Goal: Transaction & Acquisition: Purchase product/service

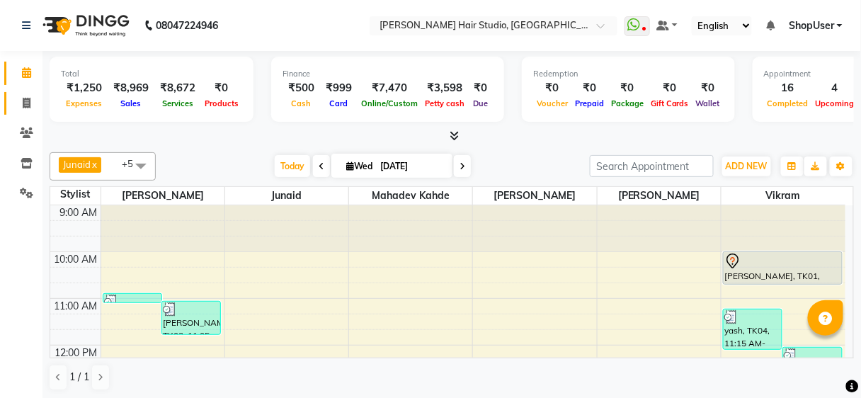
click at [29, 101] on icon at bounding box center [27, 103] width 8 height 11
select select "627"
select select "service"
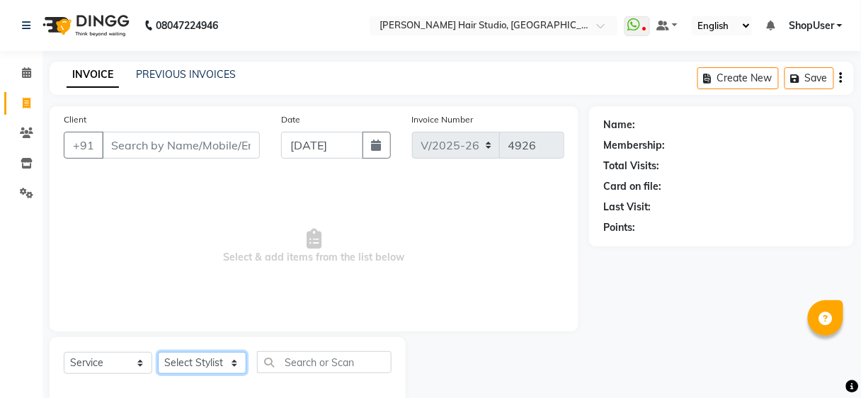
click at [213, 361] on select "Select Stylist Ajinkya Anuja Arunesh Avinash Junaid Mahadev kahde Mohammad Pawa…" at bounding box center [202, 363] width 89 height 22
select select "81286"
click at [158, 352] on select "Select Stylist Ajinkya Anuja Arunesh Avinash Junaid Mahadev kahde Mohammad Pawa…" at bounding box center [202, 363] width 89 height 22
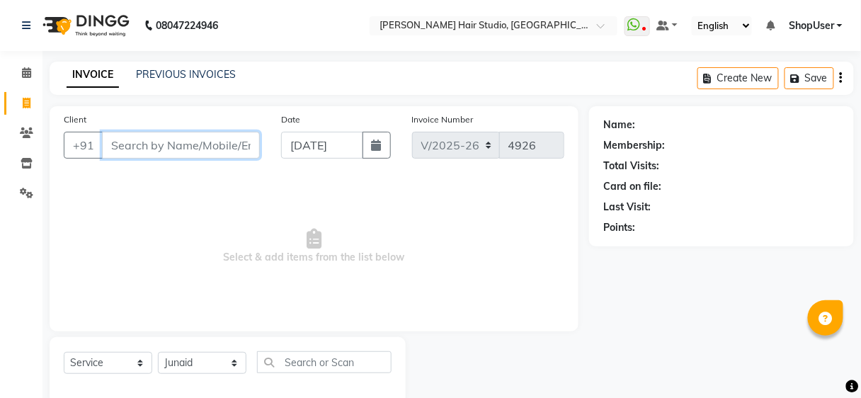
click at [238, 147] on input "Client" at bounding box center [181, 145] width 158 height 27
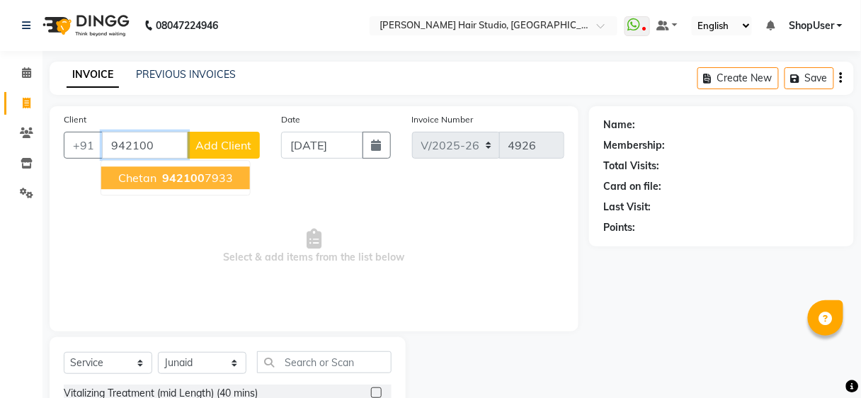
click at [234, 173] on button "chetan 942100 7933" at bounding box center [175, 177] width 149 height 23
type input "9421007933"
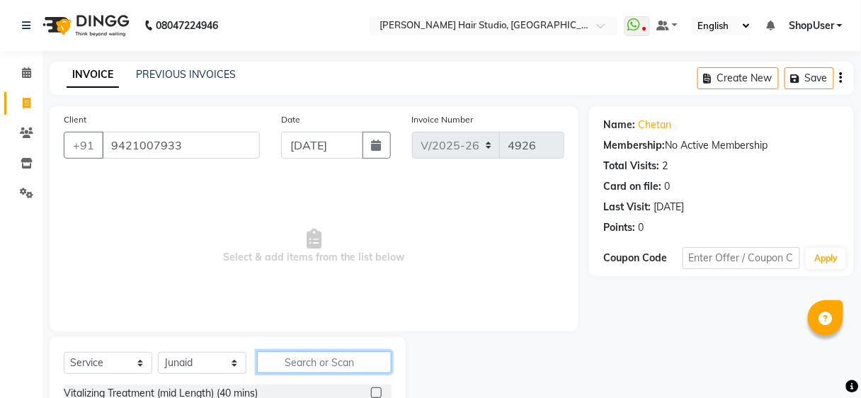
click at [323, 361] on input "text" at bounding box center [324, 362] width 135 height 22
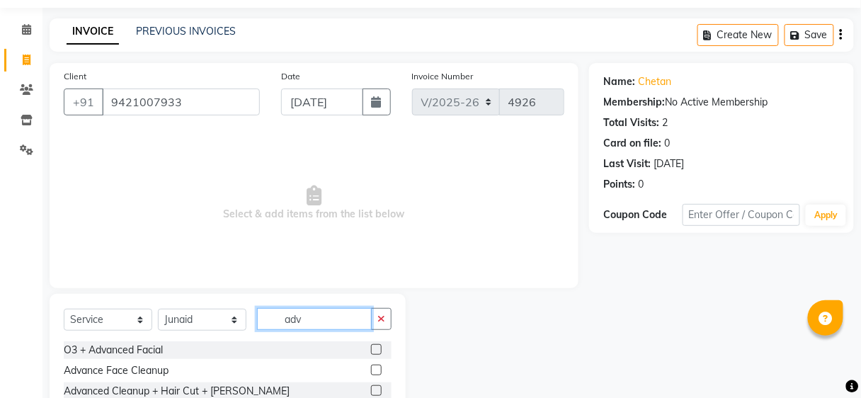
scroll to position [88, 0]
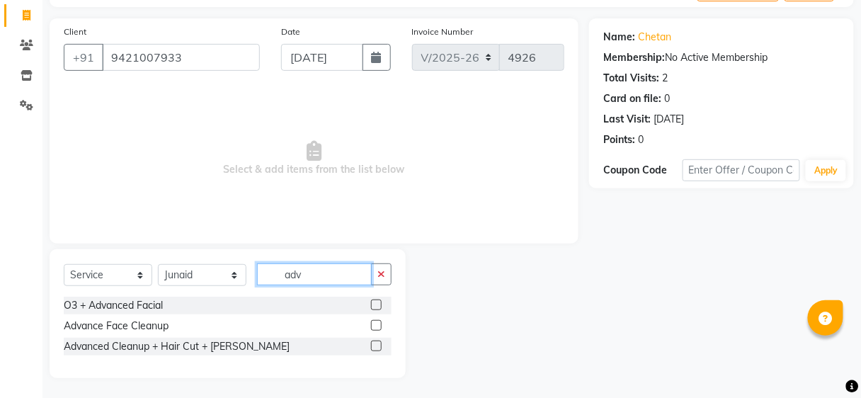
type input "adv"
click at [374, 344] on label at bounding box center [376, 346] width 11 height 11
click at [374, 344] on input "checkbox" at bounding box center [375, 346] width 9 height 9
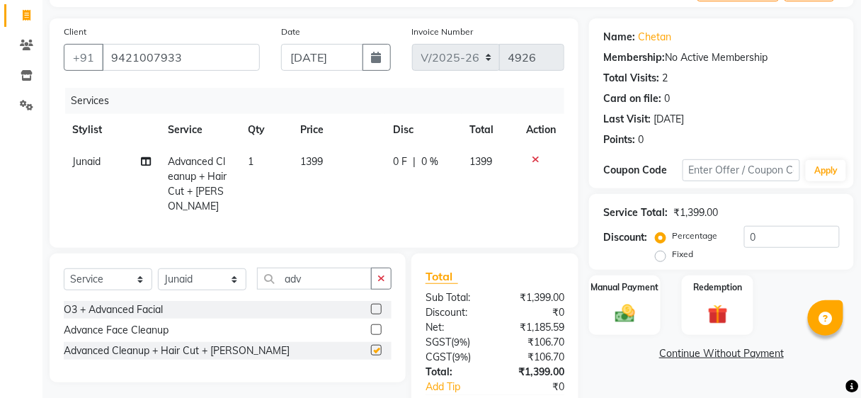
checkbox input "false"
click at [341, 166] on td "1399" at bounding box center [339, 184] width 93 height 77
select select "81286"
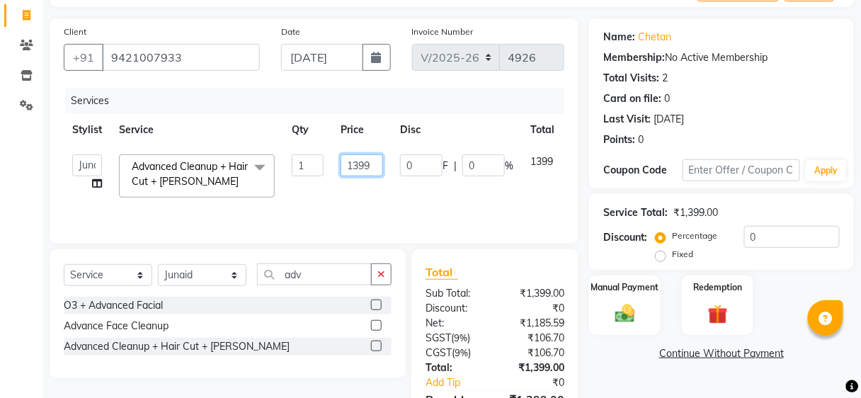
click at [368, 159] on input "1399" at bounding box center [362, 165] width 43 height 22
type input "1350"
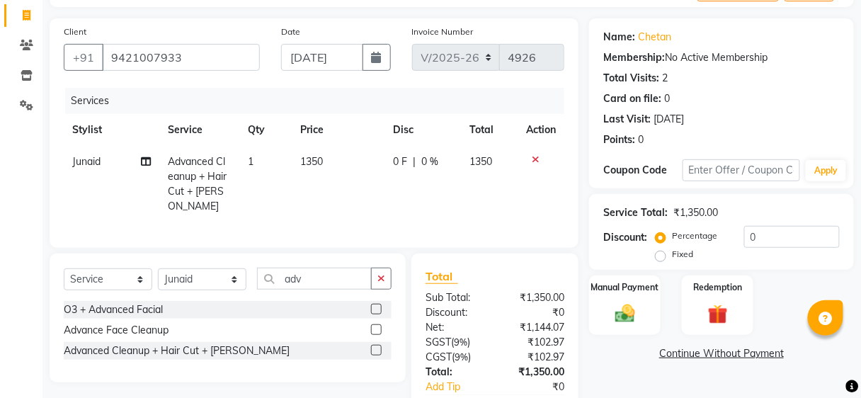
click at [468, 91] on div "Services" at bounding box center [320, 101] width 510 height 26
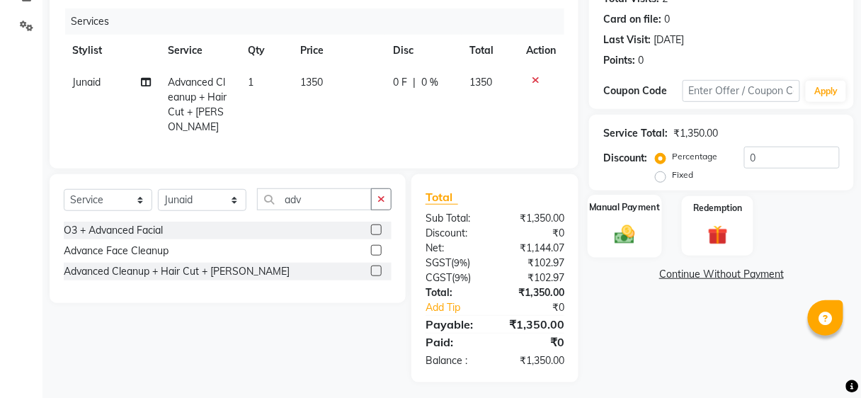
click at [650, 234] on div "Manual Payment" at bounding box center [625, 226] width 74 height 62
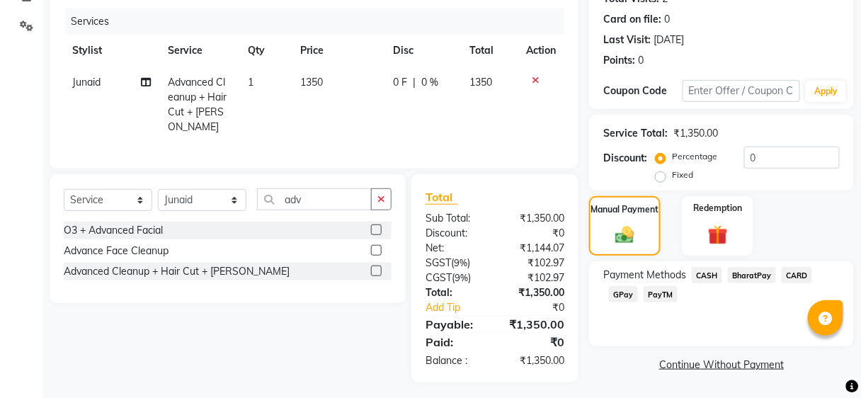
click at [749, 275] on span "BharatPay" at bounding box center [752, 275] width 48 height 16
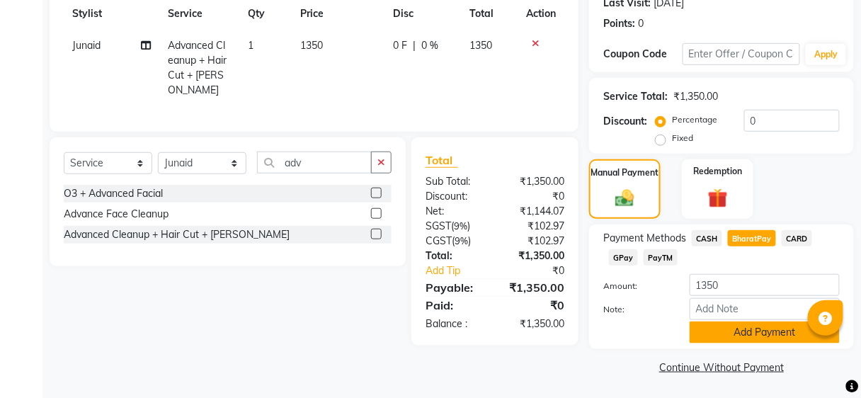
click at [737, 336] on button "Add Payment" at bounding box center [765, 333] width 150 height 22
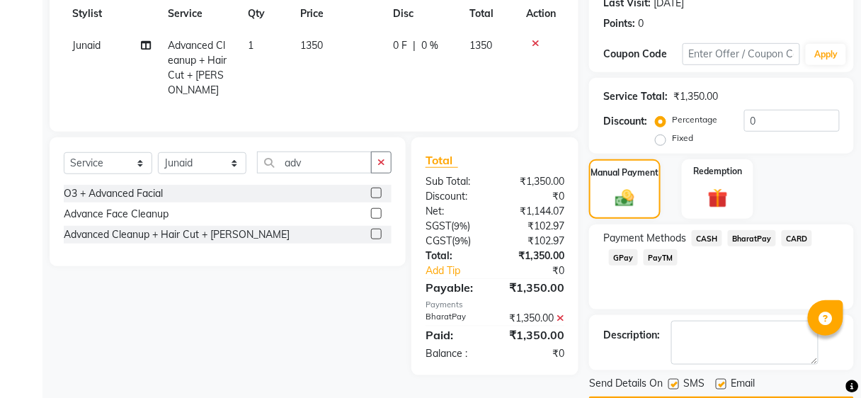
scroll to position [244, 0]
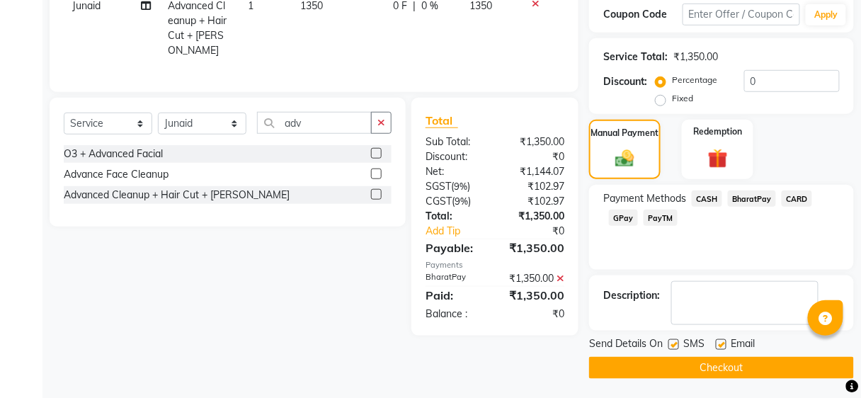
click at [731, 370] on button "Checkout" at bounding box center [721, 368] width 265 height 22
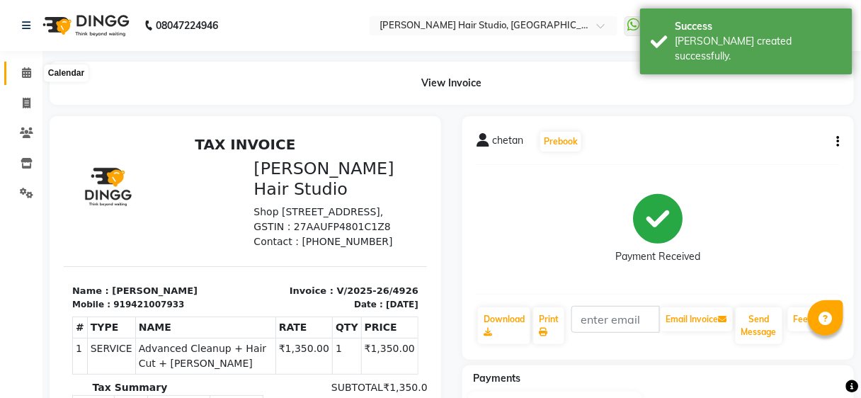
click at [30, 69] on icon at bounding box center [26, 72] width 9 height 11
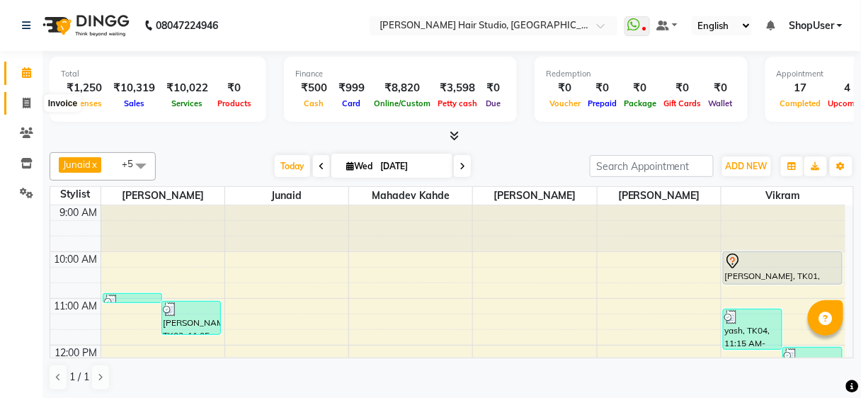
click at [17, 100] on span at bounding box center [26, 104] width 25 height 16
select select "service"
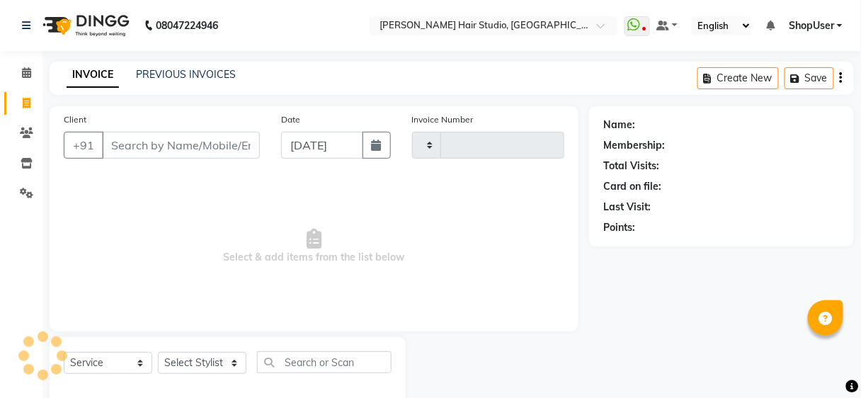
scroll to position [26, 0]
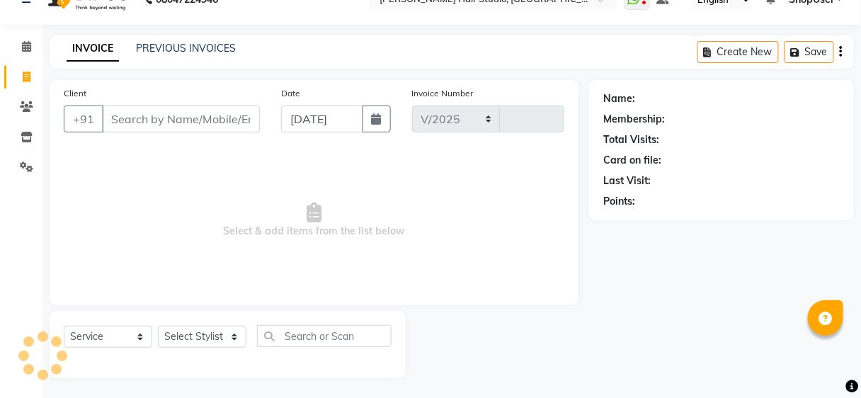
select select "627"
type input "4927"
click at [193, 123] on input "Client" at bounding box center [181, 119] width 158 height 27
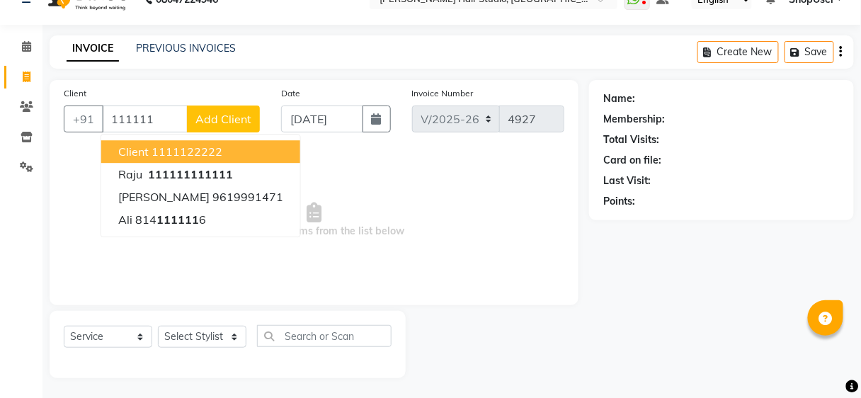
click at [183, 152] on ngb-highlight "1111122222" at bounding box center [187, 152] width 71 height 14
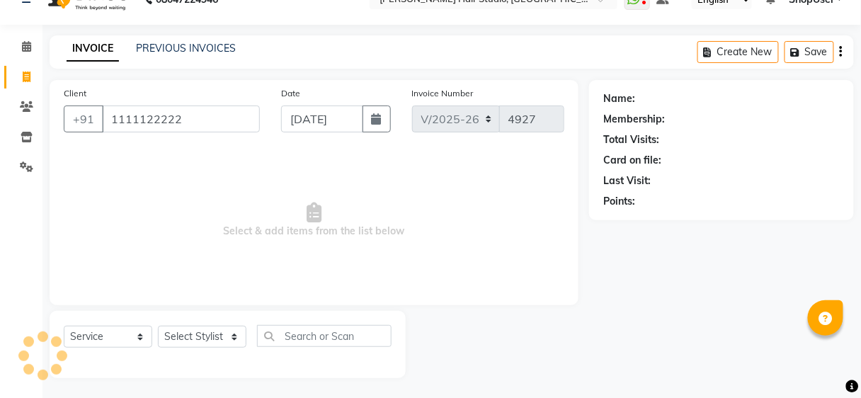
type input "1111122222"
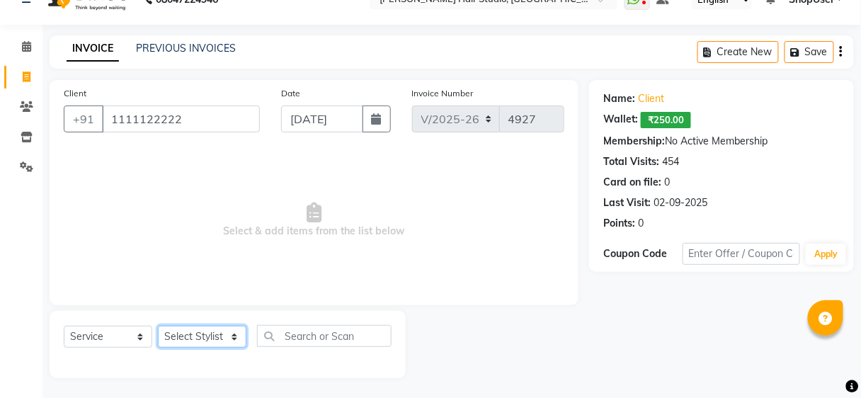
click at [229, 331] on select "Select Stylist Ajinkya Anuja Arunesh Avinash Junaid Mahadev kahde Mohammad Pawa…" at bounding box center [202, 337] width 89 height 22
select select "88870"
click at [158, 326] on select "Select Stylist Ajinkya Anuja Arunesh Avinash Junaid Mahadev kahde Mohammad Pawa…" at bounding box center [202, 337] width 89 height 22
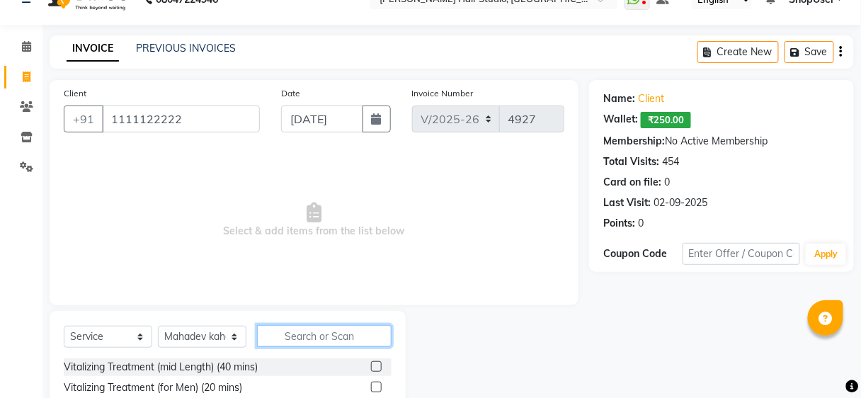
click at [378, 344] on input "text" at bounding box center [324, 336] width 135 height 22
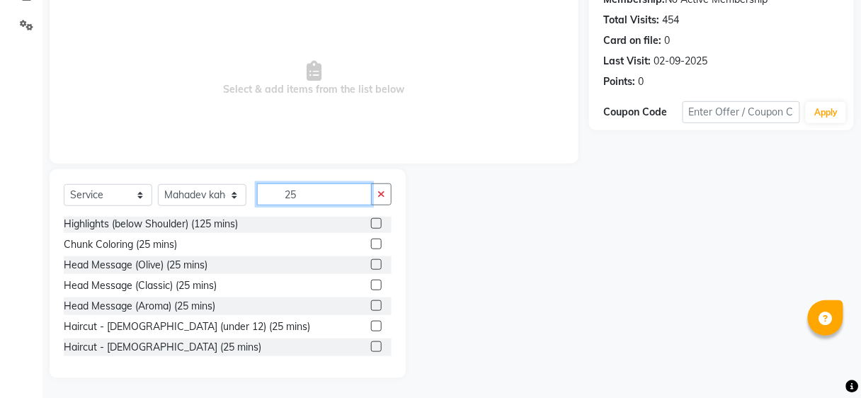
scroll to position [0, 0]
type input "25"
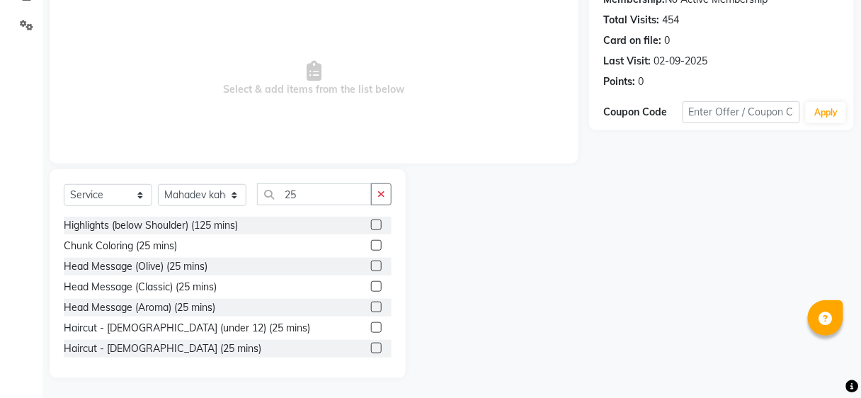
click at [371, 346] on label at bounding box center [376, 348] width 11 height 11
click at [371, 346] on input "checkbox" at bounding box center [375, 348] width 9 height 9
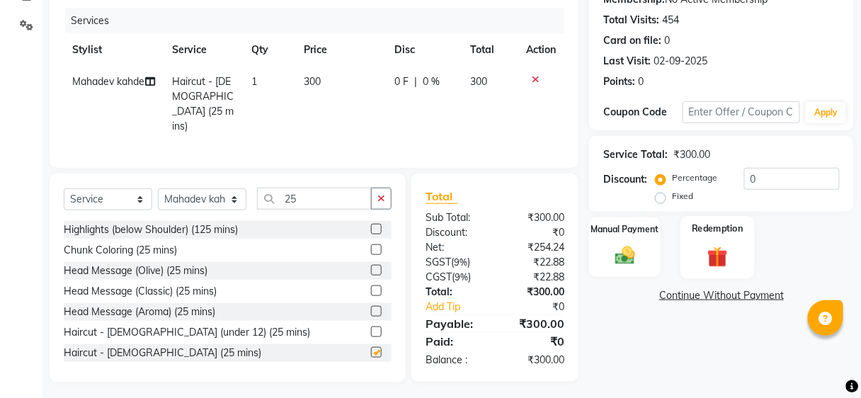
checkbox input "false"
click at [672, 256] on div "Manual Payment Redemption" at bounding box center [722, 247] width 286 height 60
click at [617, 260] on img at bounding box center [624, 256] width 33 height 24
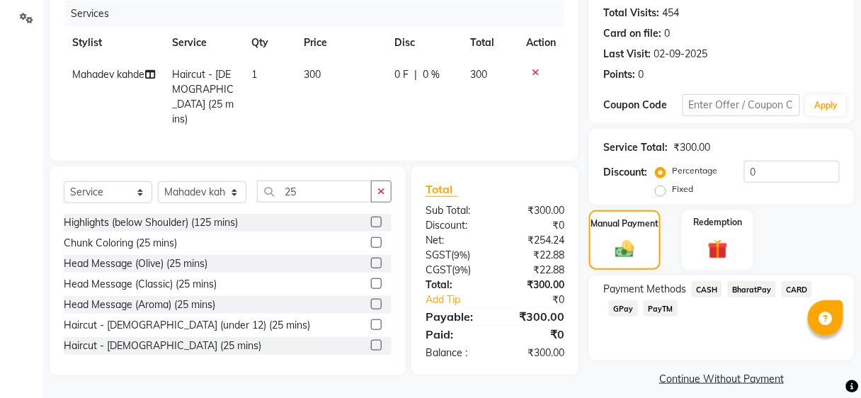
scroll to position [187, 0]
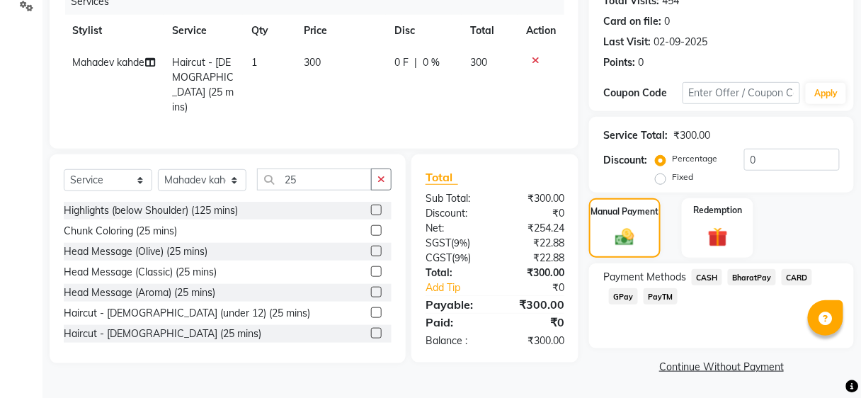
click at [719, 267] on div "Payment Methods CASH BharatPay CARD GPay PayTM" at bounding box center [721, 306] width 265 height 85
click at [737, 276] on span "BharatPay" at bounding box center [752, 277] width 48 height 16
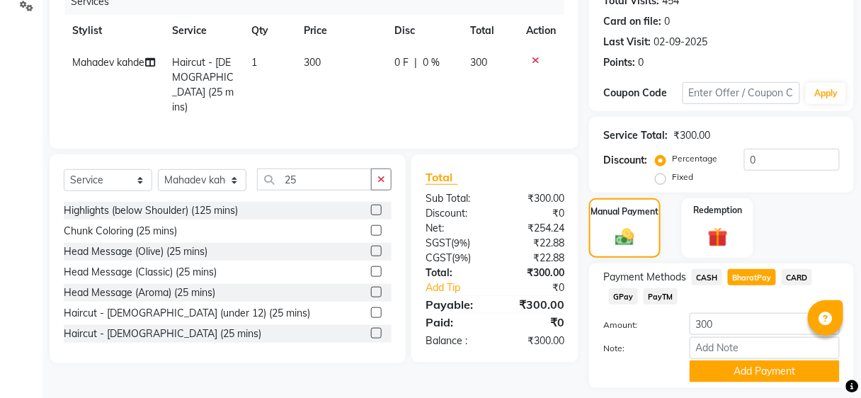
scroll to position [227, 0]
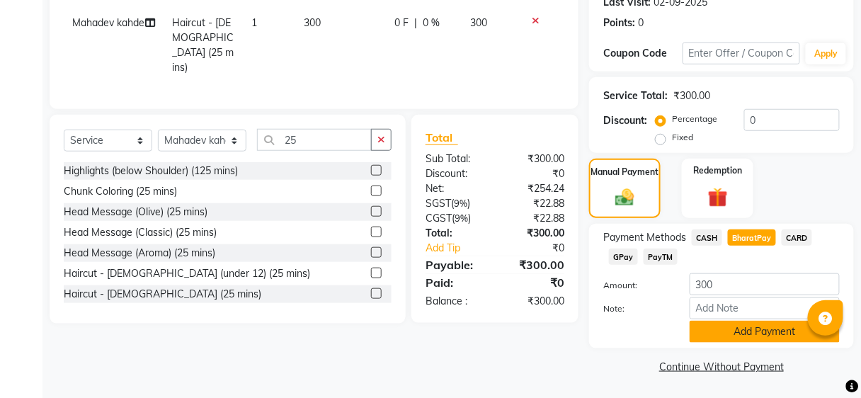
click at [747, 336] on button "Add Payment" at bounding box center [765, 332] width 150 height 22
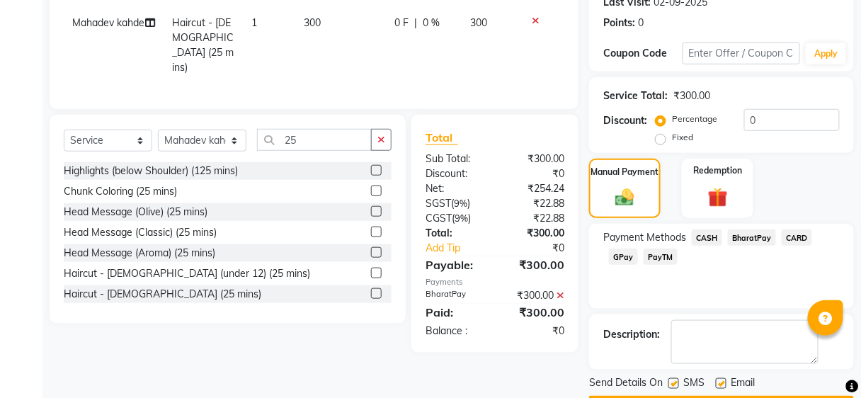
scroll to position [266, 0]
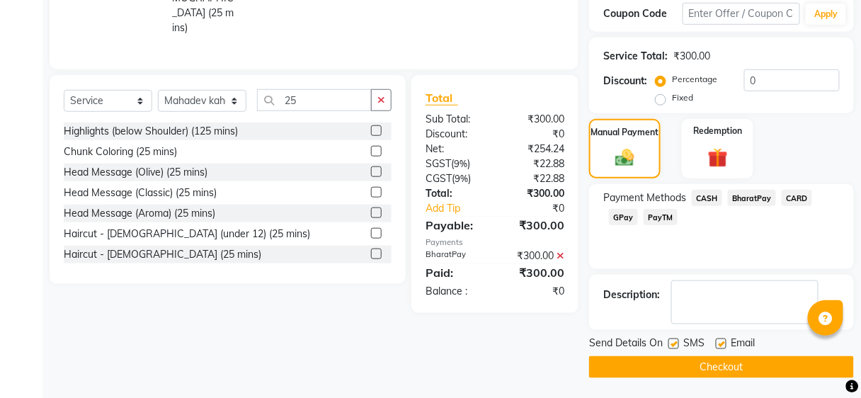
click at [742, 368] on button "Checkout" at bounding box center [721, 367] width 265 height 22
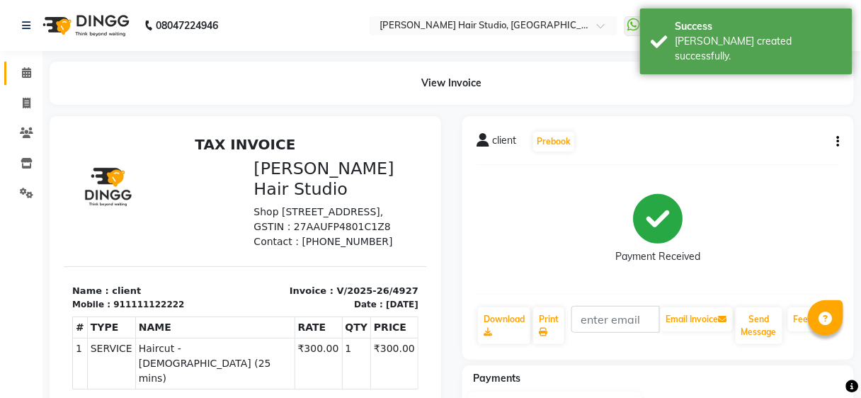
click at [18, 62] on link "Calendar" at bounding box center [21, 73] width 34 height 23
click at [18, 63] on link "Calendar" at bounding box center [21, 73] width 34 height 23
click at [18, 89] on li "Invoice" at bounding box center [21, 104] width 43 height 30
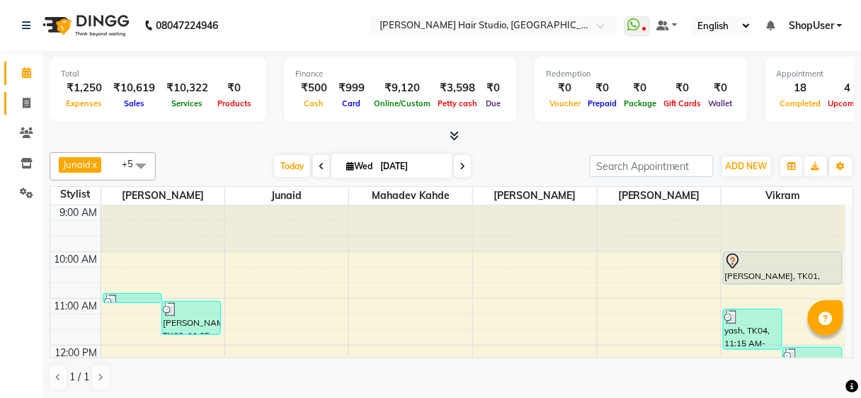
click at [16, 92] on link "Invoice" at bounding box center [21, 103] width 34 height 23
select select "service"
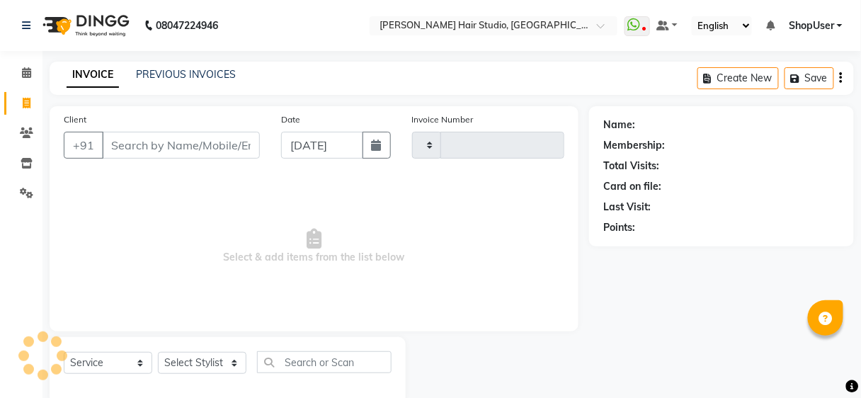
click at [177, 132] on input "Client" at bounding box center [181, 145] width 158 height 27
select select "627"
type input "4928"
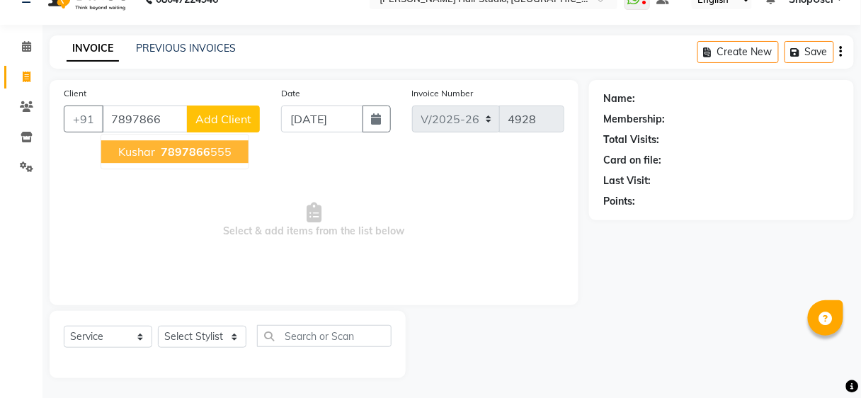
click at [203, 149] on span "7897866" at bounding box center [186, 152] width 50 height 14
type input "7897866555"
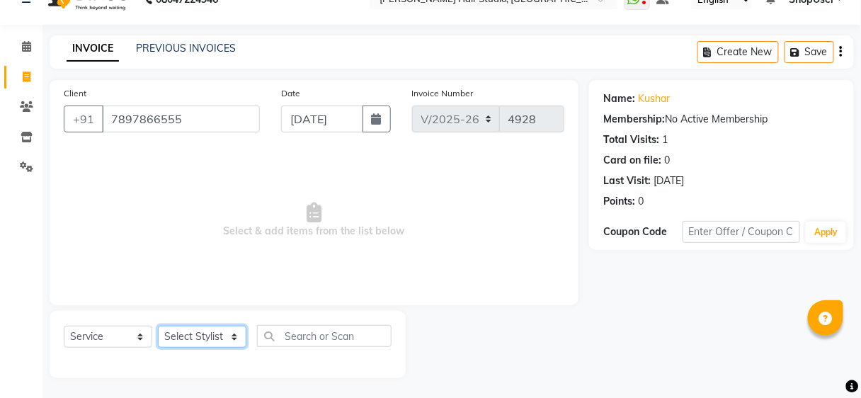
click at [200, 332] on select "Select Stylist Ajinkya Anuja Arunesh Avinash Junaid Mahadev kahde Mohammad Pawa…" at bounding box center [202, 337] width 89 height 22
select select "80555"
click at [158, 326] on select "Select Stylist Ajinkya Anuja Arunesh Avinash Junaid Mahadev kahde Mohammad Pawa…" at bounding box center [202, 337] width 89 height 22
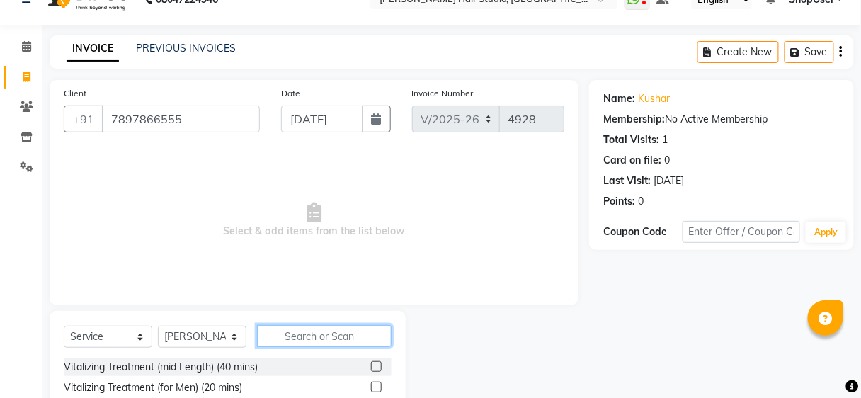
click at [310, 337] on input "text" at bounding box center [324, 336] width 135 height 22
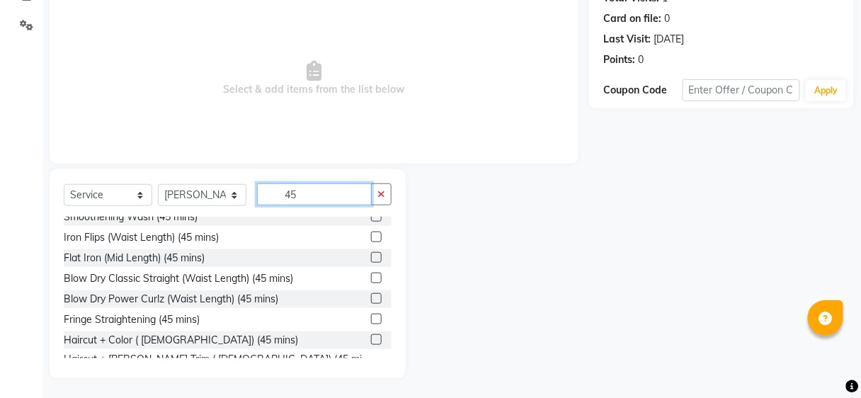
scroll to position [330, 0]
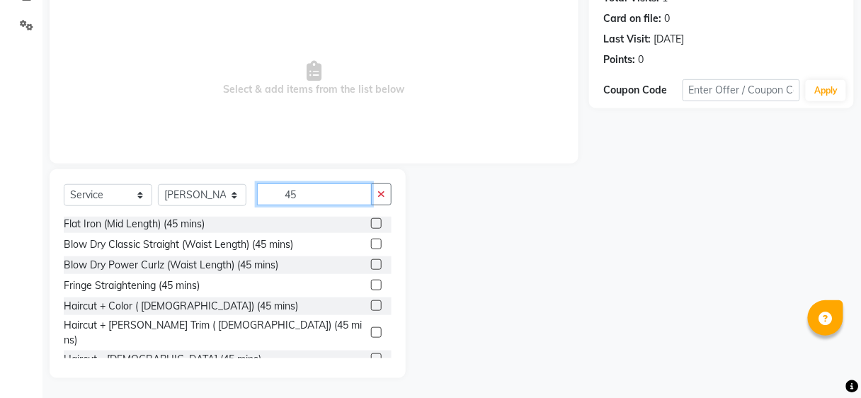
type input "45"
click at [371, 324] on div at bounding box center [381, 333] width 21 height 18
click at [371, 327] on label at bounding box center [376, 332] width 11 height 11
click at [371, 329] on input "checkbox" at bounding box center [375, 333] width 9 height 9
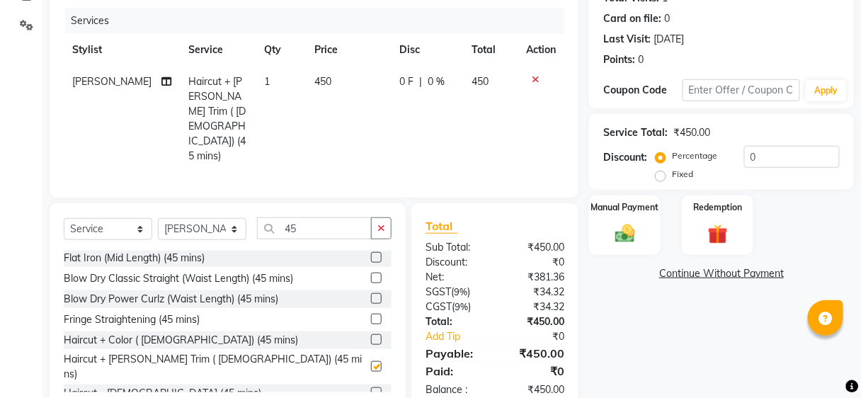
checkbox input "false"
click at [640, 215] on div "Manual Payment" at bounding box center [625, 225] width 74 height 62
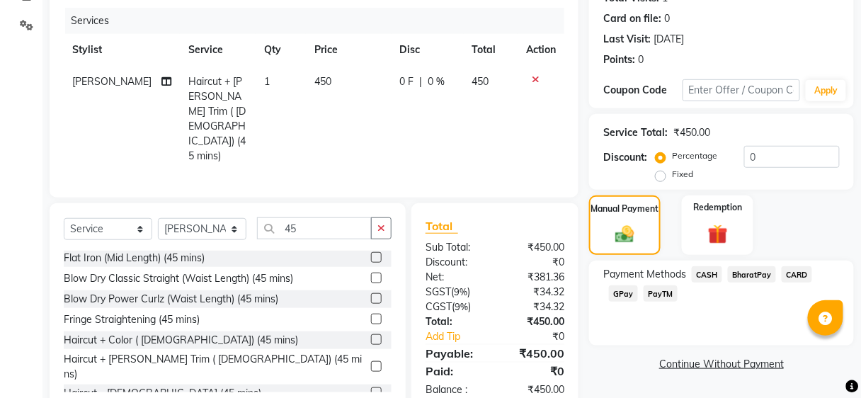
click at [743, 275] on span "BharatPay" at bounding box center [752, 274] width 48 height 16
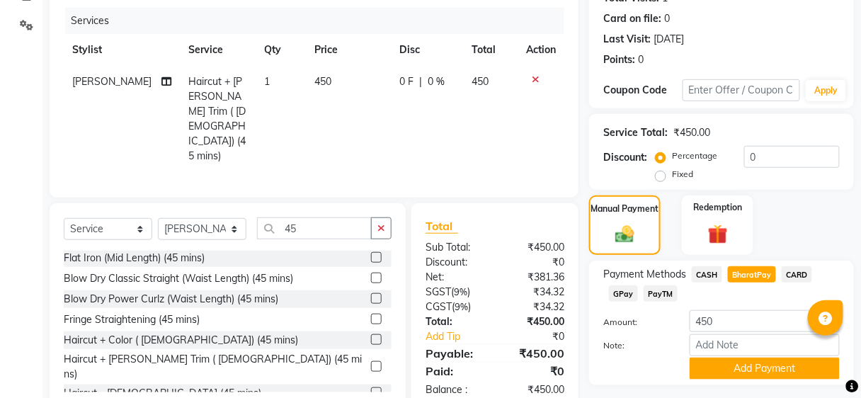
scroll to position [204, 0]
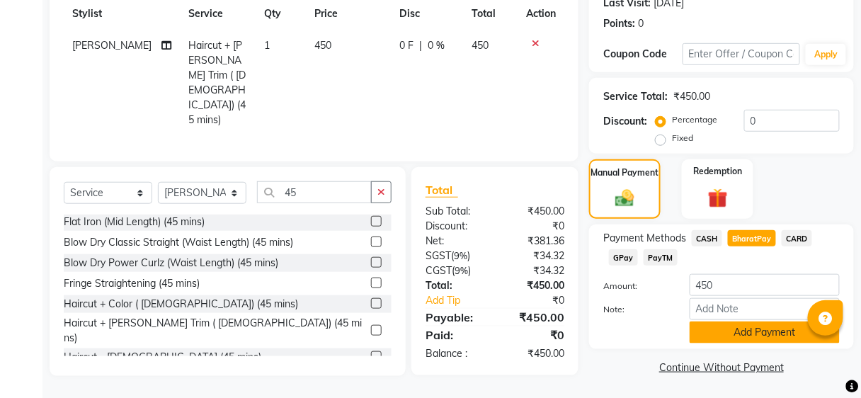
click at [730, 327] on button "Add Payment" at bounding box center [765, 333] width 150 height 22
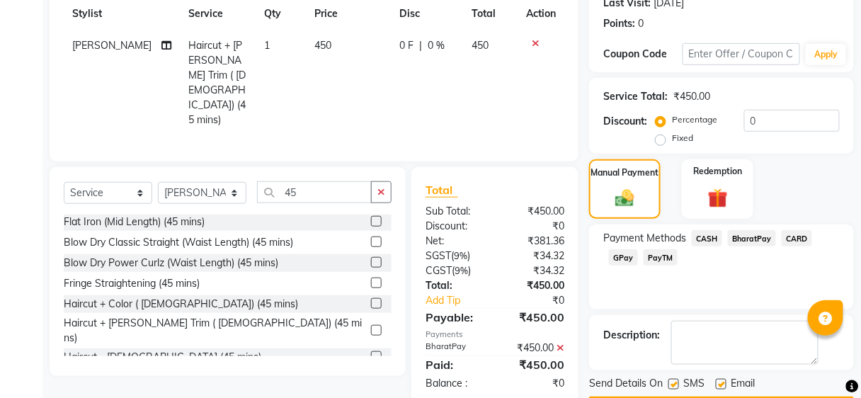
scroll to position [244, 0]
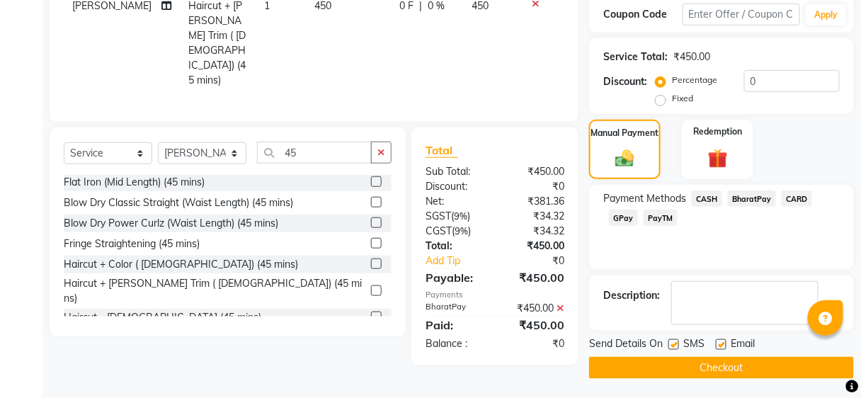
click at [720, 349] on div at bounding box center [720, 346] width 9 height 15
click at [721, 359] on button "Checkout" at bounding box center [721, 368] width 265 height 22
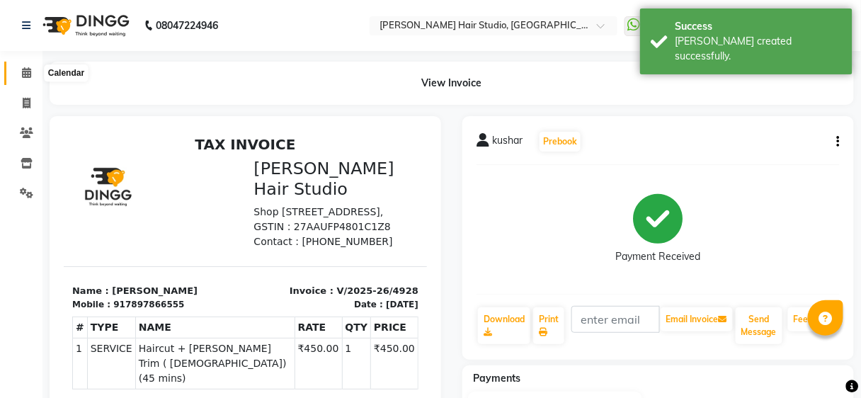
click at [19, 67] on span at bounding box center [26, 73] width 25 height 16
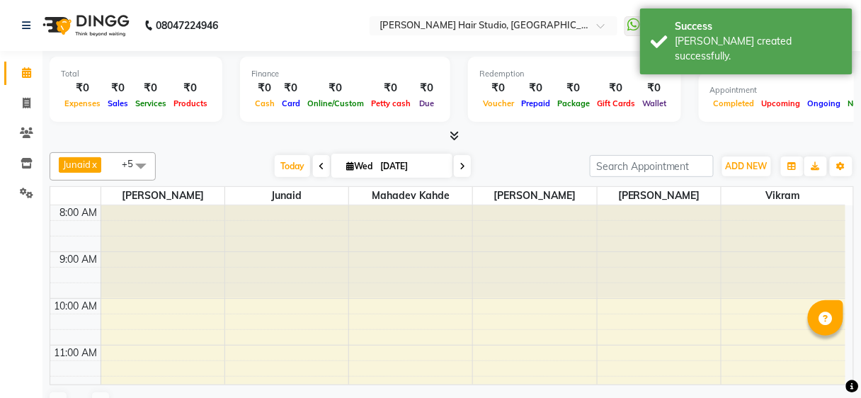
click at [19, 67] on span at bounding box center [26, 73] width 25 height 16
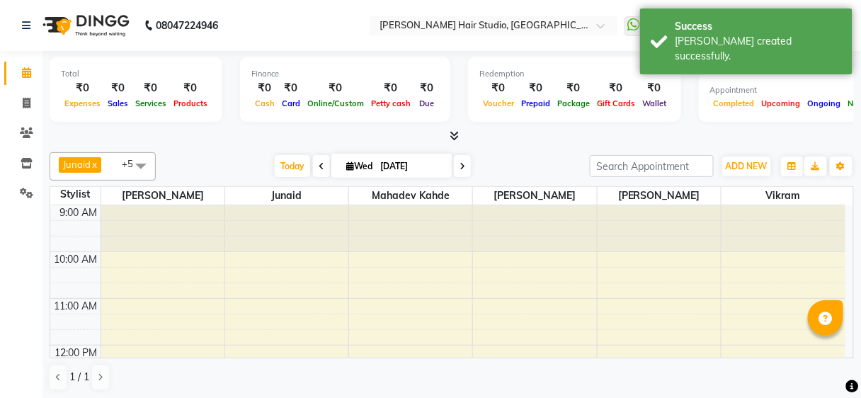
click at [19, 67] on span at bounding box center [26, 73] width 25 height 16
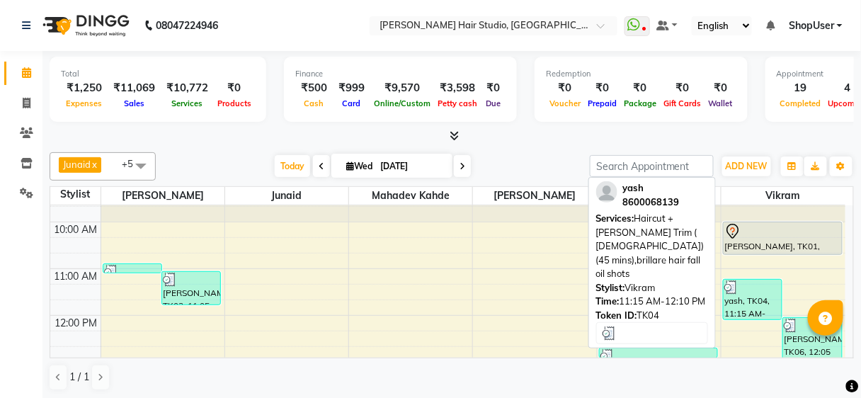
scroll to position [57, 0]
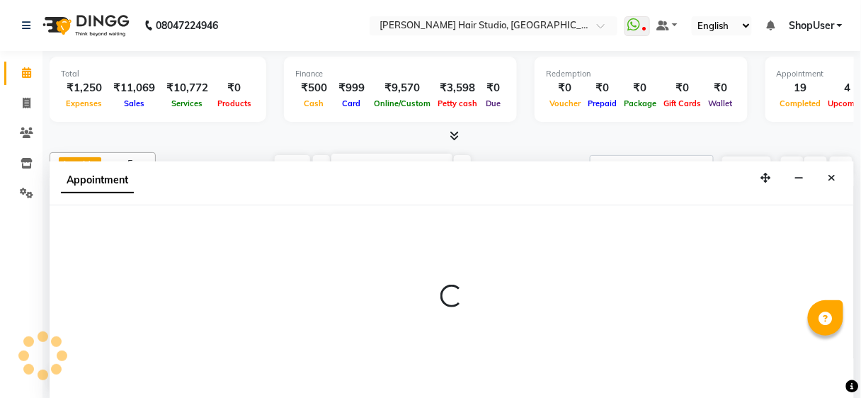
scroll to position [0, 0]
select select "32802"
select select "tentative"
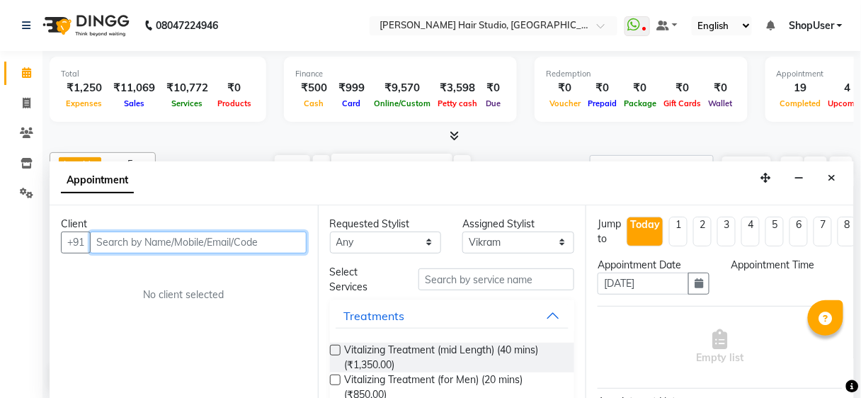
select select "720"
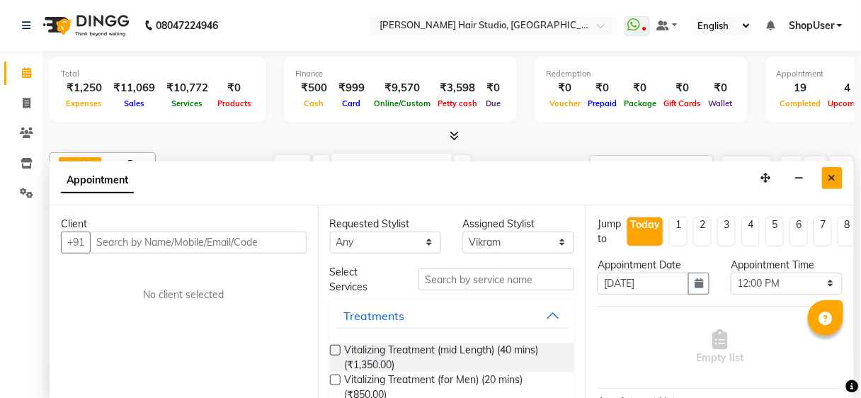
click at [829, 173] on button "Close" at bounding box center [832, 178] width 21 height 22
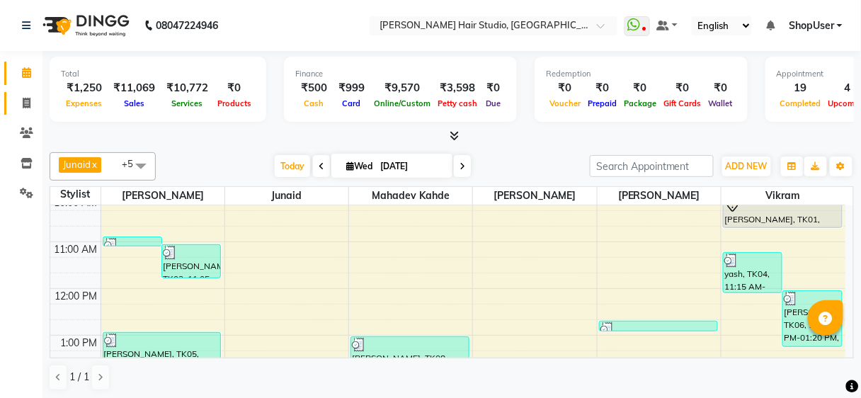
click at [28, 111] on link "Invoice" at bounding box center [21, 103] width 34 height 23
select select "service"
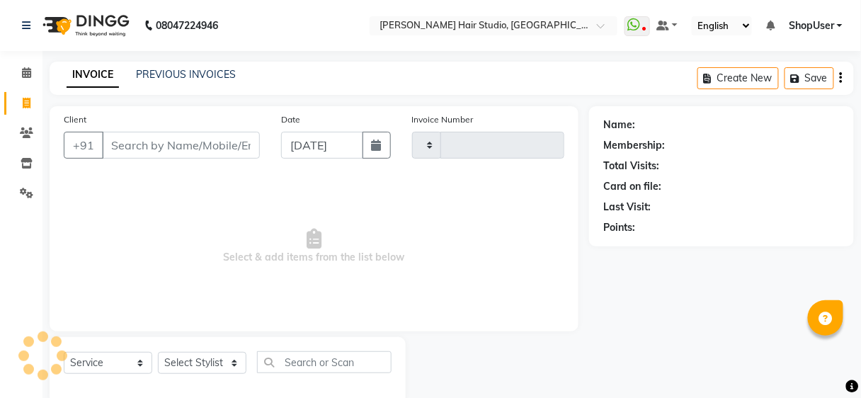
type input "4929"
select select "627"
click at [28, 111] on link "Invoice" at bounding box center [21, 103] width 34 height 23
select select "627"
select select "service"
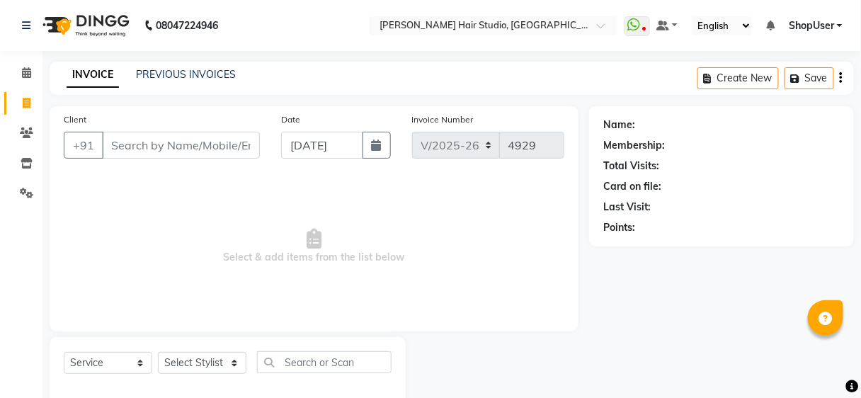
scroll to position [26, 0]
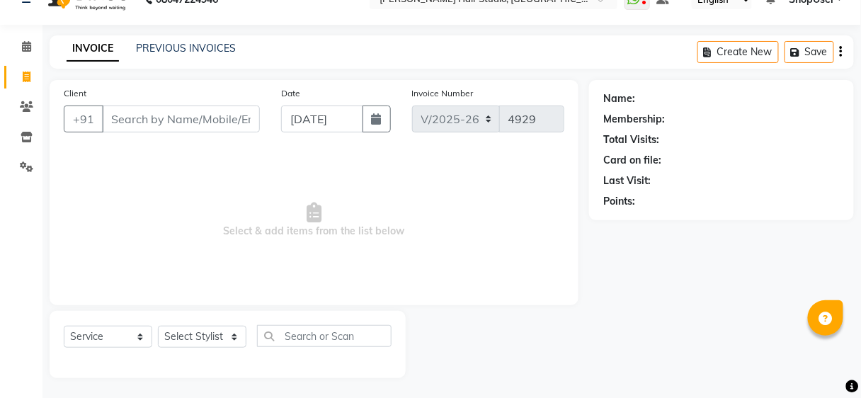
click at [196, 358] on div at bounding box center [228, 361] width 328 height 6
click at [232, 340] on select "Select Stylist Ajinkya Anuja Arunesh Avinash Junaid Mahadev kahde Mohammad Pawa…" at bounding box center [202, 337] width 89 height 22
select select "32802"
click at [158, 326] on select "Select Stylist Ajinkya Anuja Arunesh Avinash Junaid Mahadev kahde Mohammad Pawa…" at bounding box center [202, 337] width 89 height 22
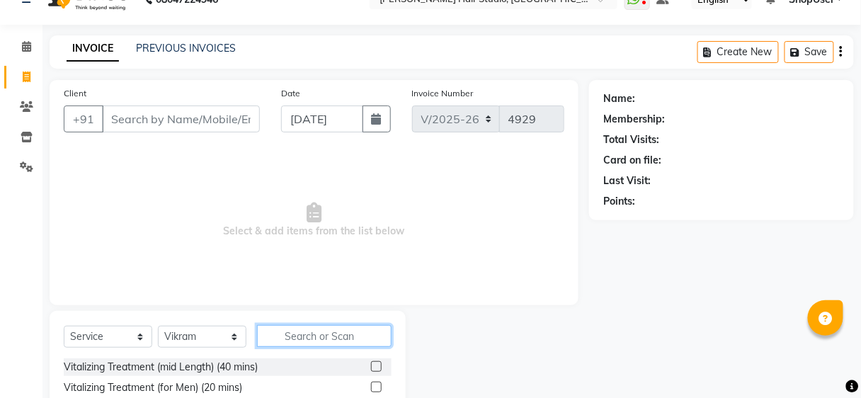
click at [287, 328] on input "text" at bounding box center [324, 336] width 135 height 22
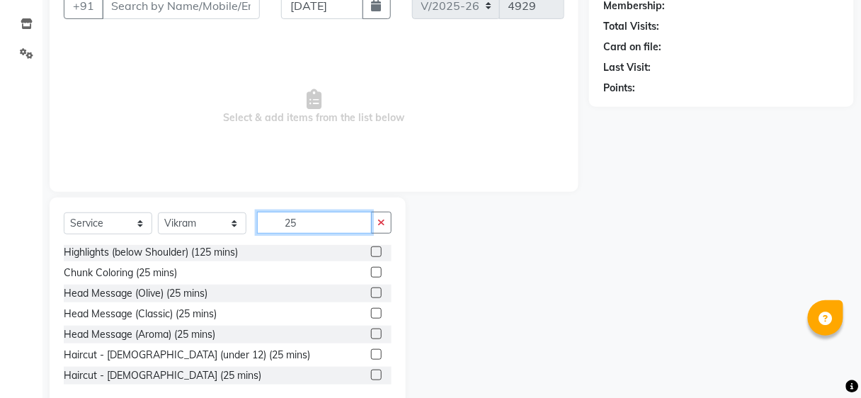
scroll to position [168, 0]
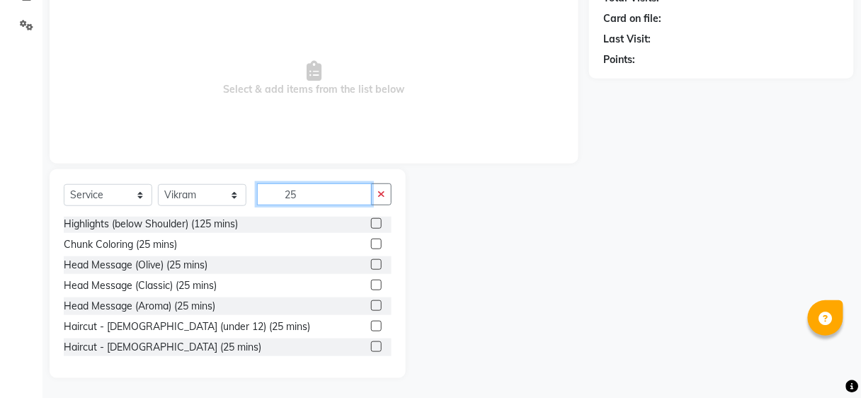
type input "25"
click at [371, 350] on label at bounding box center [376, 346] width 11 height 11
click at [371, 350] on input "checkbox" at bounding box center [375, 347] width 9 height 9
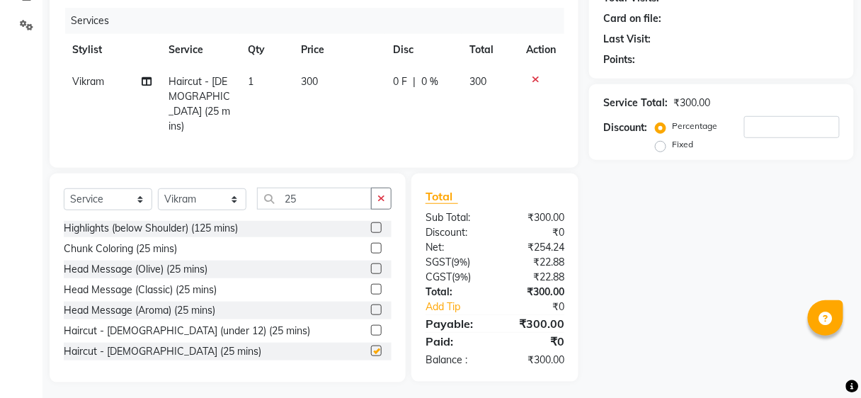
checkbox input "false"
click at [384, 193] on icon "button" at bounding box center [382, 198] width 8 height 10
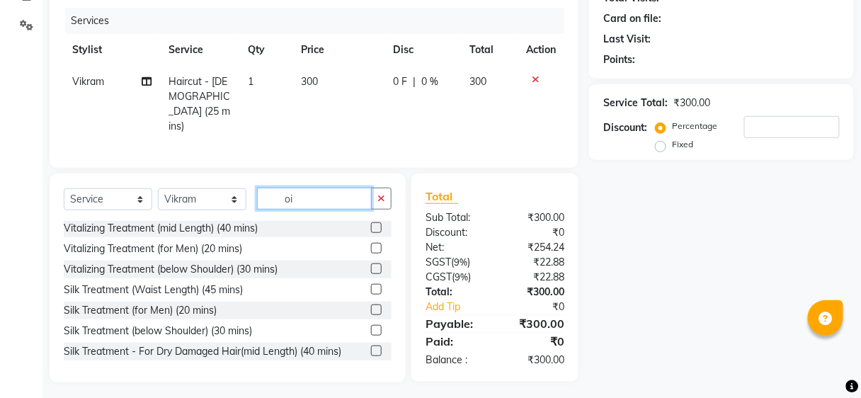
scroll to position [0, 0]
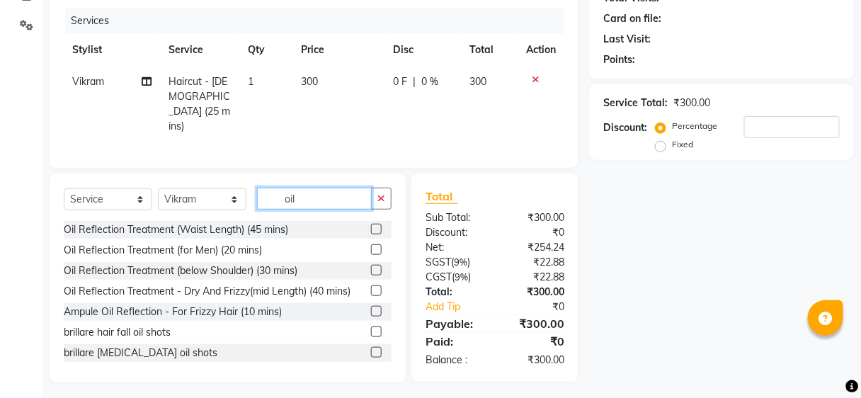
type input "oil"
click at [371, 347] on label at bounding box center [376, 352] width 11 height 11
click at [371, 349] on input "checkbox" at bounding box center [375, 353] width 9 height 9
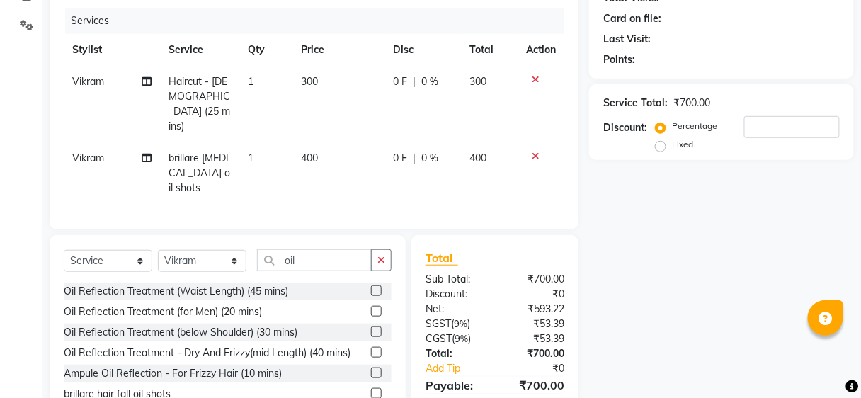
checkbox input "false"
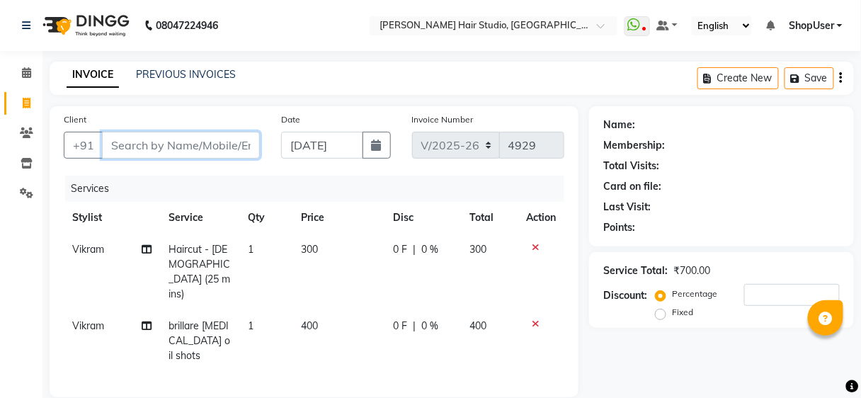
click at [227, 152] on input "Client" at bounding box center [181, 145] width 158 height 27
type input "8"
type input "0"
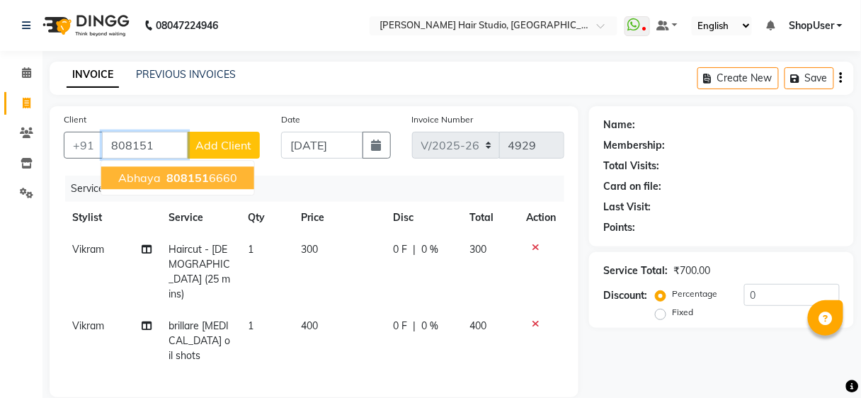
click at [214, 177] on ngb-highlight "808151 6660" at bounding box center [201, 178] width 74 height 14
type input "8081516660"
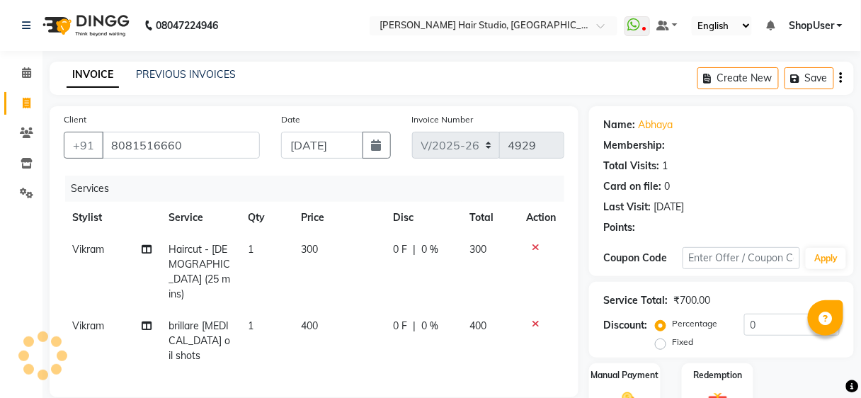
select select "1: Object"
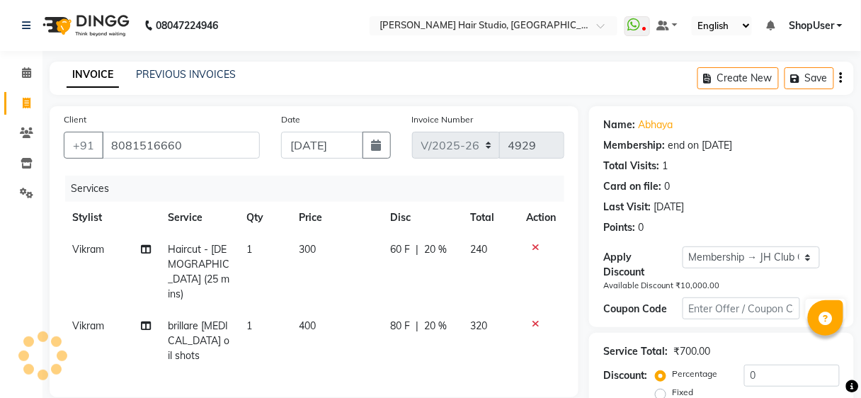
type input "20"
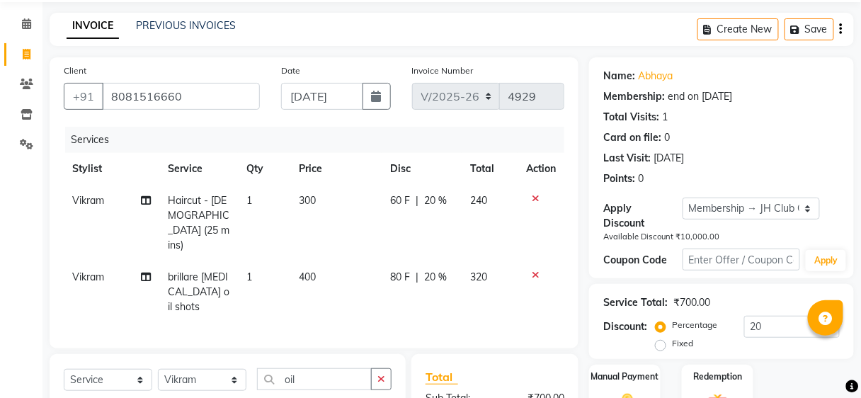
scroll to position [113, 0]
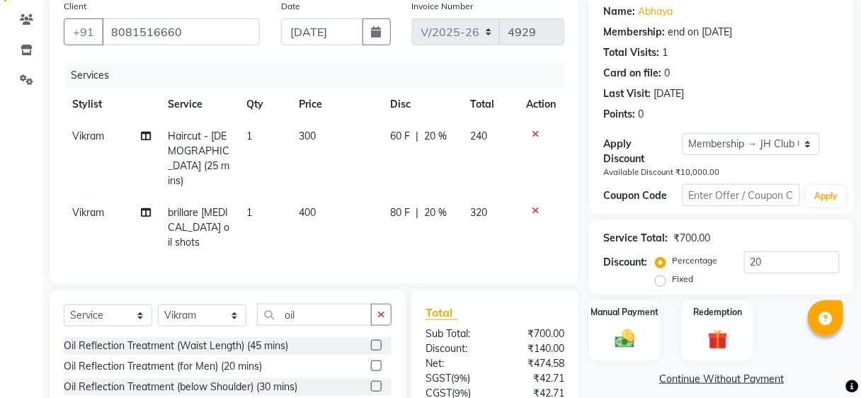
click at [436, 205] on span "20 %" at bounding box center [435, 212] width 23 height 15
select select "32802"
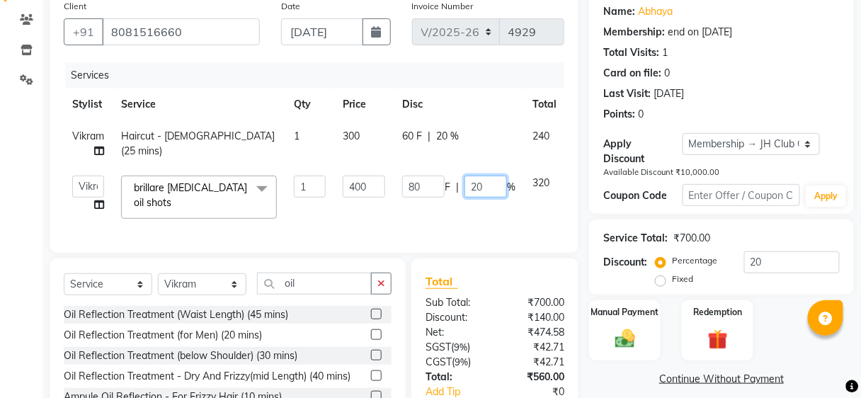
click at [488, 189] on input "20" at bounding box center [486, 187] width 43 height 22
type input "2"
type input "0"
click at [507, 93] on tr "Stylist Service Qty Price Disc Total Action" at bounding box center [338, 105] width 548 height 32
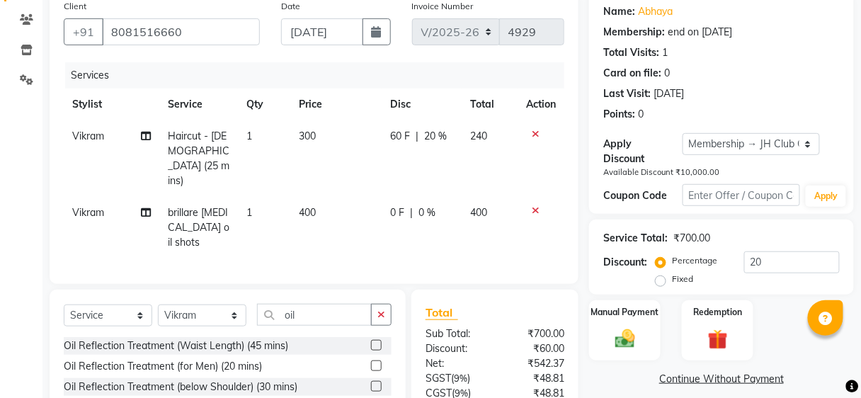
scroll to position [198, 0]
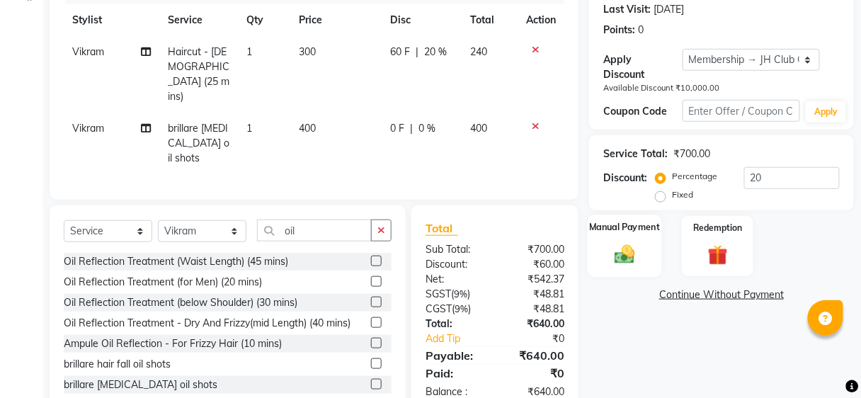
click at [650, 250] on div "Manual Payment" at bounding box center [625, 246] width 74 height 62
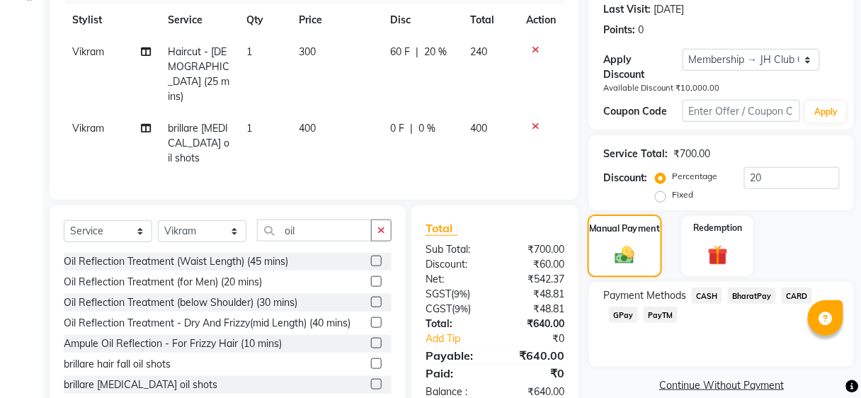
scroll to position [216, 0]
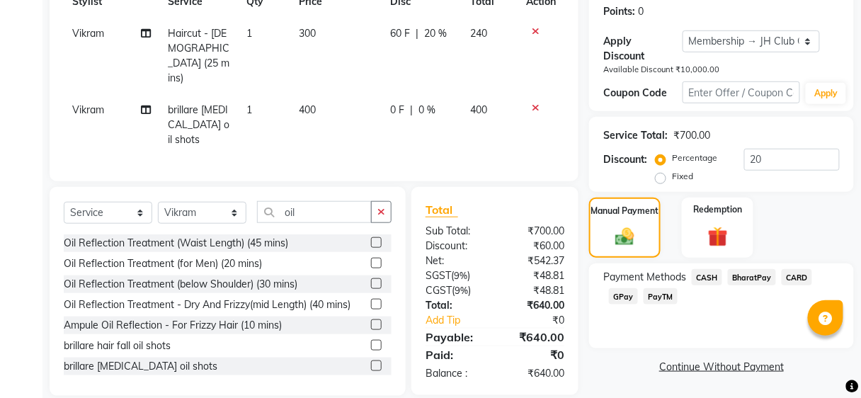
click at [703, 276] on span "CASH" at bounding box center [707, 277] width 30 height 16
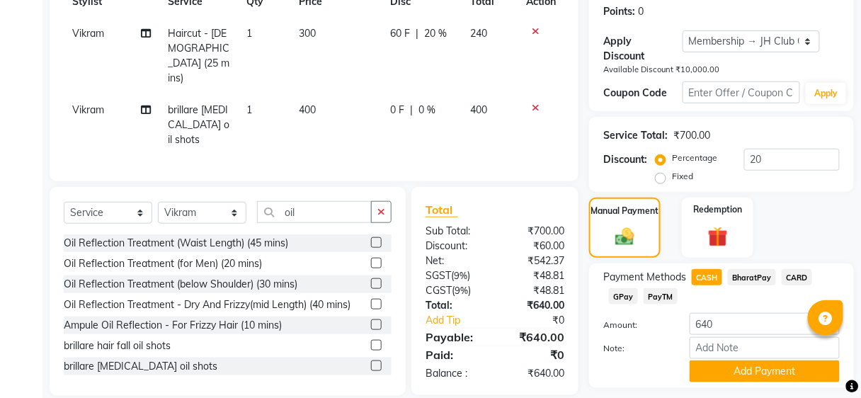
scroll to position [255, 0]
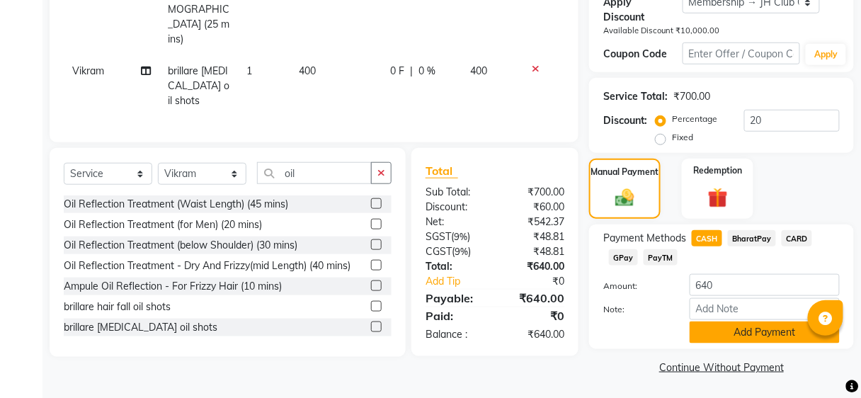
click at [708, 330] on button "Add Payment" at bounding box center [765, 333] width 150 height 22
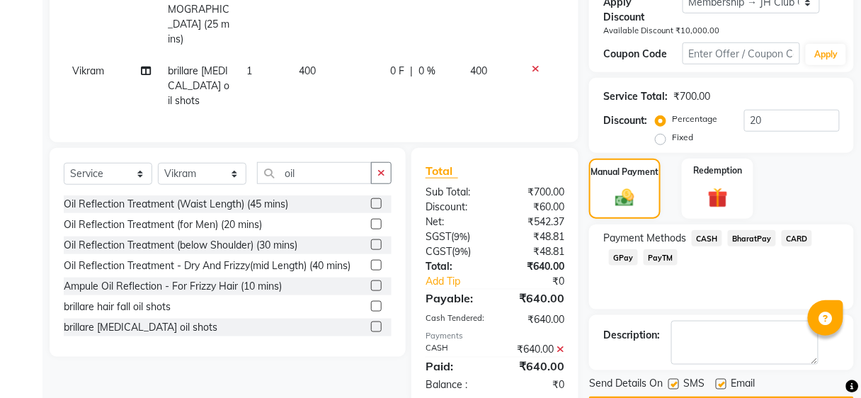
click at [566, 342] on div "₹640.00" at bounding box center [535, 349] width 80 height 15
click at [562, 344] on icon at bounding box center [561, 349] width 8 height 10
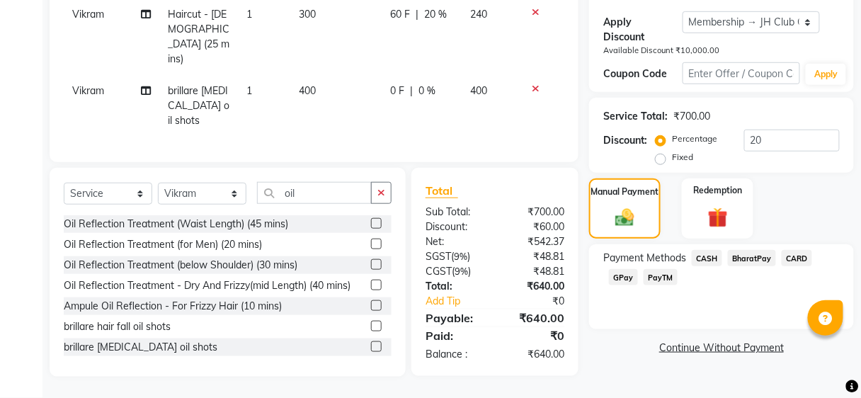
scroll to position [216, 0]
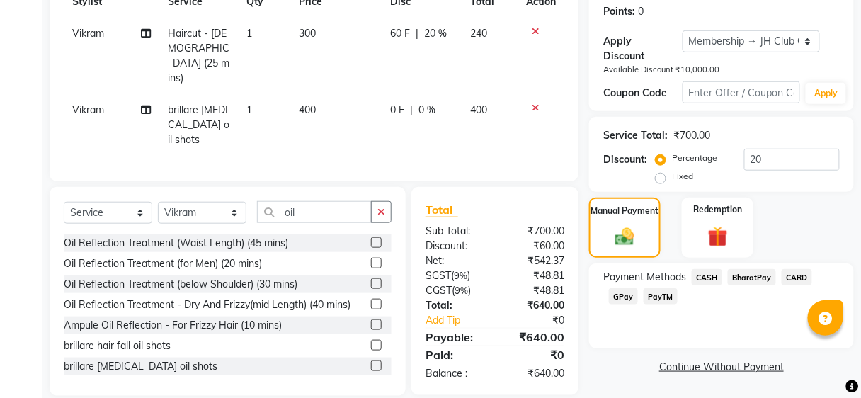
click at [710, 273] on span "CASH" at bounding box center [707, 277] width 30 height 16
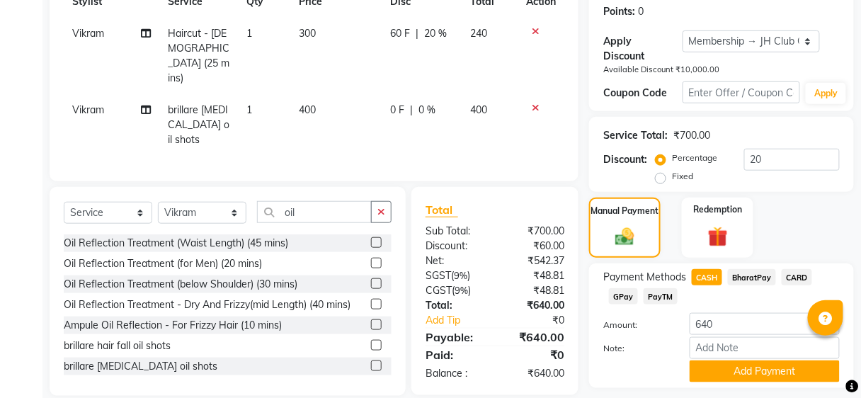
scroll to position [255, 0]
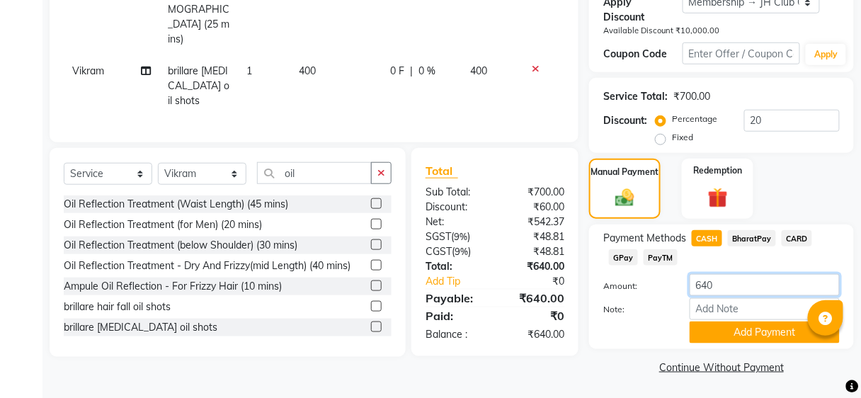
click at [737, 294] on input "640" at bounding box center [765, 285] width 150 height 22
type input "6"
type input "1"
type input "500"
click at [713, 336] on button "Add Payment" at bounding box center [765, 333] width 150 height 22
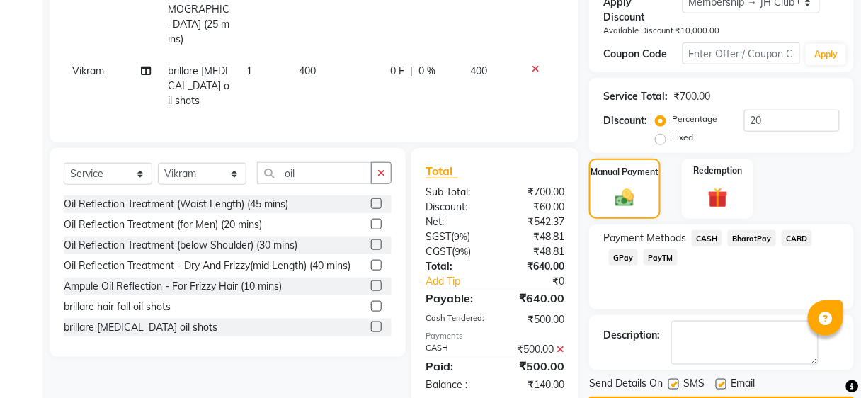
scroll to position [295, 0]
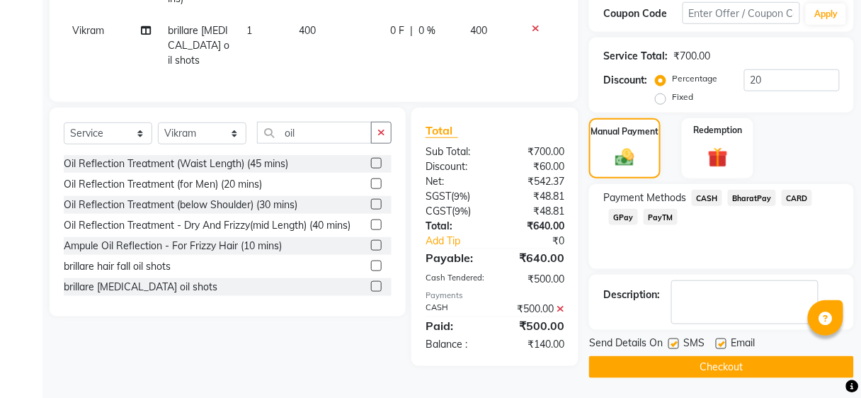
click at [754, 203] on span "BharatPay" at bounding box center [752, 198] width 48 height 16
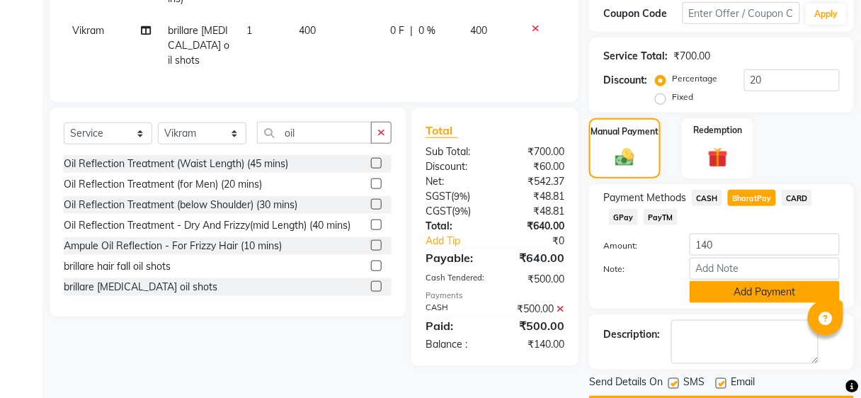
click at [728, 300] on button "Add Payment" at bounding box center [765, 292] width 150 height 22
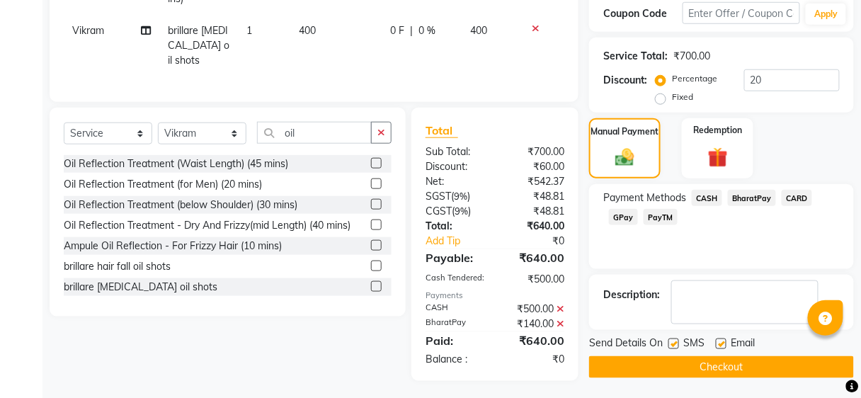
click at [719, 365] on button "Checkout" at bounding box center [721, 367] width 265 height 22
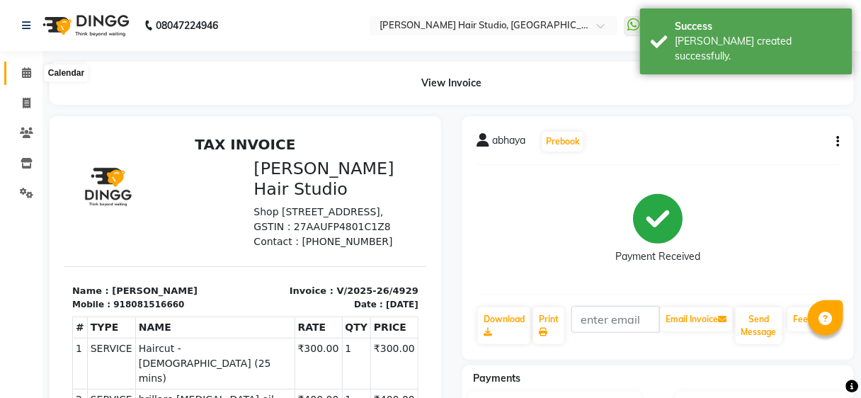
click at [28, 68] on icon at bounding box center [26, 72] width 9 height 11
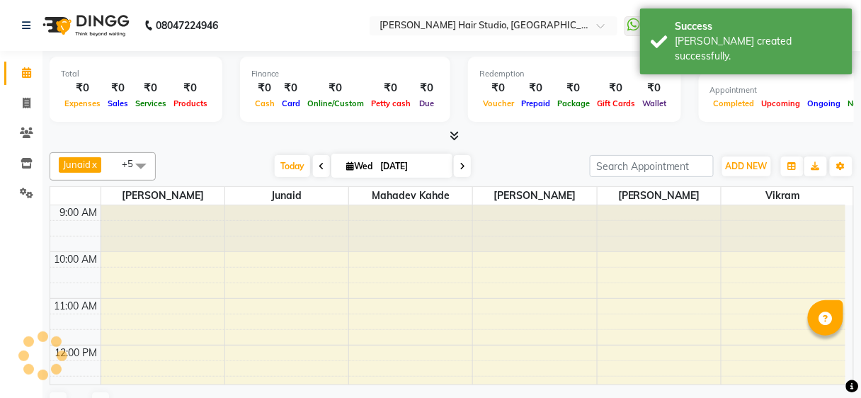
click at [23, 69] on icon at bounding box center [26, 72] width 9 height 11
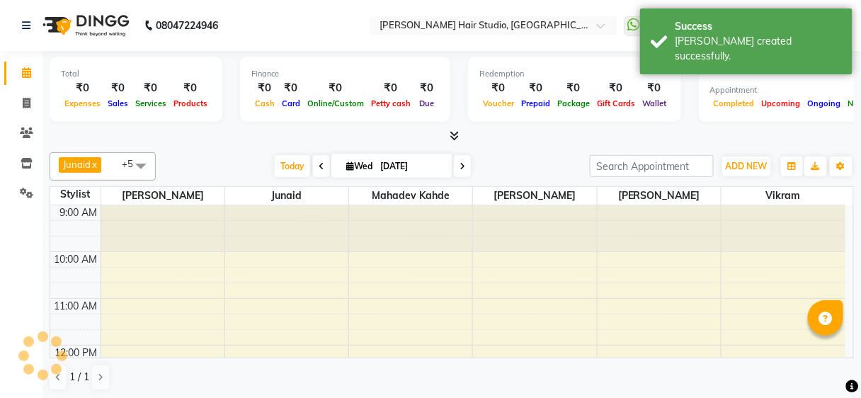
click at [23, 69] on icon at bounding box center [26, 72] width 9 height 11
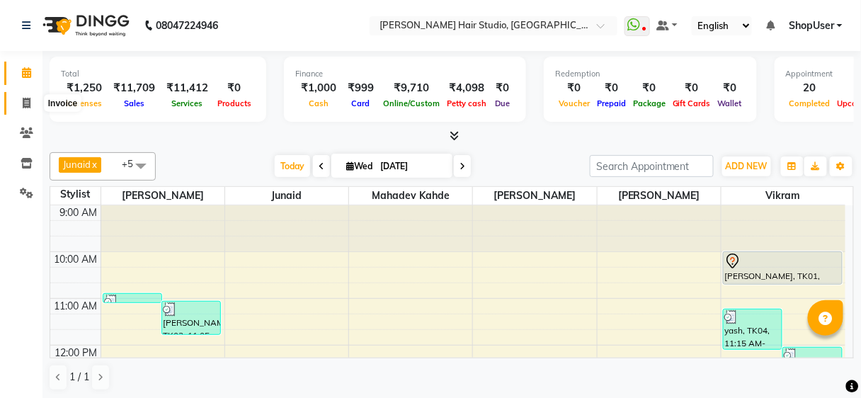
click at [28, 111] on span at bounding box center [26, 104] width 25 height 16
select select "service"
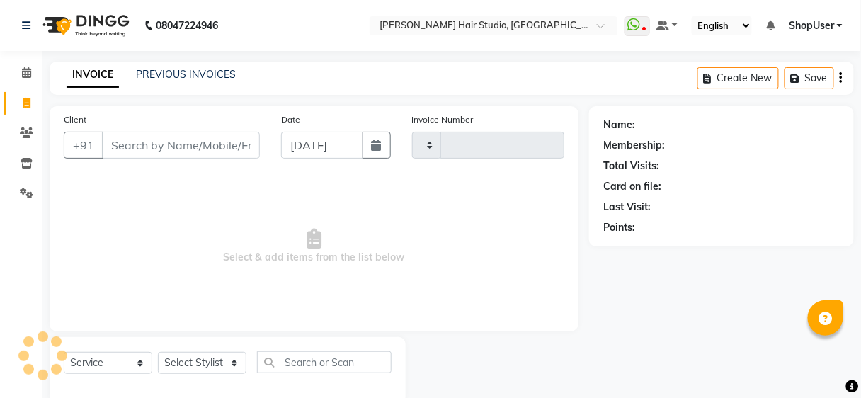
scroll to position [26, 0]
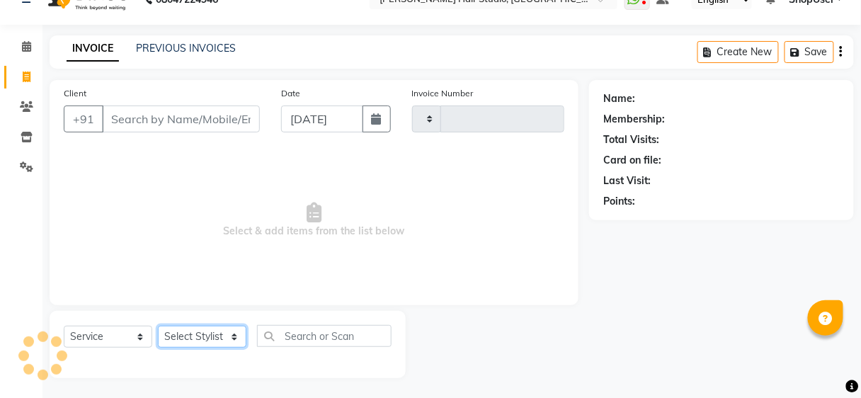
click at [216, 334] on select "Select Stylist" at bounding box center [202, 337] width 89 height 22
select select "627"
type input "4930"
select select "32802"
click at [158, 326] on select "Select Stylist Ajinkya Anuja Arunesh Avinash Junaid Mahadev kahde Mohammad Pawa…" at bounding box center [202, 337] width 89 height 22
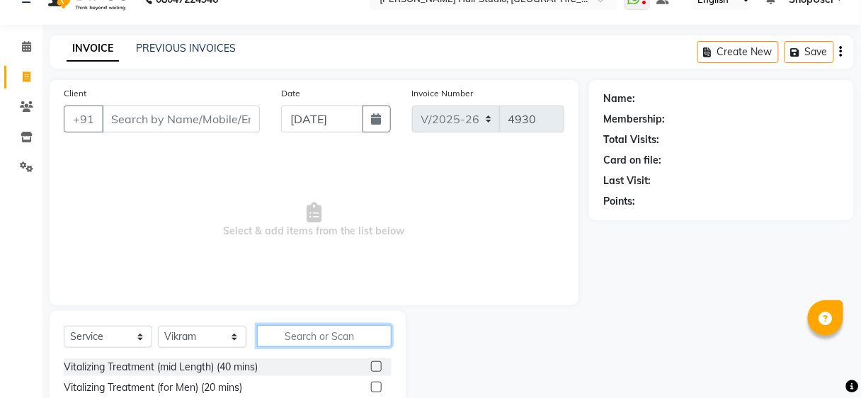
click at [266, 329] on input "text" at bounding box center [324, 336] width 135 height 22
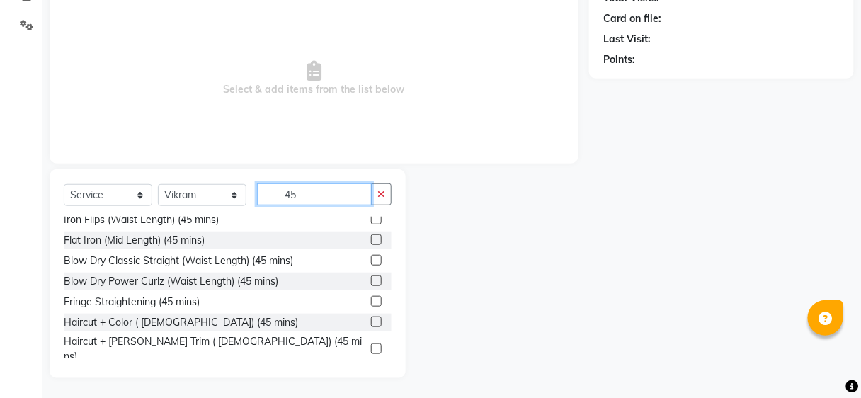
scroll to position [330, 0]
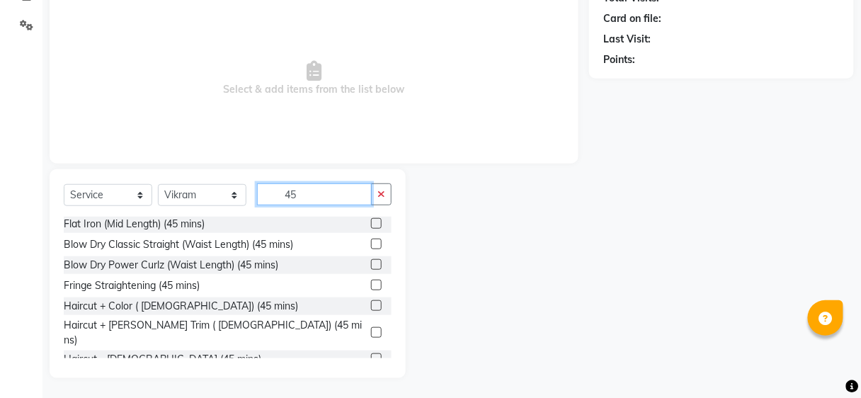
type input "45"
click at [371, 353] on label at bounding box center [376, 358] width 11 height 11
click at [371, 355] on input "checkbox" at bounding box center [375, 359] width 9 height 9
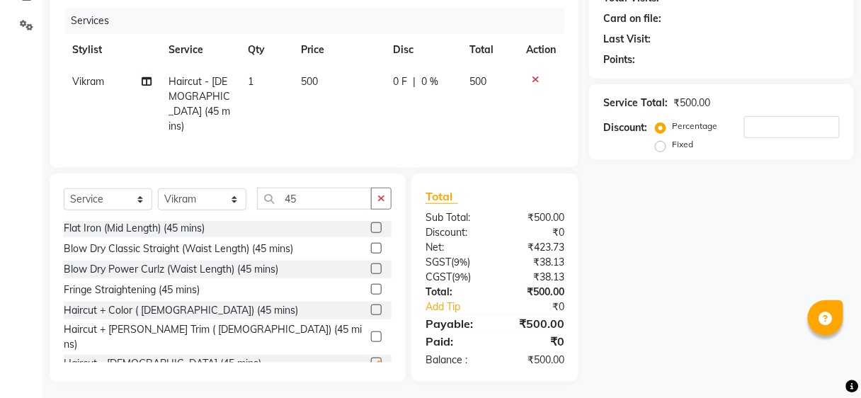
checkbox input "false"
click at [382, 193] on icon "button" at bounding box center [382, 198] width 8 height 10
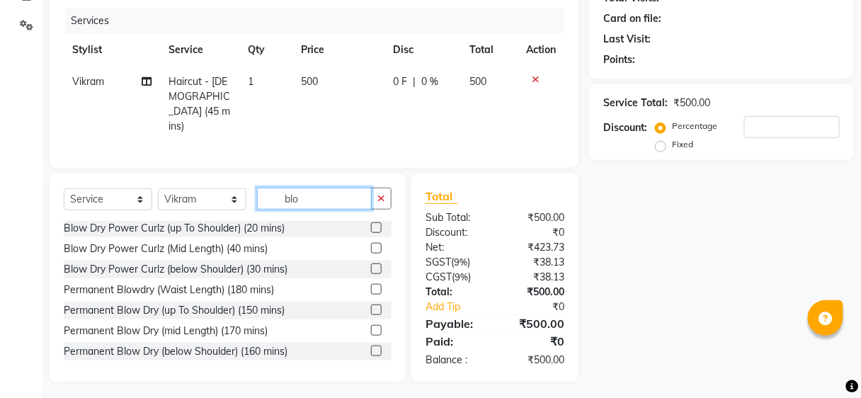
scroll to position [104, 0]
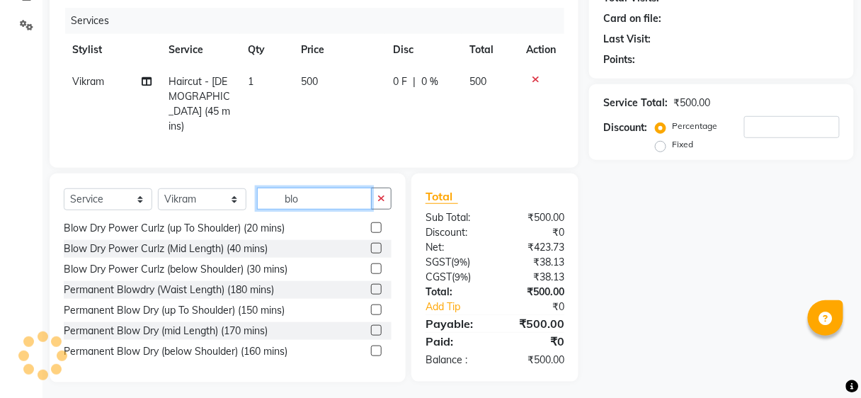
type input "blo"
click at [371, 265] on label at bounding box center [376, 269] width 11 height 11
click at [371, 265] on input "checkbox" at bounding box center [375, 269] width 9 height 9
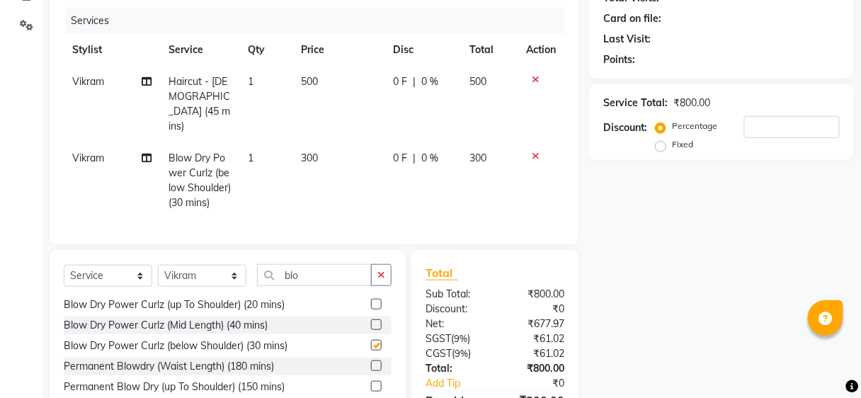
checkbox input "false"
click at [324, 148] on td "300" at bounding box center [339, 180] width 92 height 77
select select "32802"
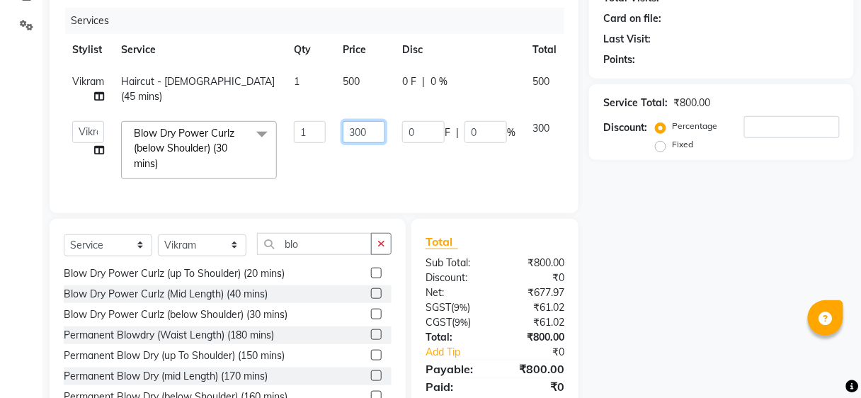
click at [376, 137] on input "300" at bounding box center [364, 132] width 43 height 22
type input "350"
click at [212, 34] on div "Services" at bounding box center [320, 21] width 510 height 26
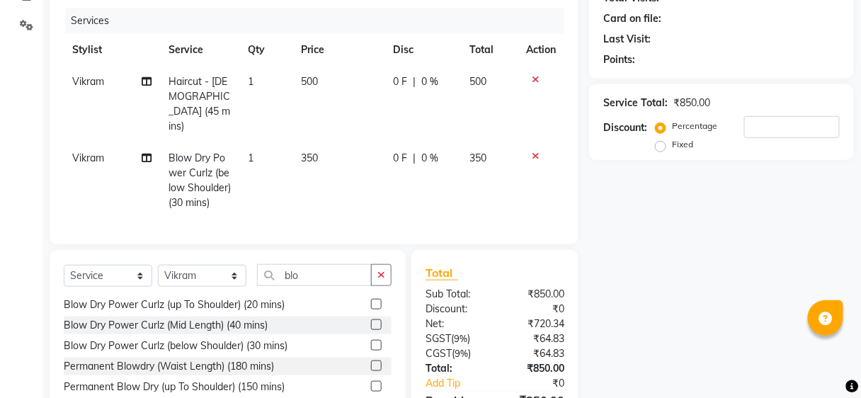
scroll to position [111, 0]
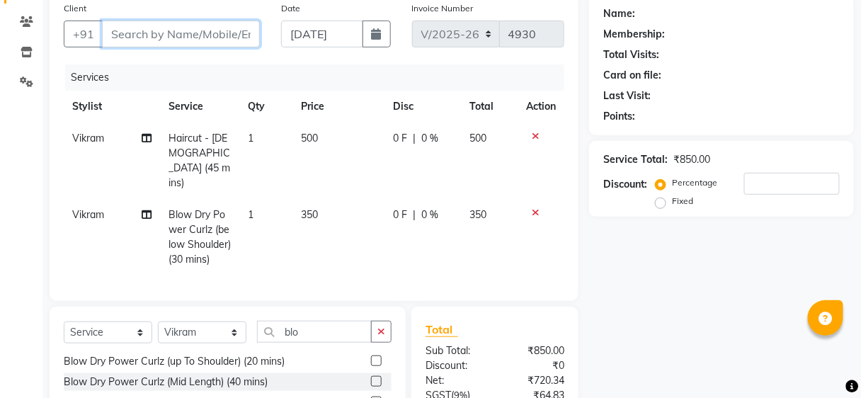
click at [201, 31] on input "Client" at bounding box center [181, 34] width 158 height 27
type input "8"
type input "0"
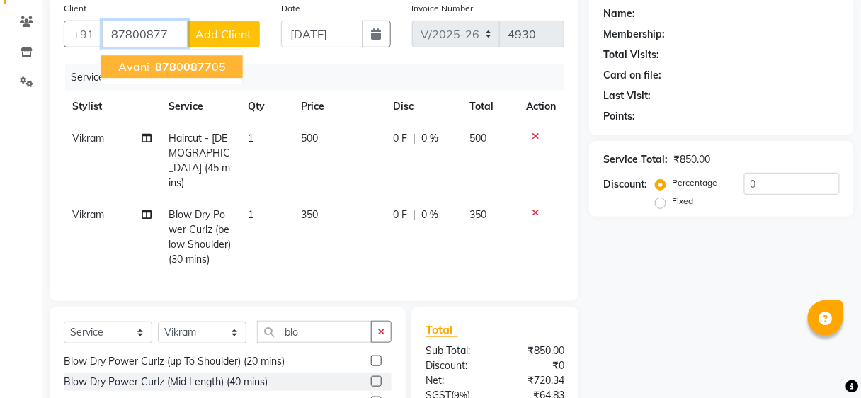
click at [204, 63] on span "87800877" at bounding box center [183, 67] width 57 height 14
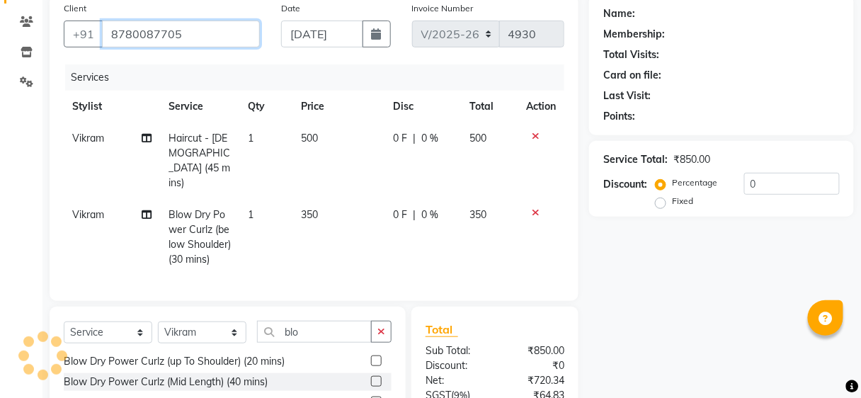
type input "8780087705"
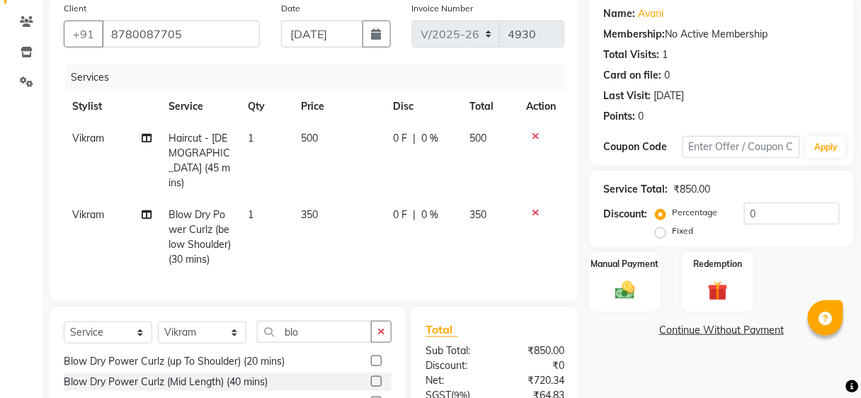
scroll to position [243, 0]
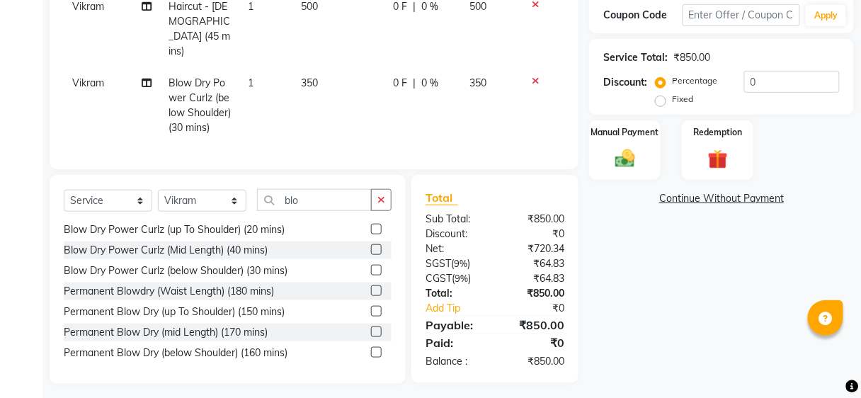
click at [84, 84] on td "Vikram" at bounding box center [112, 105] width 96 height 77
select select "32802"
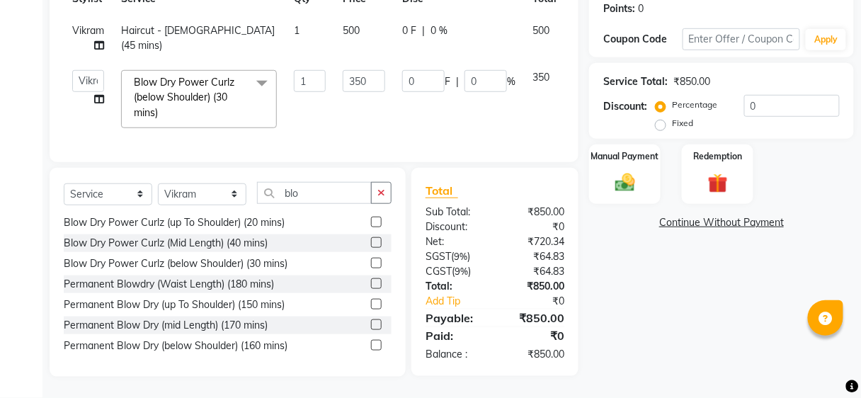
scroll to position [226, 0]
click at [85, 24] on span "Vikram" at bounding box center [88, 30] width 32 height 13
select select "32802"
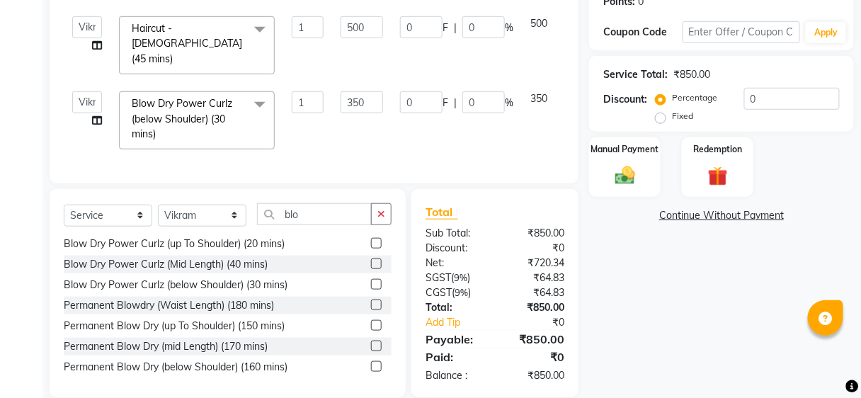
scroll to position [239, 0]
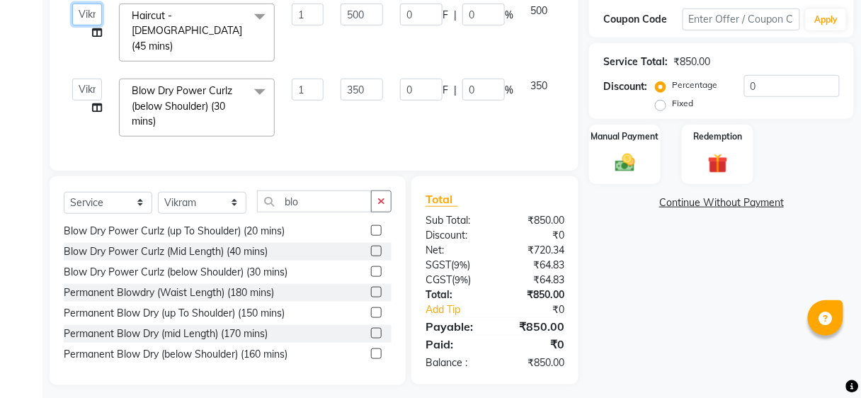
click at [80, 14] on select "Ajinkya Anuja Arunesh Avinash Junaid Mahadev kahde Mohammad Pawan Krishna Rushi…" at bounding box center [87, 15] width 30 height 22
select select "80555"
click at [605, 164] on div "Manual Payment" at bounding box center [625, 154] width 74 height 62
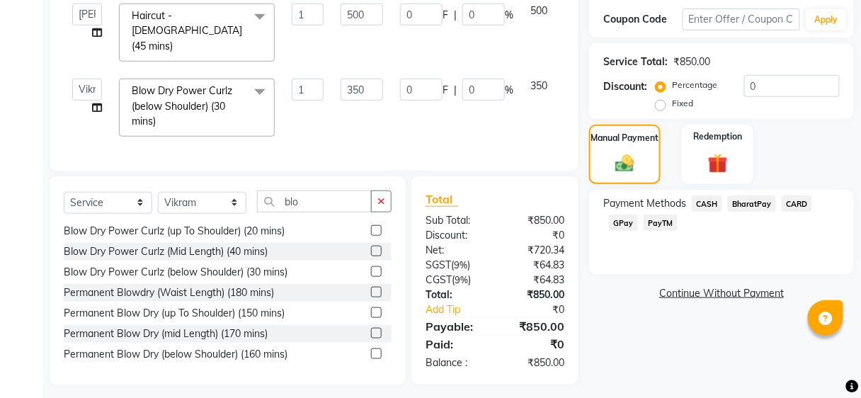
click at [747, 204] on span "BharatPay" at bounding box center [752, 204] width 48 height 16
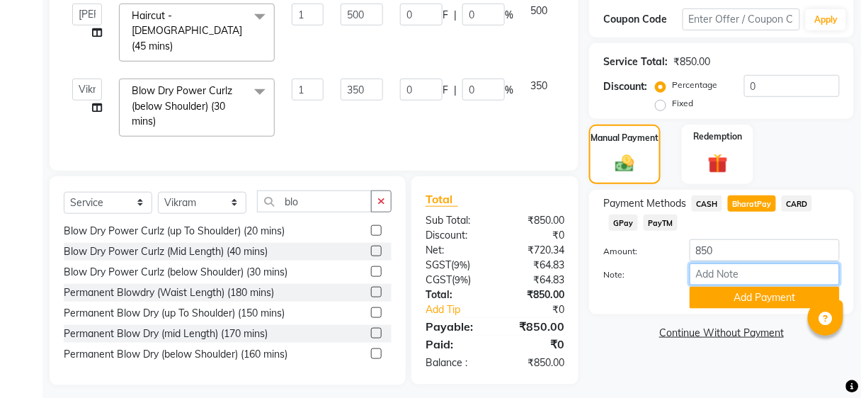
click at [717, 284] on input "Note:" at bounding box center [765, 275] width 150 height 22
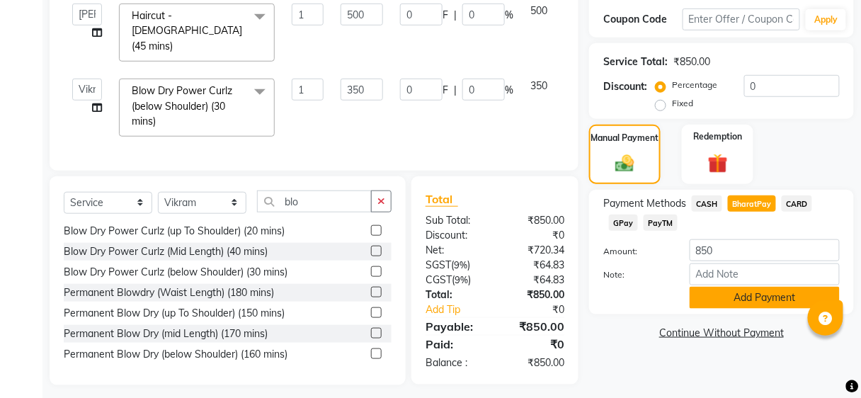
click at [712, 298] on button "Add Payment" at bounding box center [765, 298] width 150 height 22
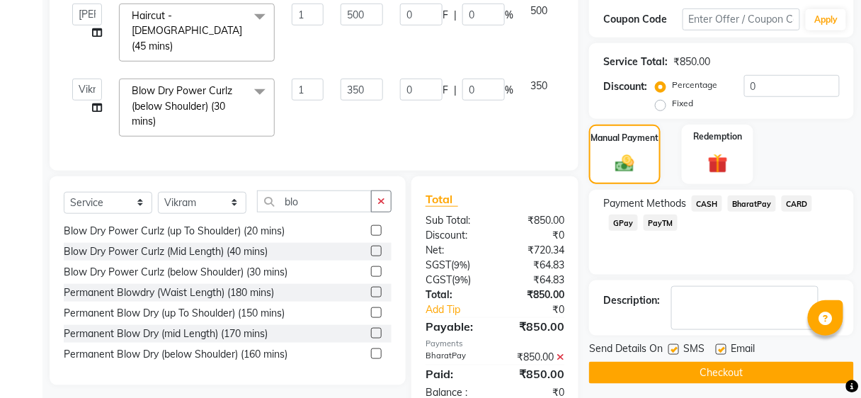
scroll to position [267, 0]
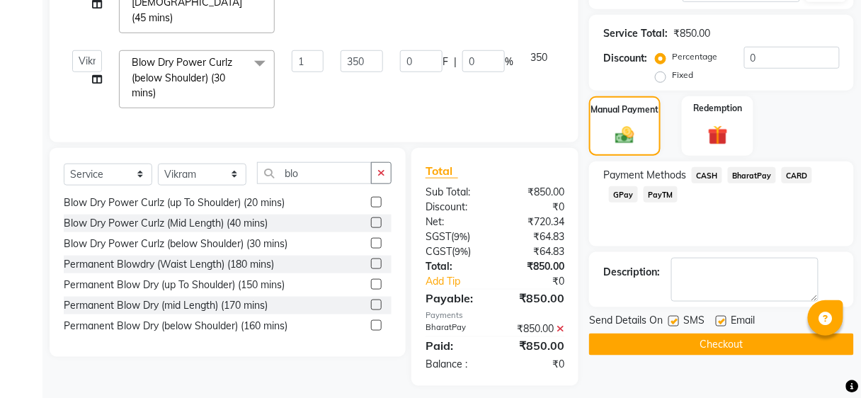
click at [684, 343] on button "Checkout" at bounding box center [721, 345] width 265 height 22
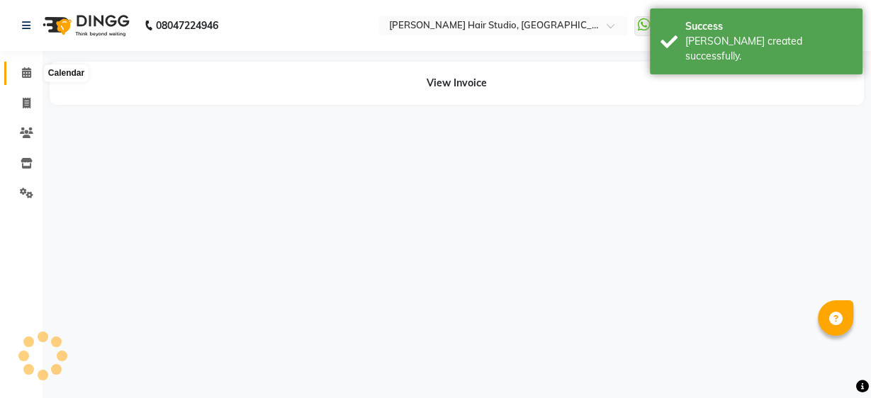
click at [26, 69] on icon at bounding box center [26, 72] width 9 height 11
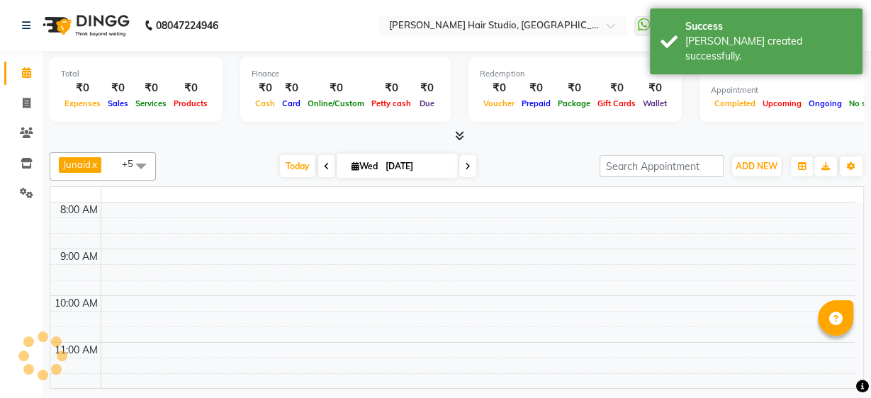
click at [26, 69] on icon at bounding box center [26, 72] width 9 height 11
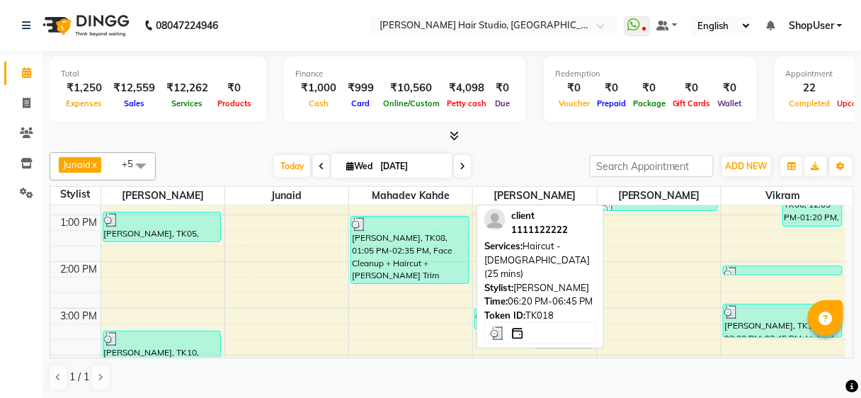
scroll to position [170, 0]
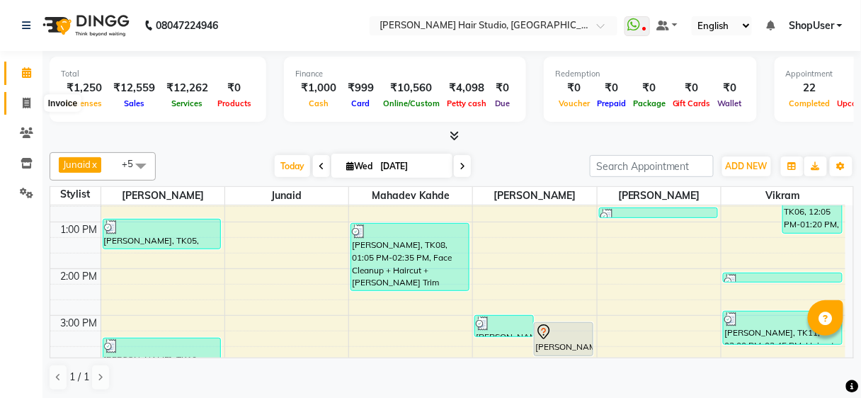
click at [26, 104] on icon at bounding box center [27, 103] width 8 height 11
select select "service"
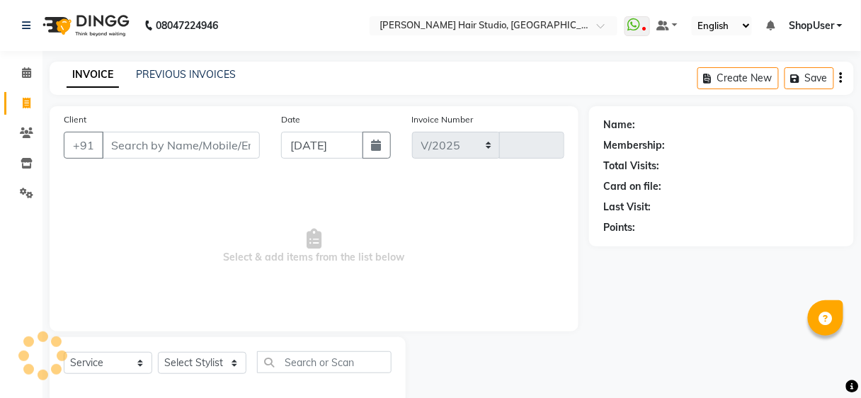
select select "627"
type input "4931"
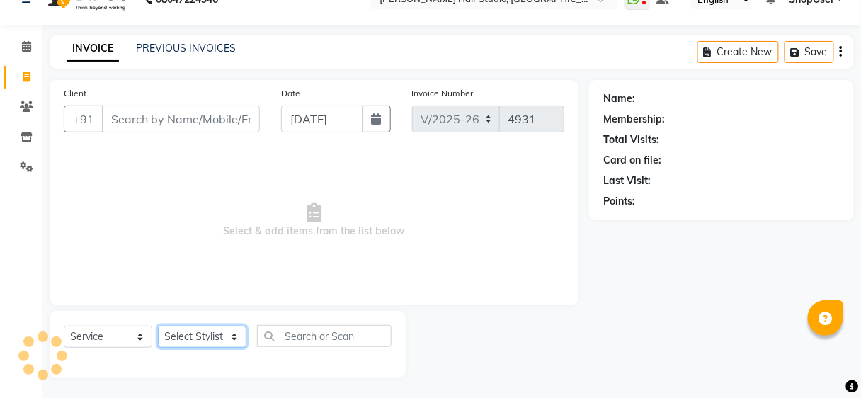
click at [200, 342] on select "Select Stylist" at bounding box center [202, 337] width 89 height 22
select select "81286"
click at [158, 326] on select "Select Stylist Ajinkya Anuja Arunesh Avinash Junaid Mahadev kahde Mohammad Pawa…" at bounding box center [202, 337] width 89 height 22
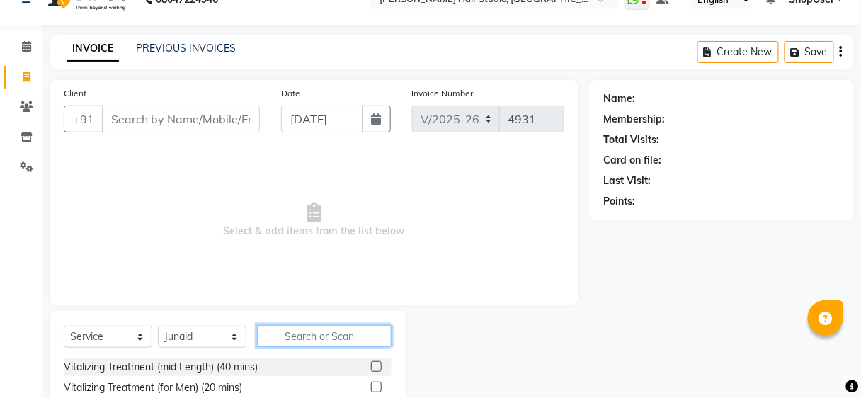
click at [361, 336] on input "text" at bounding box center [324, 336] width 135 height 22
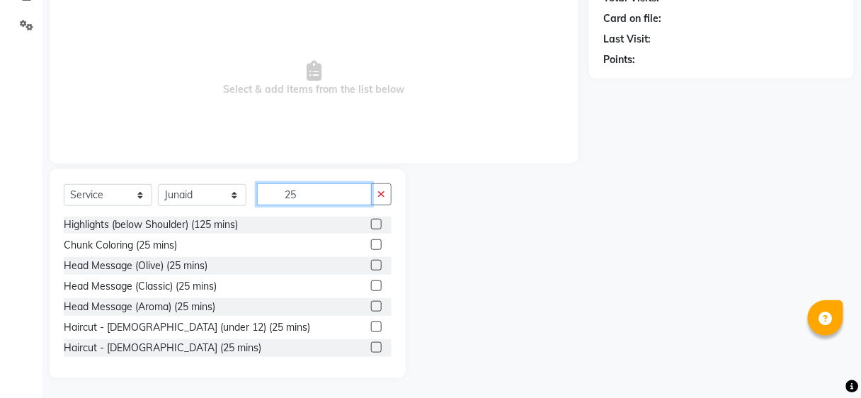
scroll to position [1, 0]
type input "25"
click at [371, 344] on label at bounding box center [376, 346] width 11 height 11
click at [371, 344] on input "checkbox" at bounding box center [375, 347] width 9 height 9
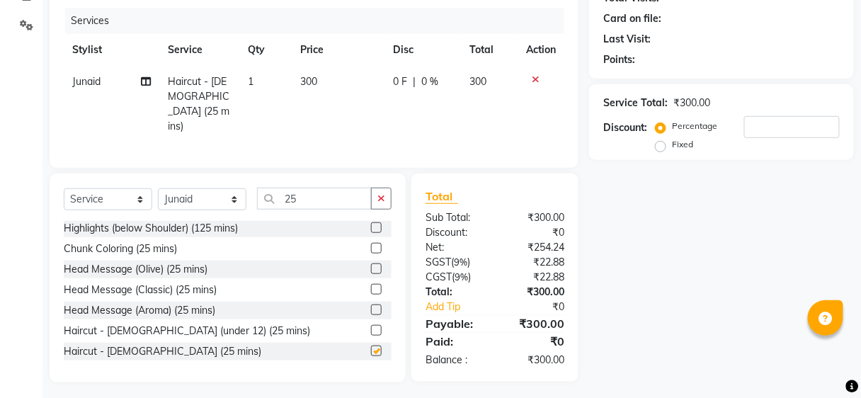
checkbox input "false"
click at [380, 188] on button "button" at bounding box center [381, 199] width 21 height 22
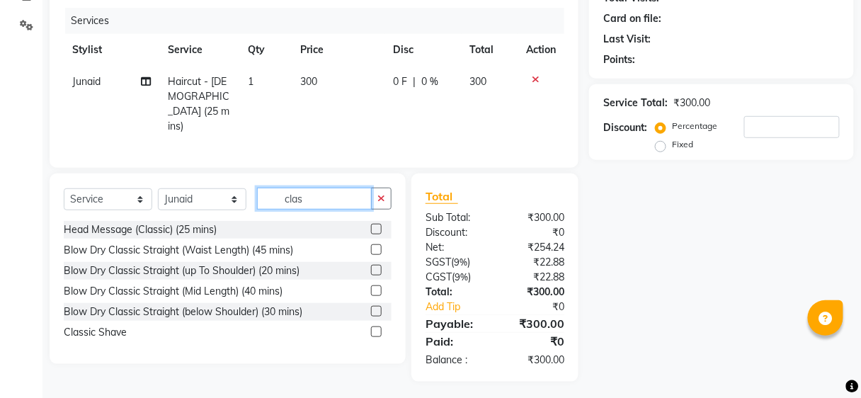
scroll to position [0, 0]
type input "clas"
click at [371, 327] on label at bounding box center [376, 332] width 11 height 11
click at [371, 329] on input "checkbox" at bounding box center [375, 333] width 9 height 9
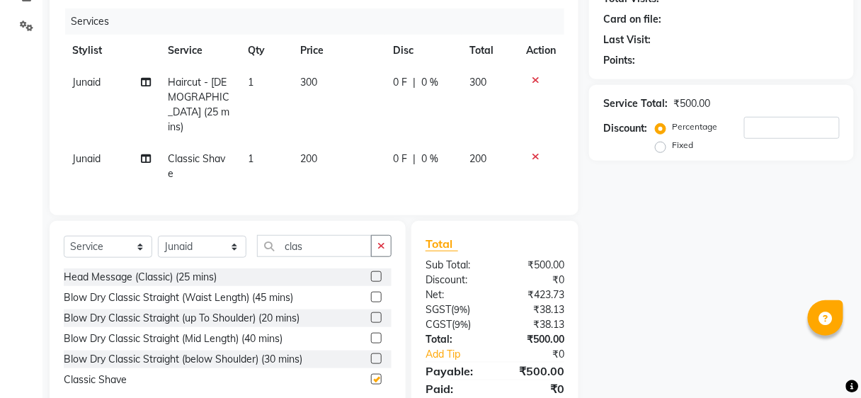
checkbox input "false"
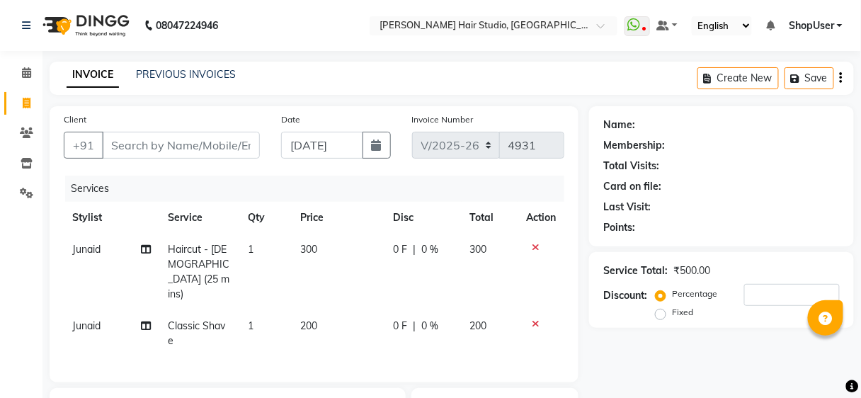
click at [219, 163] on div "Client +91" at bounding box center [161, 141] width 217 height 58
click at [235, 148] on input "Client" at bounding box center [181, 145] width 158 height 27
click at [164, 144] on input "Client" at bounding box center [181, 145] width 158 height 27
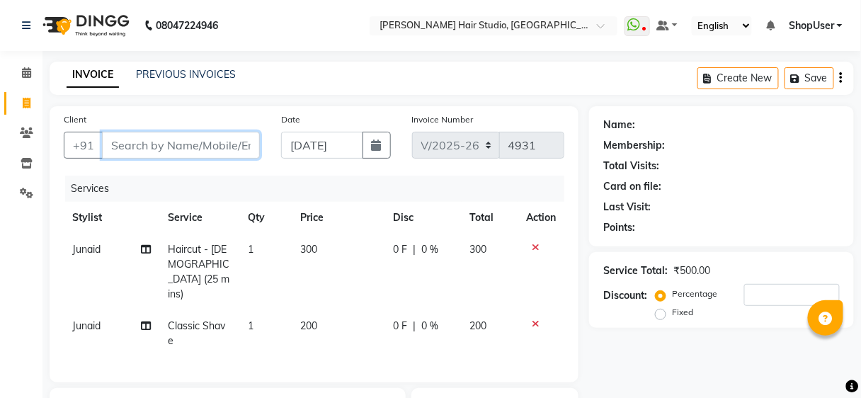
click at [164, 144] on input "Client" at bounding box center [181, 145] width 158 height 27
type input "8"
type input "0"
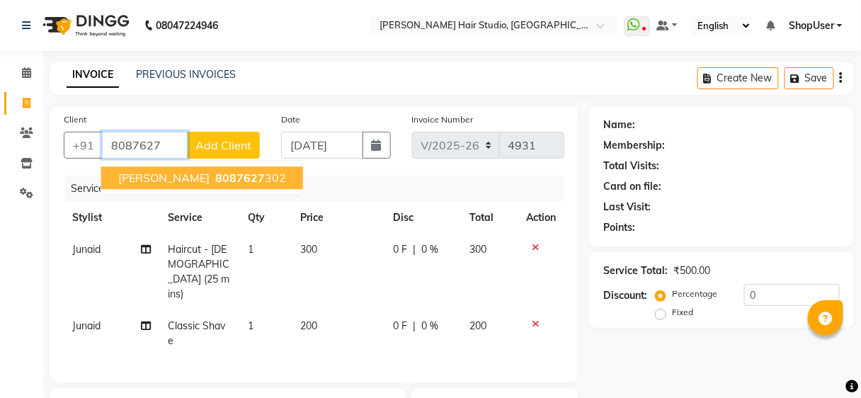
click at [171, 176] on span "Ranjan Shing" at bounding box center [163, 178] width 91 height 14
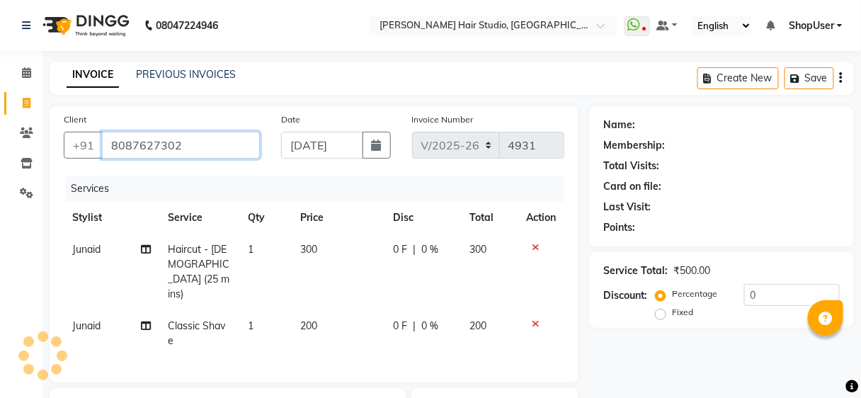
type input "8087627302"
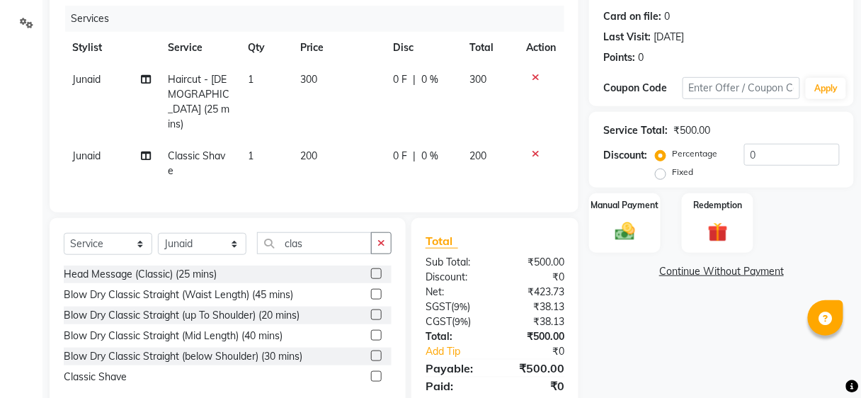
scroll to position [197, 0]
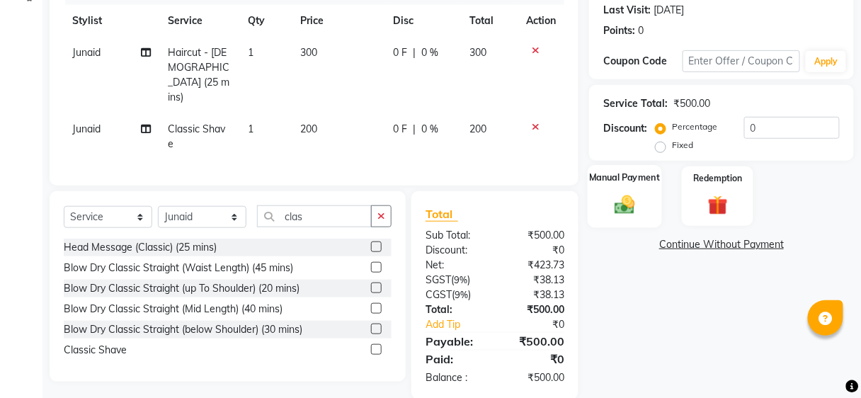
click at [623, 201] on img at bounding box center [624, 205] width 33 height 24
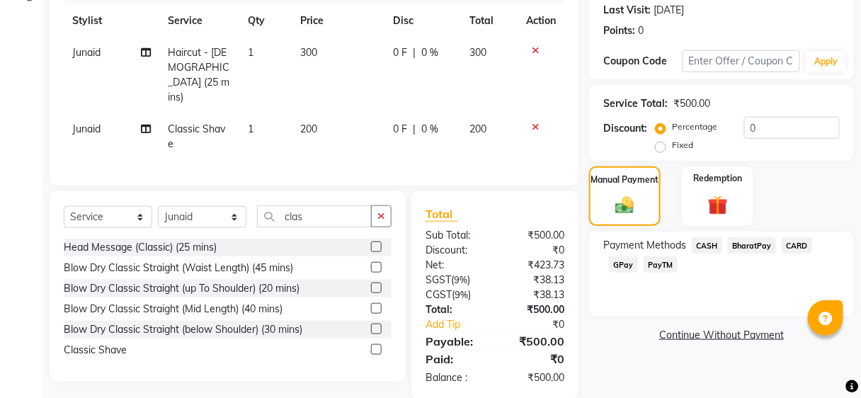
click at [737, 241] on span "BharatPay" at bounding box center [752, 245] width 48 height 16
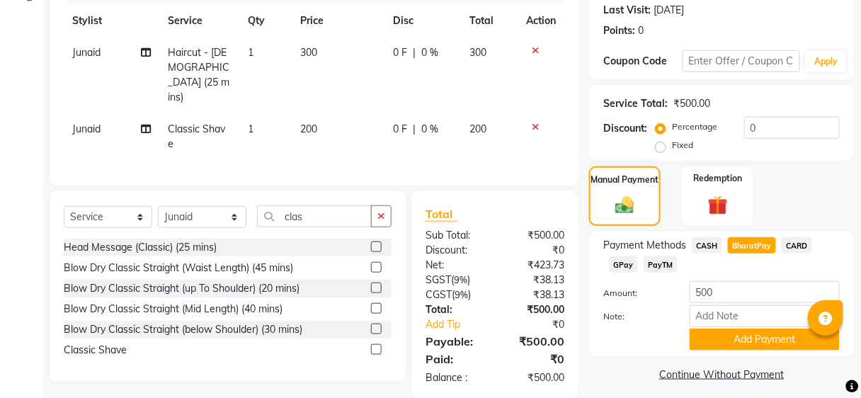
scroll to position [204, 0]
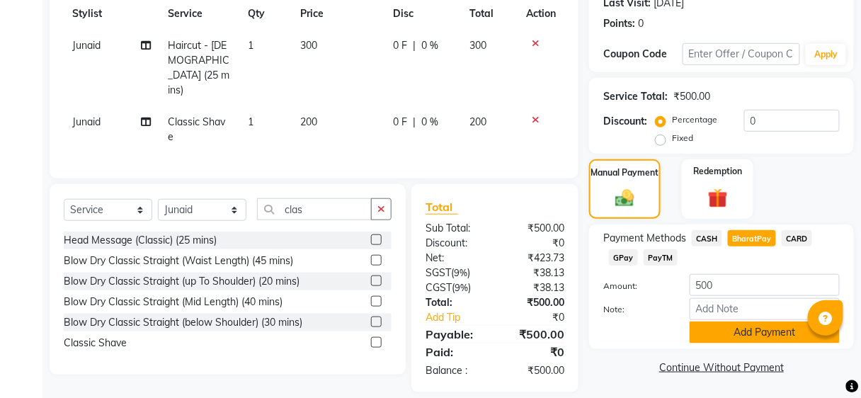
click at [722, 324] on button "Add Payment" at bounding box center [765, 333] width 150 height 22
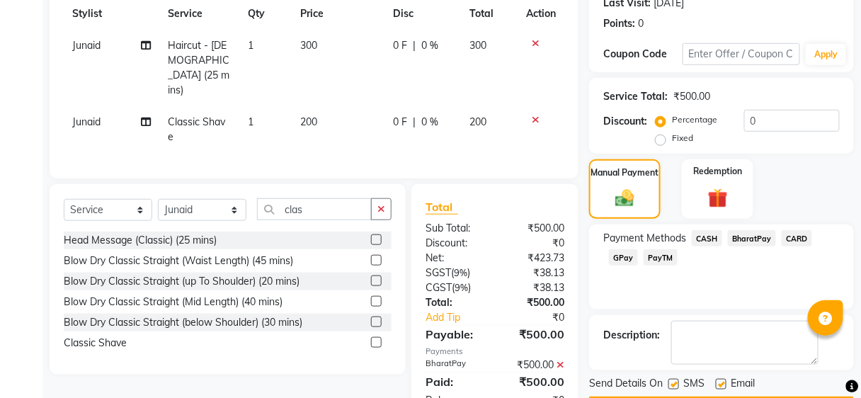
scroll to position [244, 0]
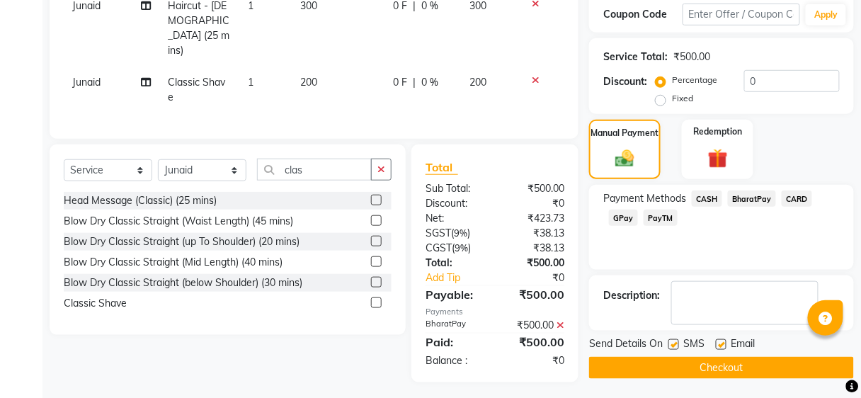
click at [697, 360] on button "Checkout" at bounding box center [721, 368] width 265 height 22
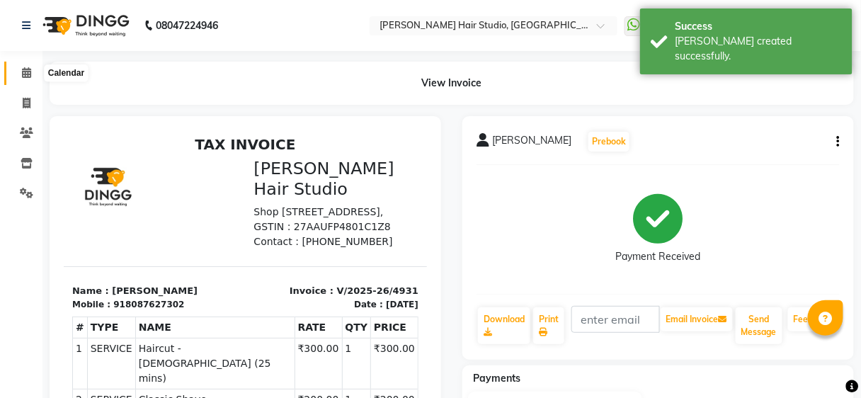
click at [23, 70] on icon at bounding box center [26, 72] width 9 height 11
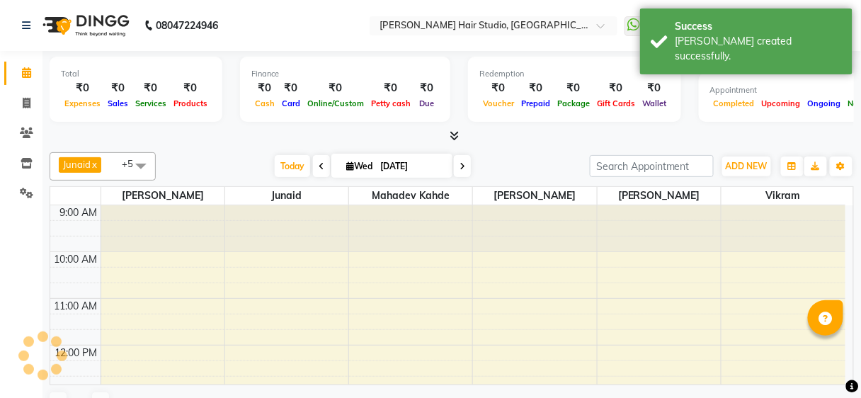
click at [23, 70] on icon at bounding box center [26, 72] width 9 height 11
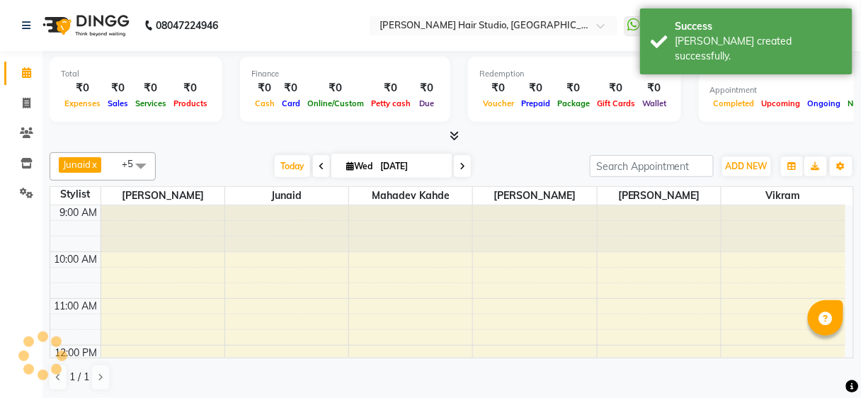
click at [23, 70] on icon at bounding box center [26, 72] width 9 height 11
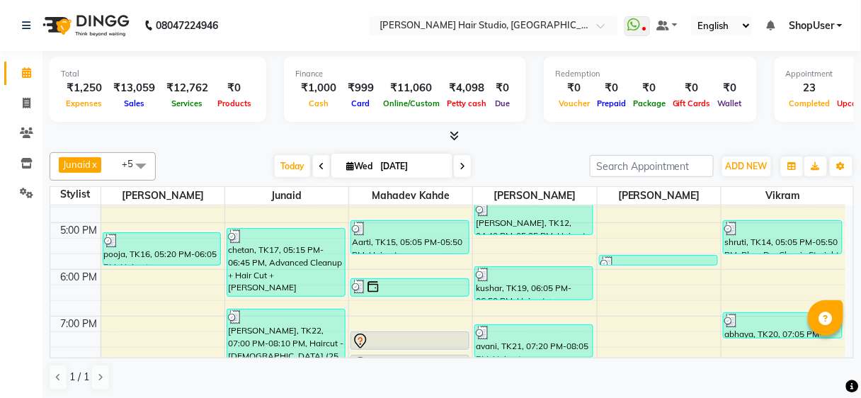
scroll to position [350, 0]
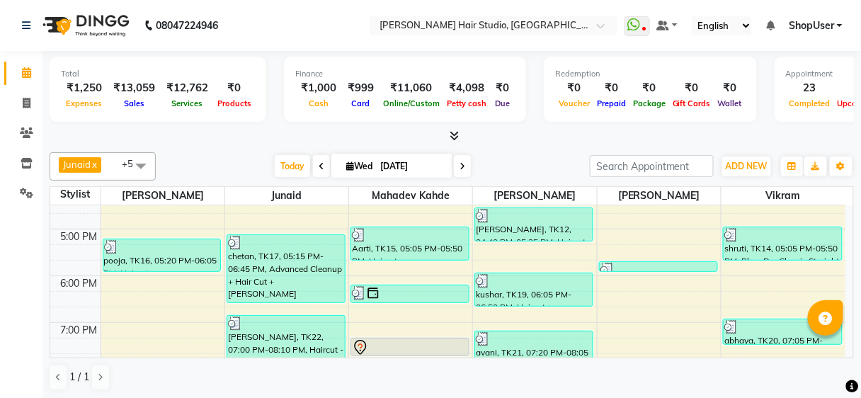
click at [449, 139] on span at bounding box center [452, 136] width 15 height 15
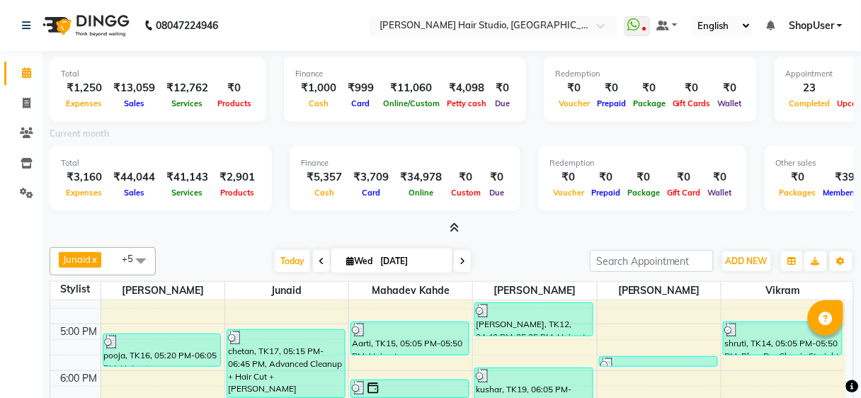
click at [447, 226] on span at bounding box center [452, 228] width 15 height 15
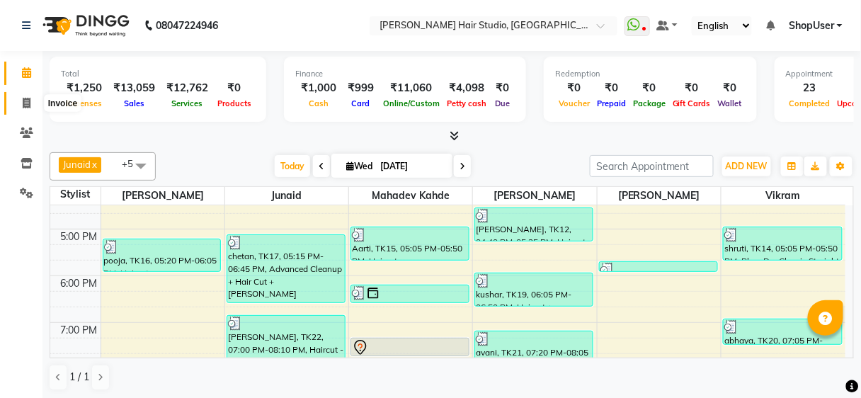
click at [16, 106] on span at bounding box center [26, 104] width 25 height 16
select select "service"
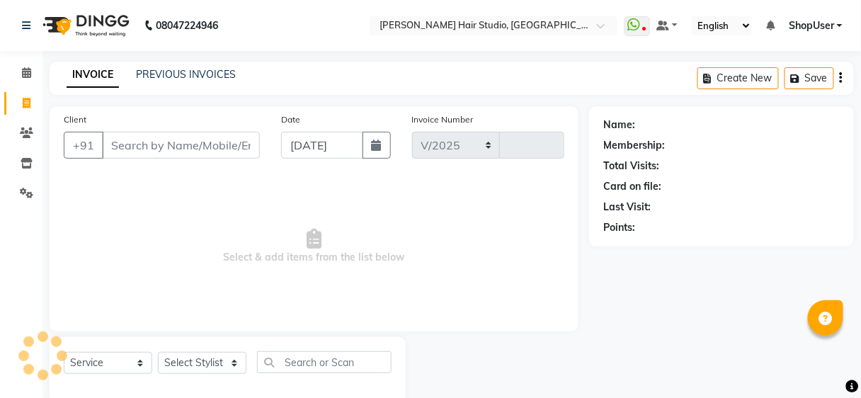
select select "627"
type input "4932"
click at [186, 132] on input "Client" at bounding box center [181, 145] width 158 height 27
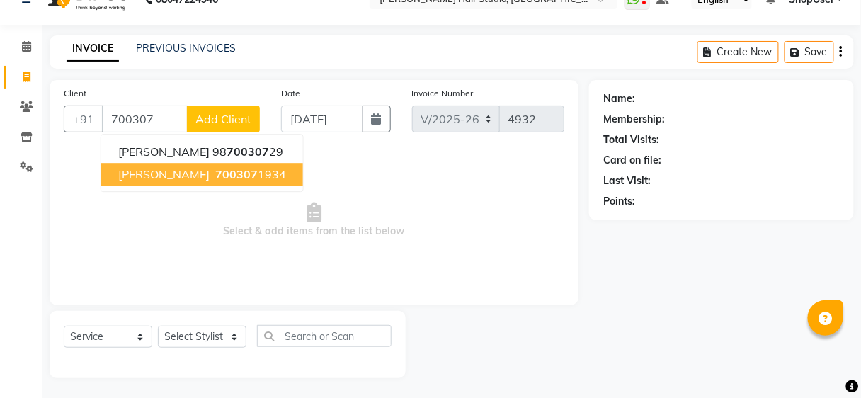
click at [200, 181] on button "mayuri 700307 1934" at bounding box center [202, 174] width 202 height 23
type input "7003071934"
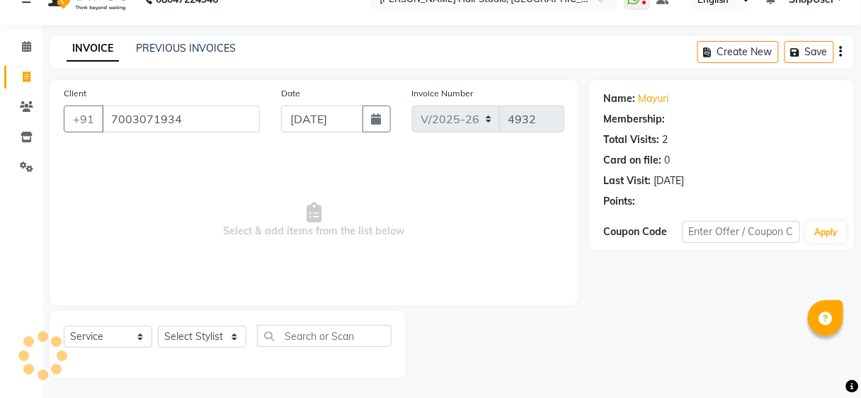
select select "1: Object"
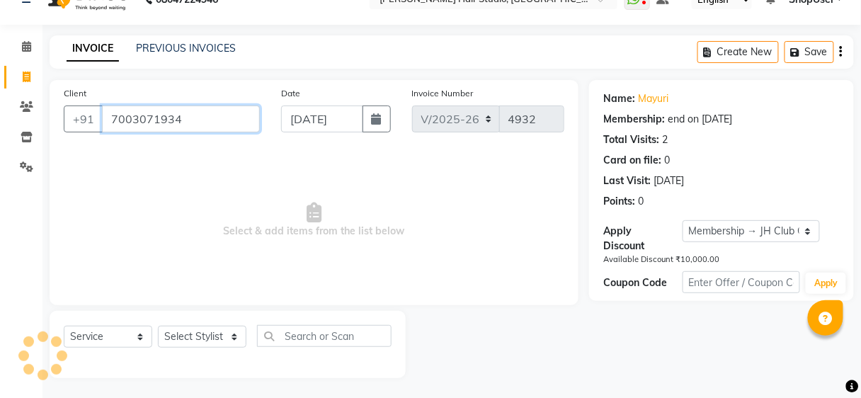
drag, startPoint x: 111, startPoint y: 114, endPoint x: 245, endPoint y: 120, distance: 134.7
click at [245, 120] on input "7003071934" at bounding box center [181, 119] width 158 height 27
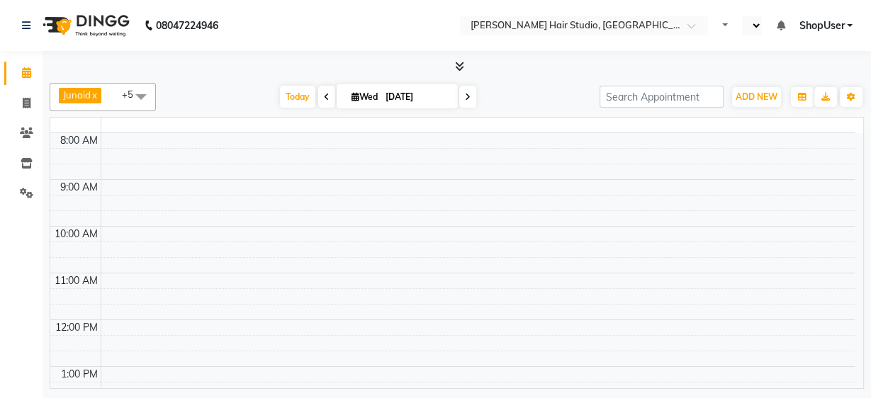
select select "en"
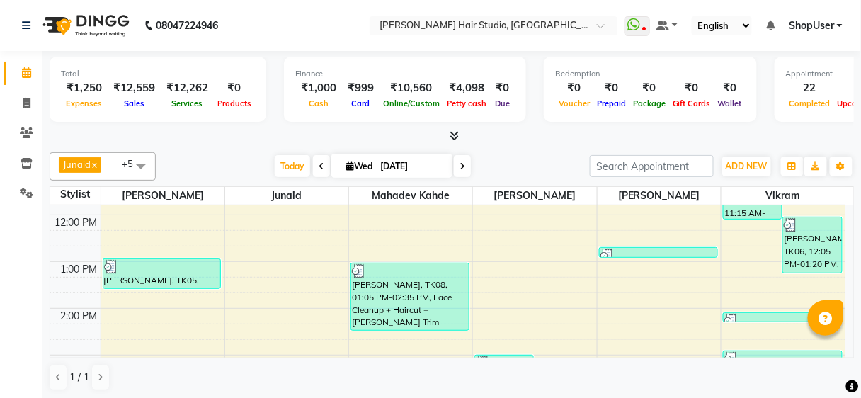
scroll to position [113, 0]
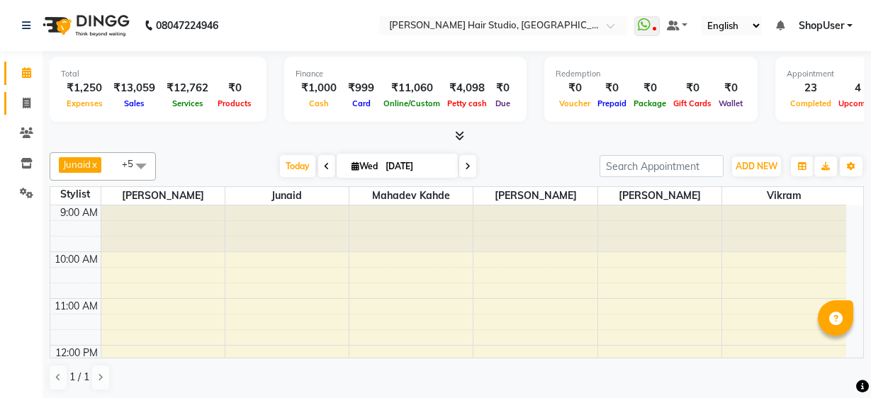
click at [25, 101] on icon at bounding box center [27, 103] width 8 height 11
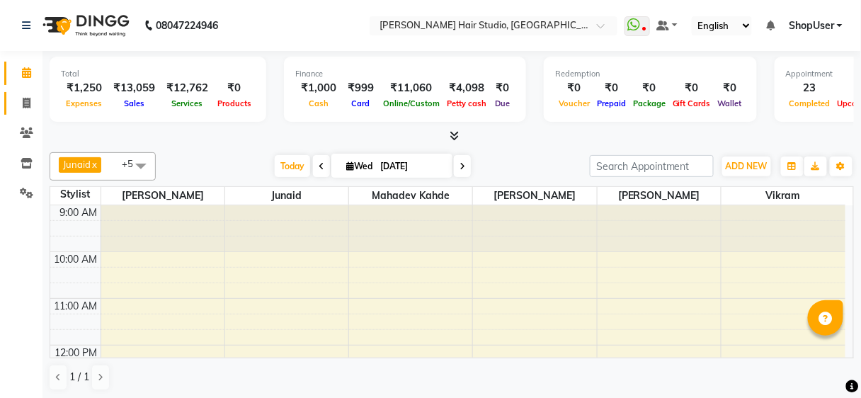
select select "service"
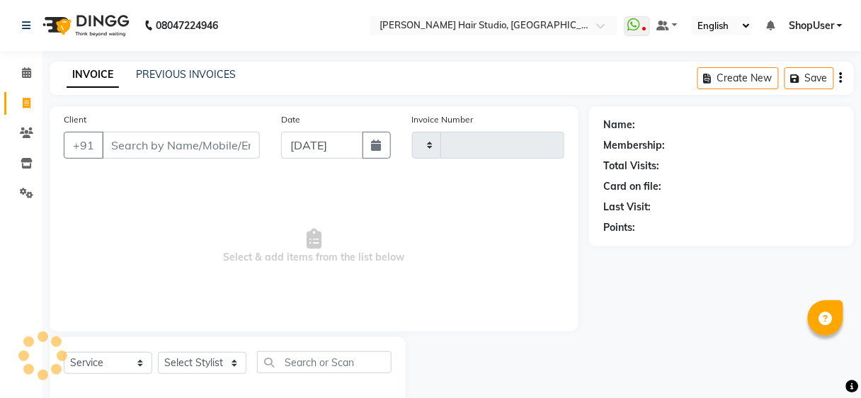
type input "4932"
select select "627"
click at [195, 132] on input "Client" at bounding box center [181, 145] width 158 height 27
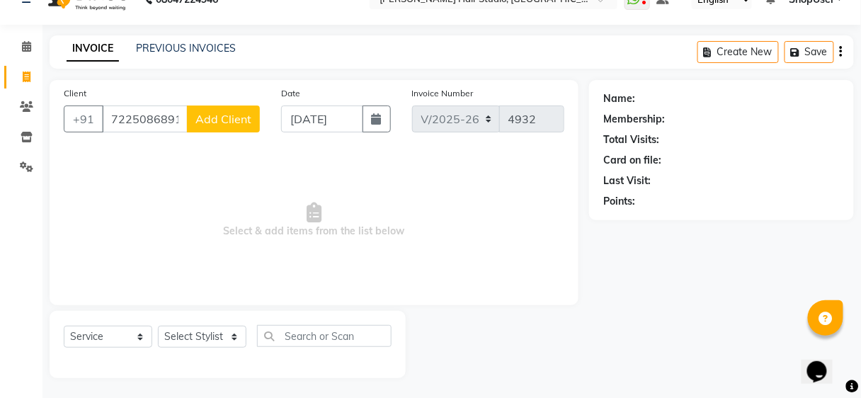
type input "7225086891"
click at [239, 124] on span "Add Client" at bounding box center [224, 119] width 56 height 14
select select "22"
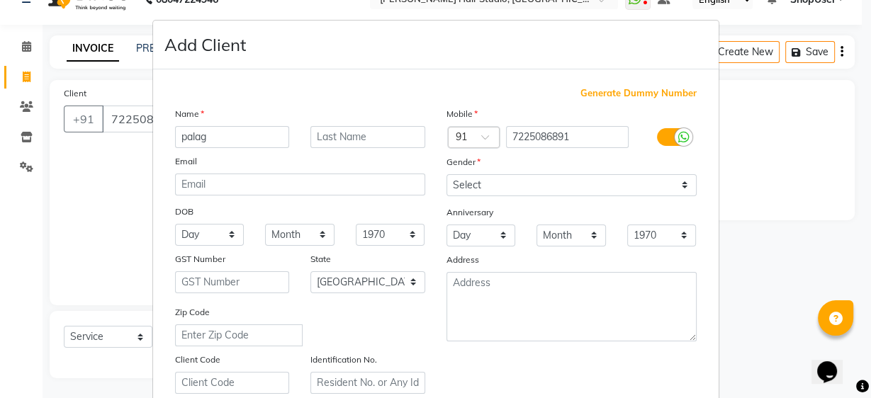
type input "palag"
drag, startPoint x: 538, startPoint y: 181, endPoint x: 538, endPoint y: 192, distance: 11.3
click at [538, 181] on select "Select Male Female Other Prefer Not To Say" at bounding box center [571, 185] width 250 height 22
select select "female"
click at [446, 174] on select "Select Male Female Other Prefer Not To Say" at bounding box center [571, 185] width 250 height 22
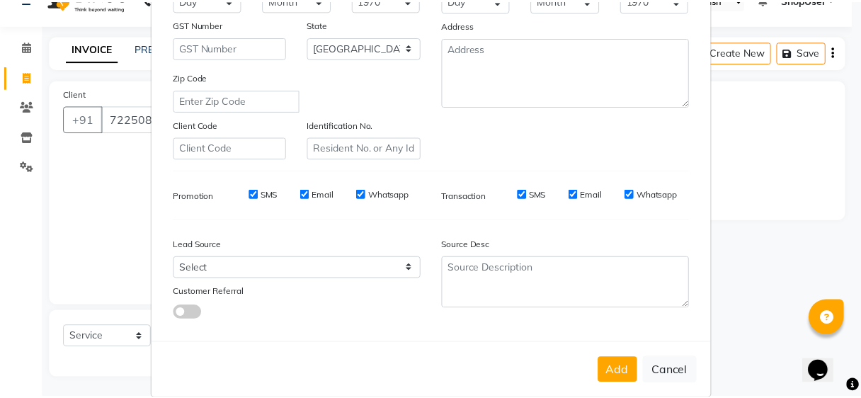
scroll to position [252, 0]
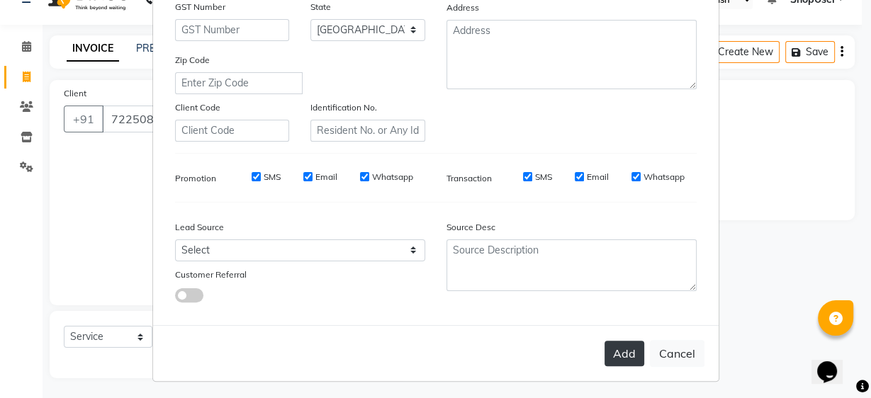
click at [616, 359] on button "Add" at bounding box center [624, 354] width 40 height 26
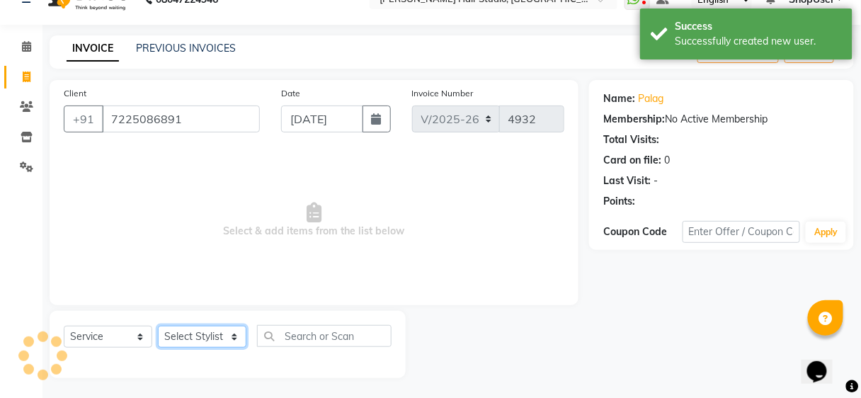
click at [234, 334] on select "Select Stylist Ajinkya Anuja Arunesh Avinash Junaid Mahadev kahde Mohammad Pawa…" at bounding box center [202, 337] width 89 height 22
select select "88870"
click at [158, 326] on select "Select Stylist Ajinkya Anuja Arunesh Avinash Junaid Mahadev kahde Mohammad Pawa…" at bounding box center [202, 337] width 89 height 22
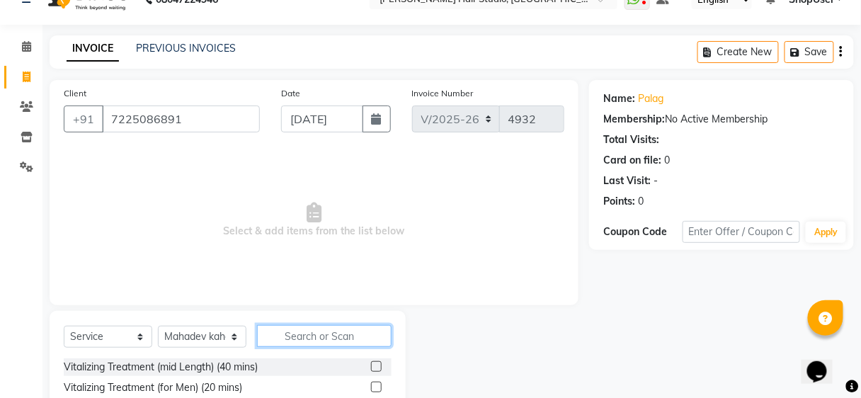
click at [284, 330] on input "text" at bounding box center [324, 336] width 135 height 22
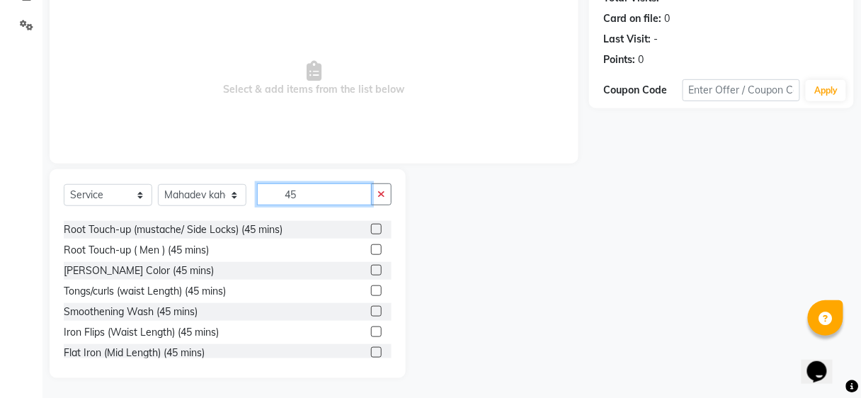
scroll to position [330, 0]
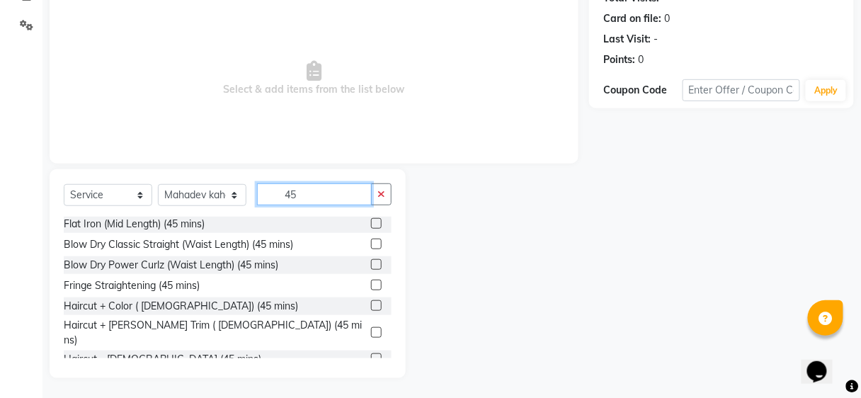
type input "45"
click at [371, 353] on label at bounding box center [376, 358] width 11 height 11
click at [371, 355] on input "checkbox" at bounding box center [375, 359] width 9 height 9
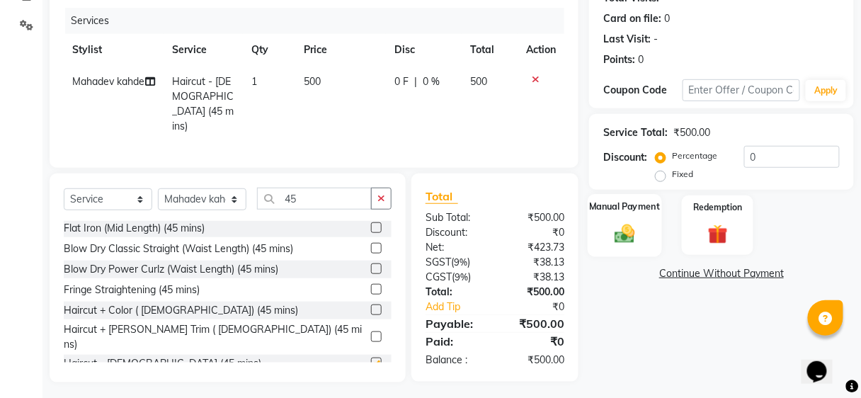
checkbox input "false"
click at [640, 245] on div "Manual Payment" at bounding box center [625, 225] width 74 height 62
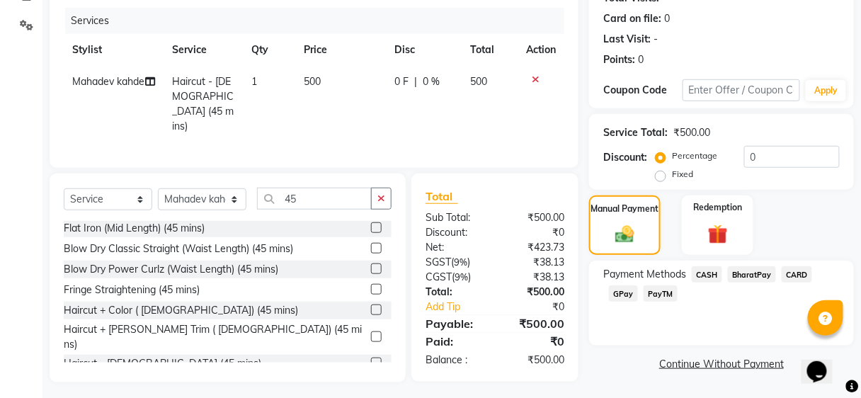
click at [746, 270] on span "BharatPay" at bounding box center [752, 274] width 48 height 16
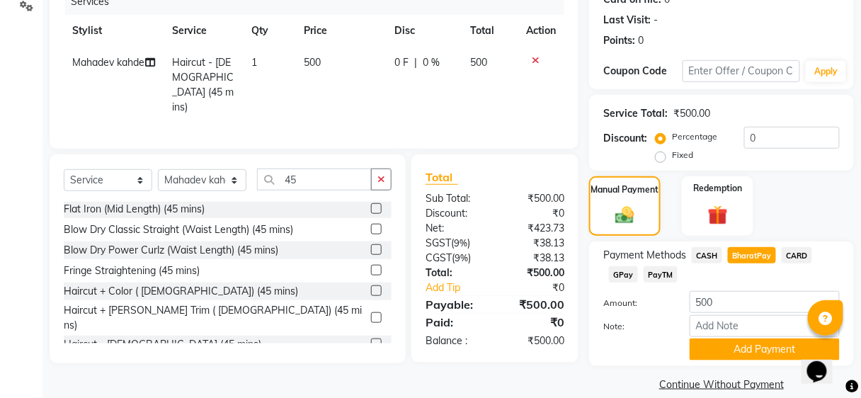
scroll to position [204, 0]
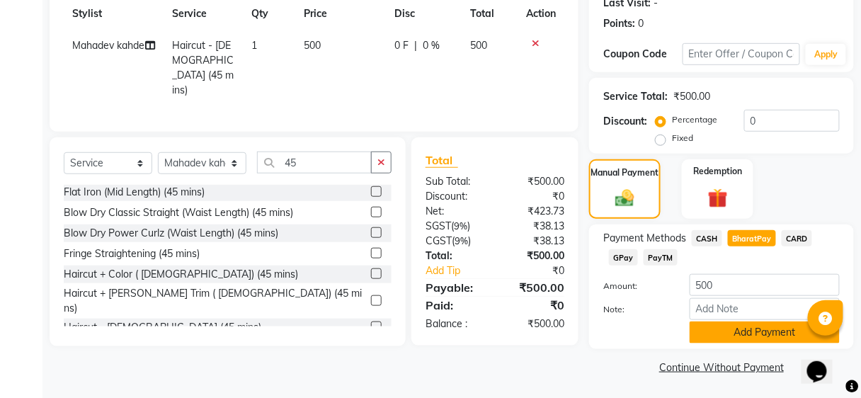
click at [720, 332] on button "Add Payment" at bounding box center [765, 333] width 150 height 22
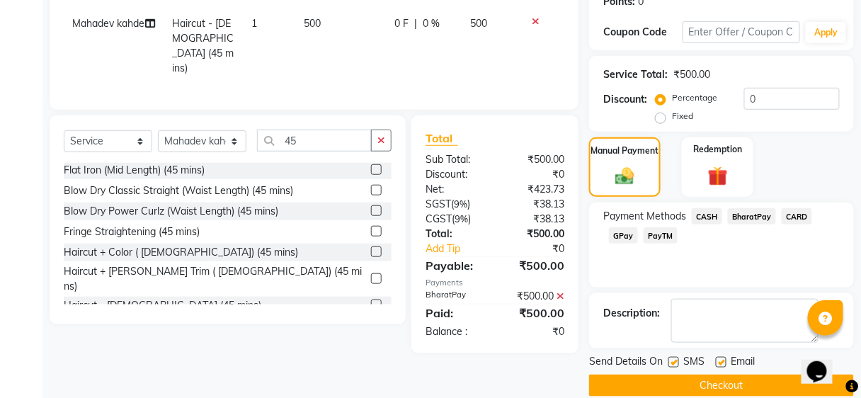
scroll to position [244, 0]
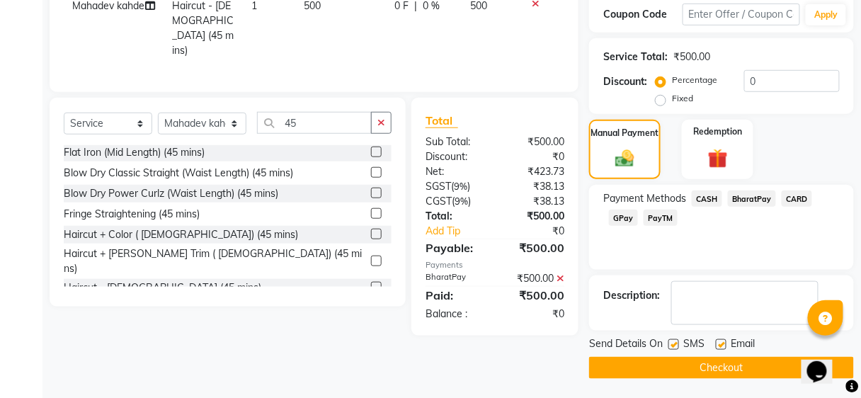
click at [693, 370] on button "Checkout" at bounding box center [721, 368] width 265 height 22
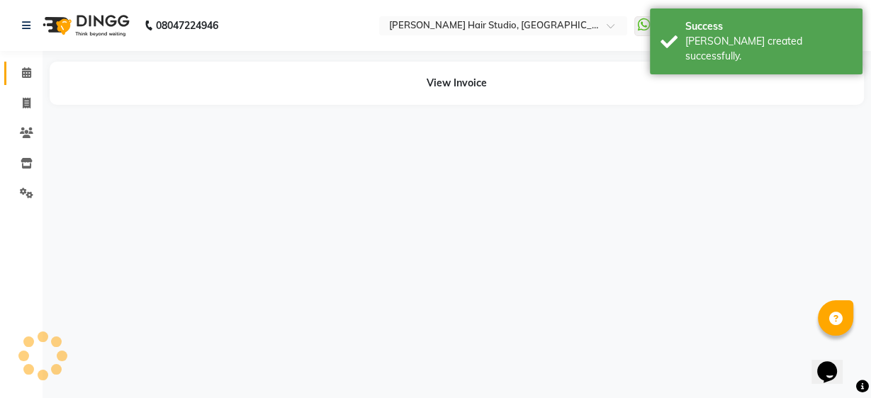
click at [26, 70] on icon at bounding box center [26, 72] width 9 height 11
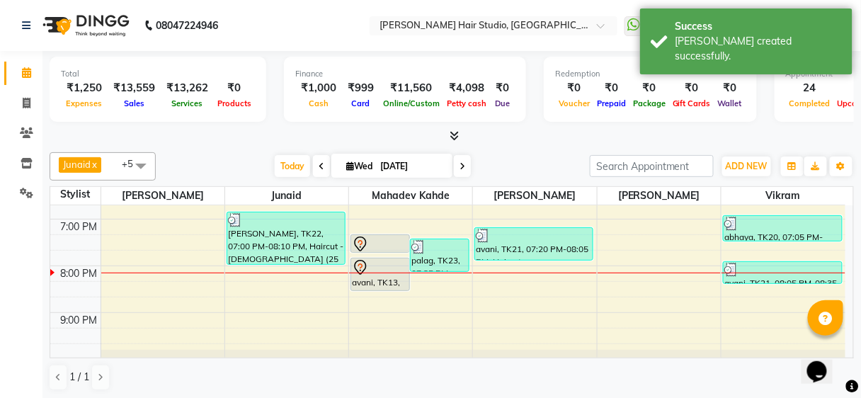
scroll to position [489, 0]
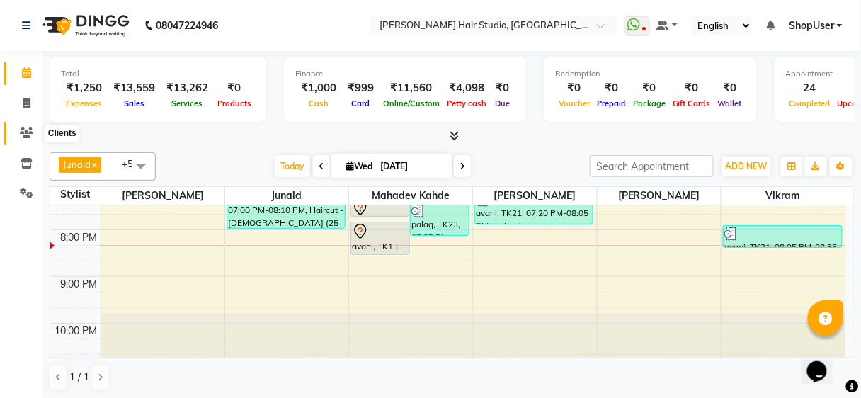
click at [26, 128] on icon at bounding box center [26, 133] width 13 height 11
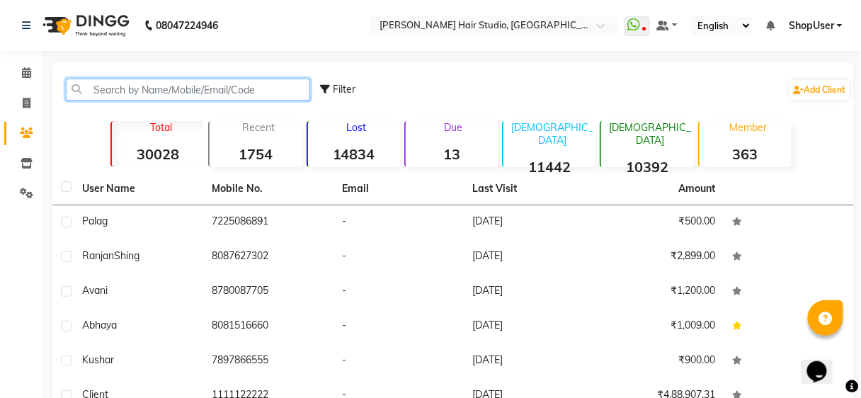
click at [156, 95] on input "text" at bounding box center [188, 90] width 244 height 22
paste input "7003071934"
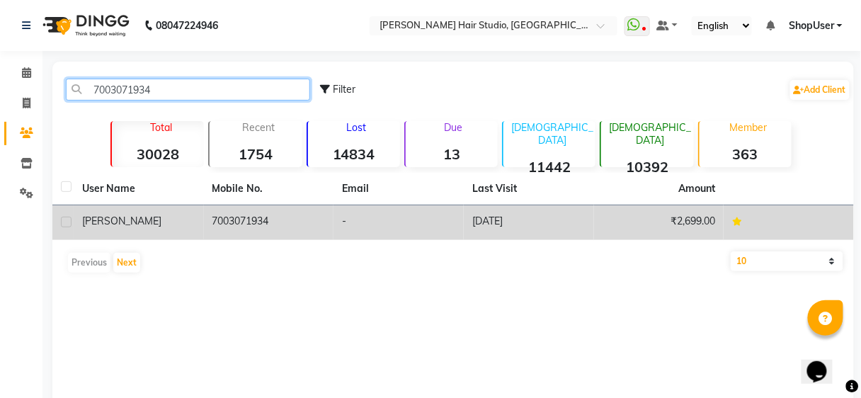
type input "7003071934"
click at [370, 217] on td "-" at bounding box center [399, 222] width 130 height 35
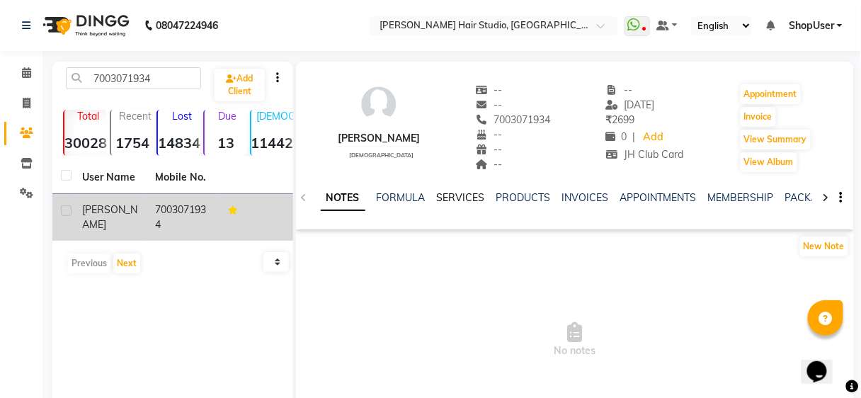
click at [474, 198] on link "SERVICES" at bounding box center [461, 197] width 48 height 13
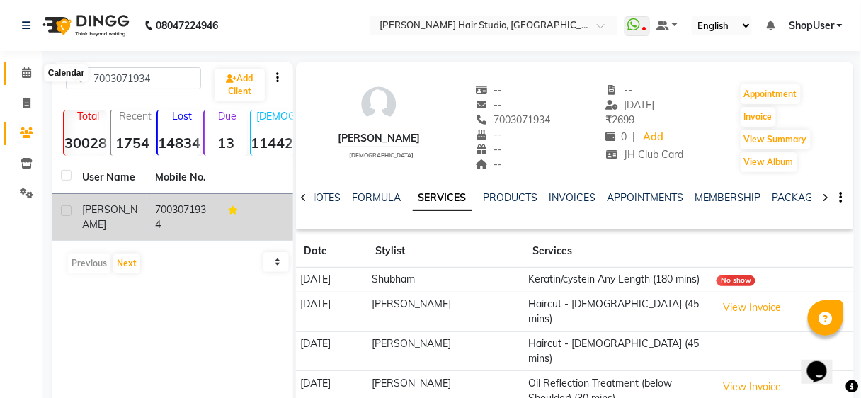
click at [31, 71] on span at bounding box center [26, 73] width 25 height 16
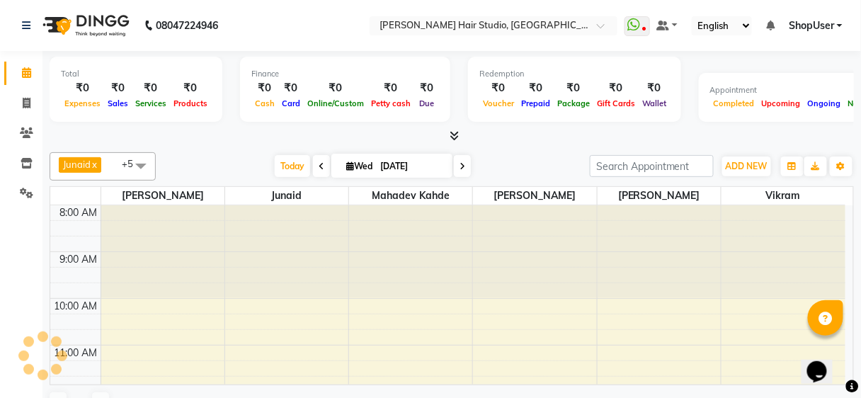
click at [31, 71] on span at bounding box center [26, 73] width 25 height 16
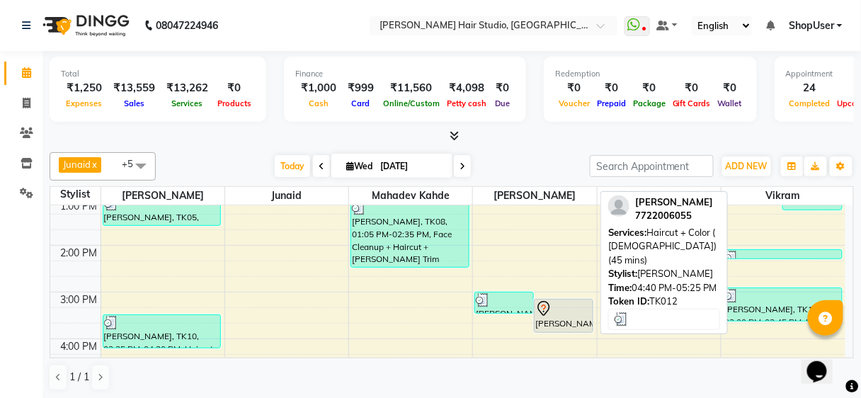
scroll to position [180, 0]
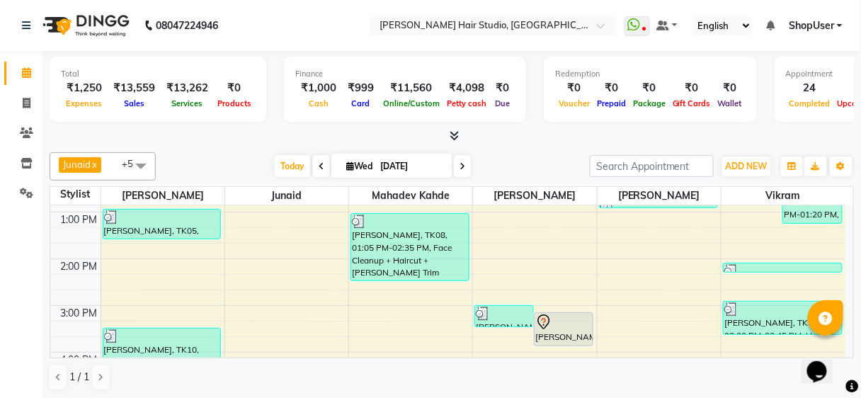
click at [455, 168] on span at bounding box center [462, 166] width 17 height 22
type input "[DATE]"
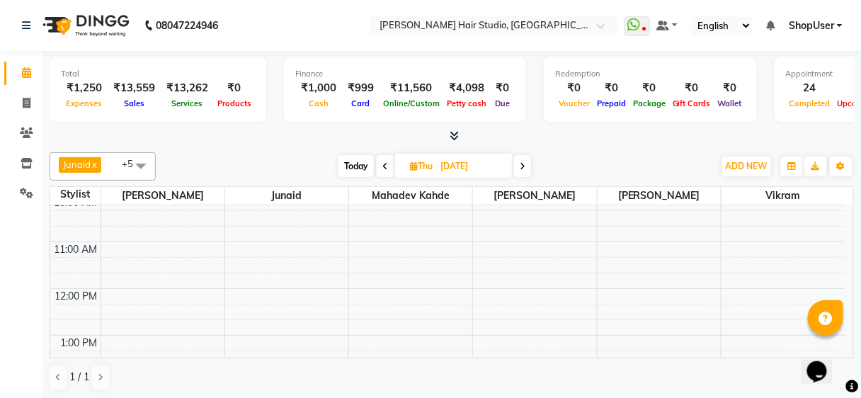
scroll to position [0, 0]
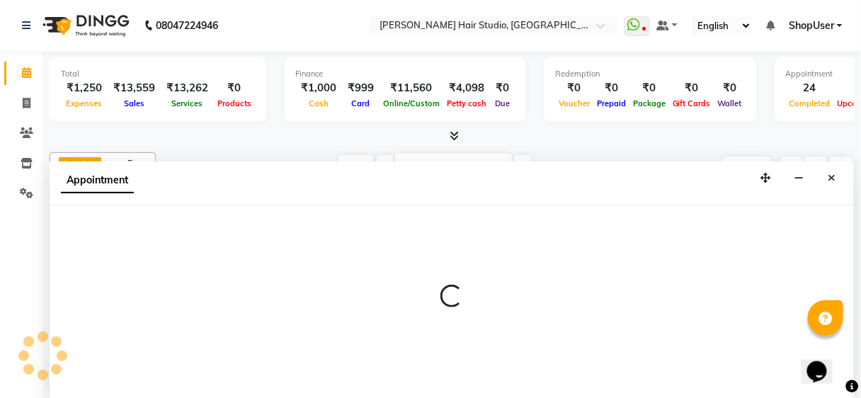
select select "32802"
select select "tentative"
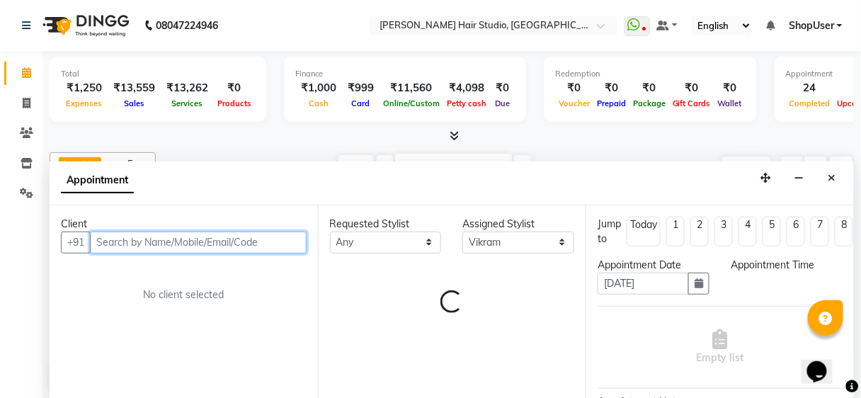
select select "660"
click at [300, 242] on input "text" at bounding box center [198, 243] width 217 height 22
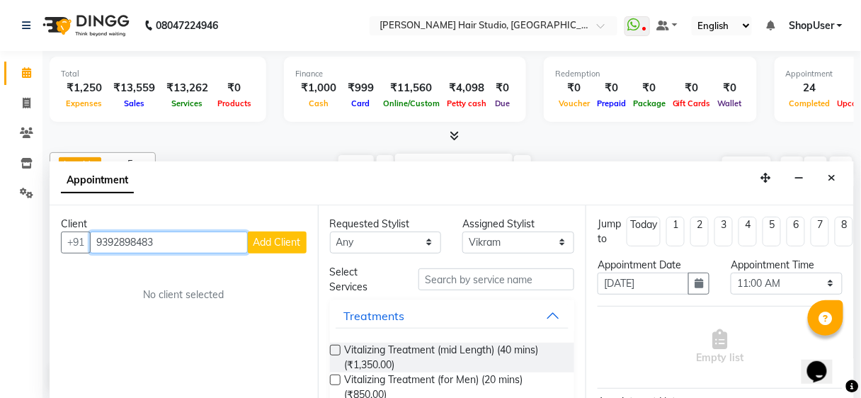
type input "9392898483"
click at [288, 241] on span "Add Client" at bounding box center [277, 242] width 47 height 13
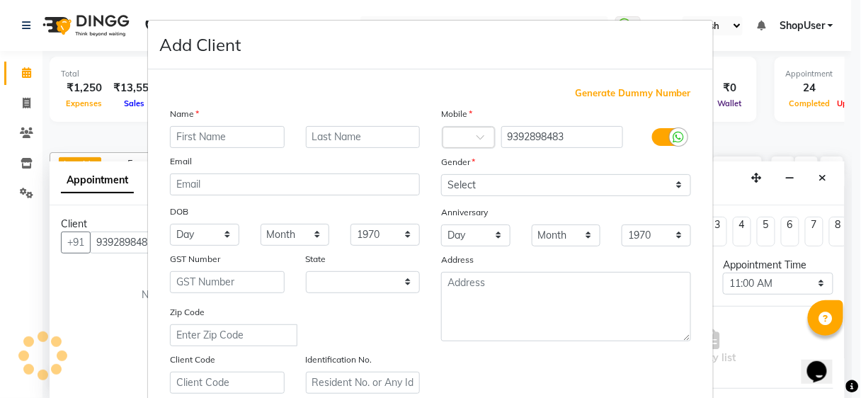
select select "22"
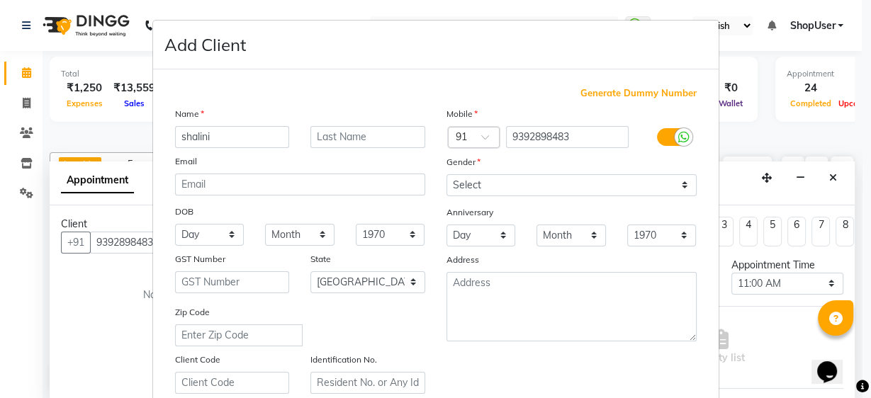
type input "shalini"
click at [581, 191] on select "Select Male Female Other Prefer Not To Say" at bounding box center [571, 185] width 250 height 22
select select "female"
click at [446, 174] on select "Select Male Female Other Prefer Not To Say" at bounding box center [571, 185] width 250 height 22
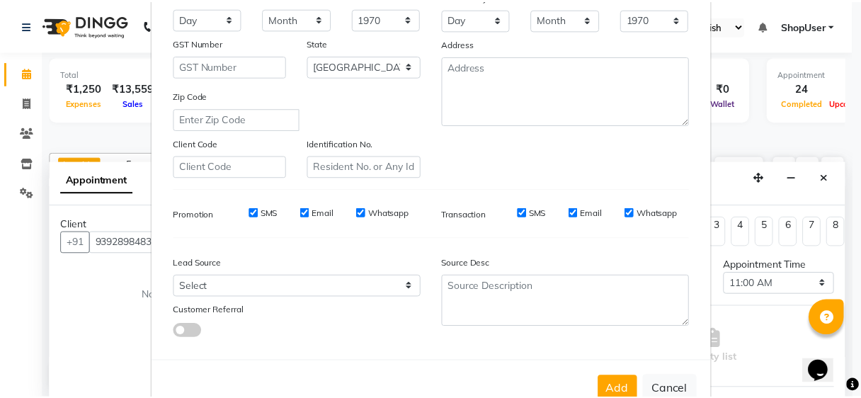
scroll to position [227, 0]
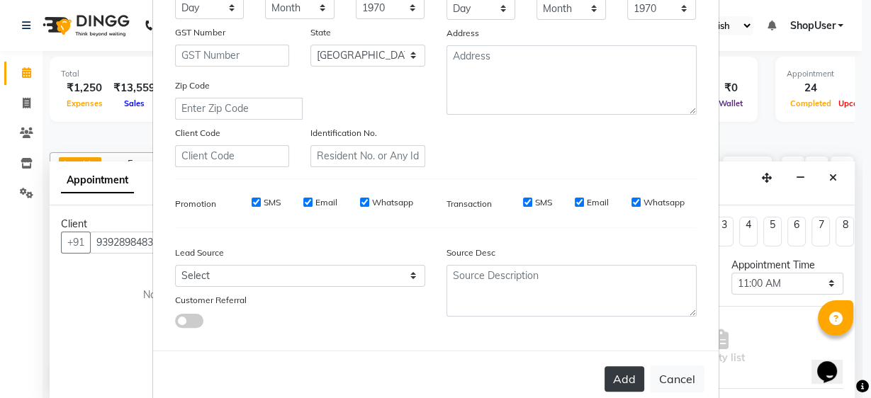
click at [613, 383] on button "Add" at bounding box center [624, 379] width 40 height 26
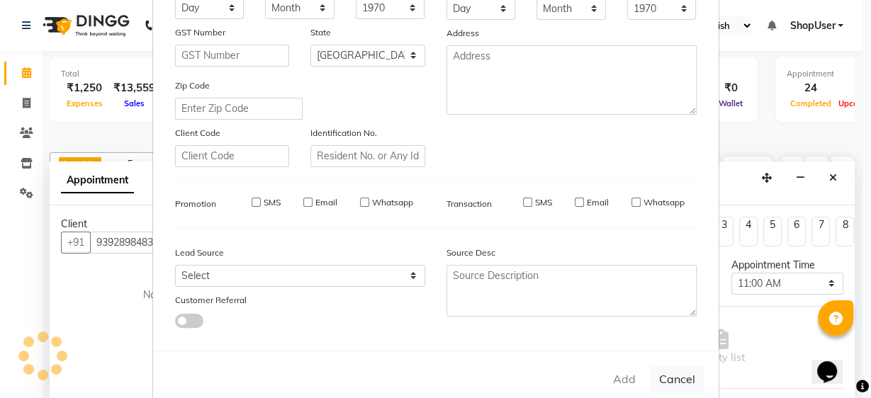
select select
select select "null"
select select
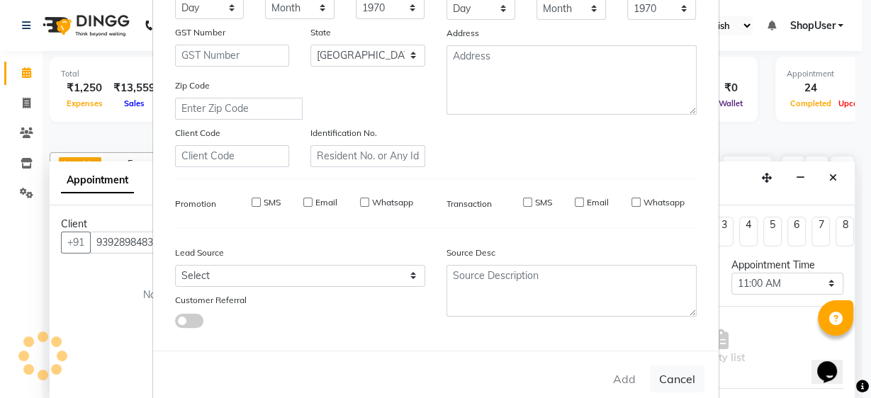
select select
checkbox input "false"
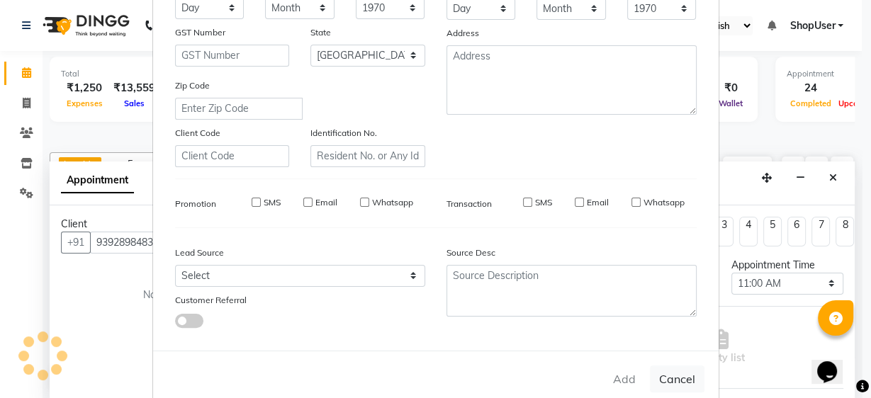
checkbox input "false"
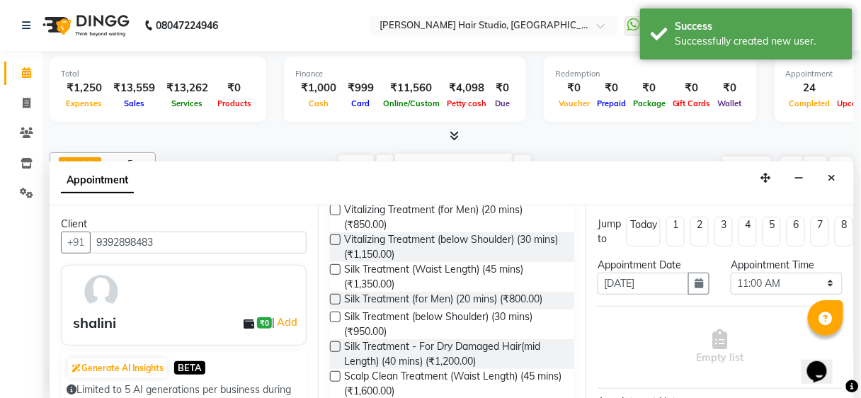
scroll to position [0, 0]
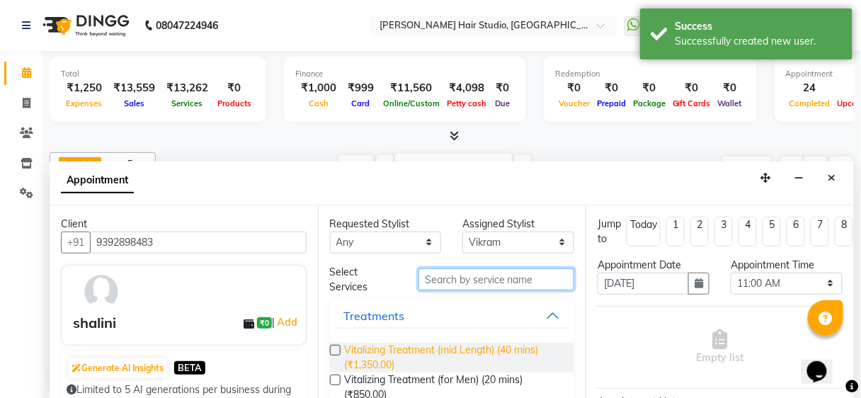
click at [520, 285] on input "text" at bounding box center [497, 279] width 156 height 22
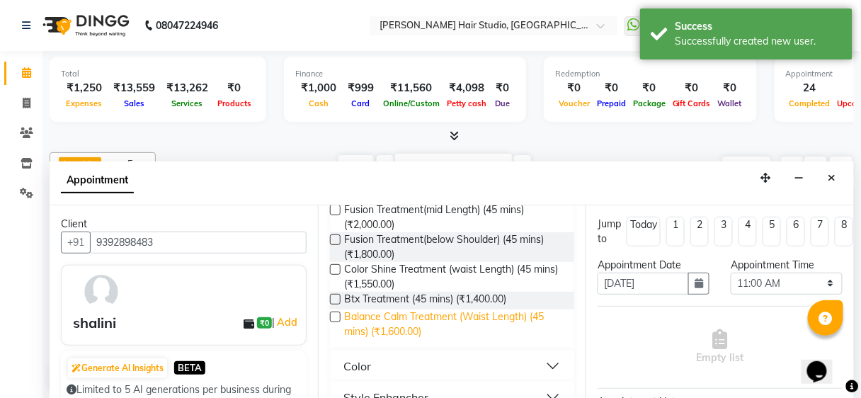
scroll to position [405, 0]
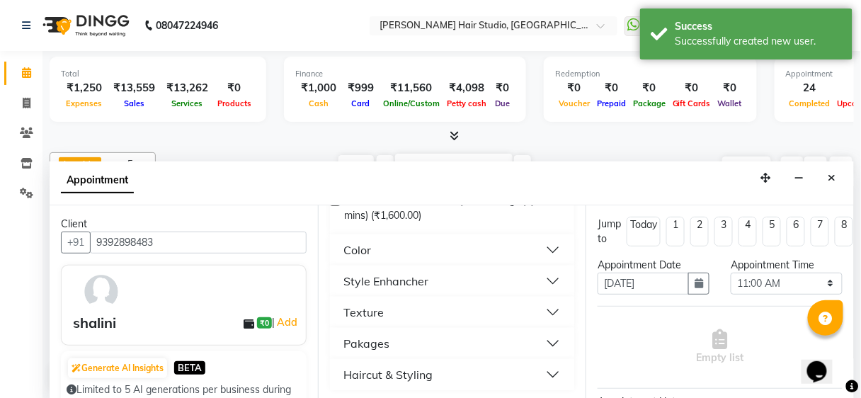
type input "45"
click at [410, 366] on div "Haircut & Styling" at bounding box center [388, 374] width 89 height 17
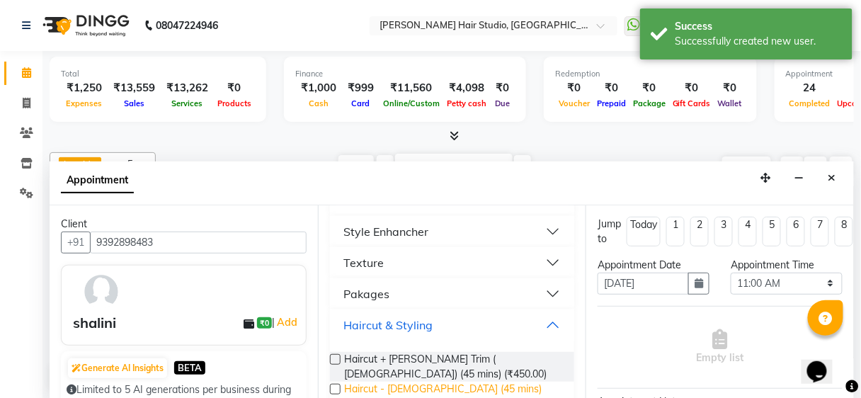
scroll to position [476, 0]
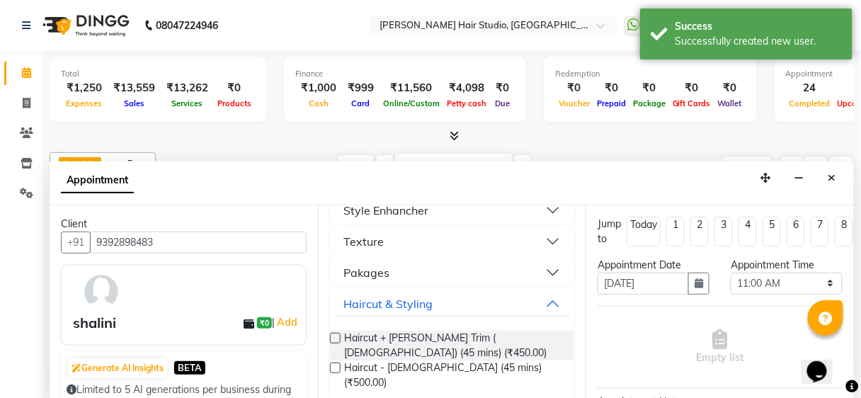
click at [332, 363] on label at bounding box center [335, 368] width 11 height 11
click at [332, 365] on input "checkbox" at bounding box center [334, 369] width 9 height 9
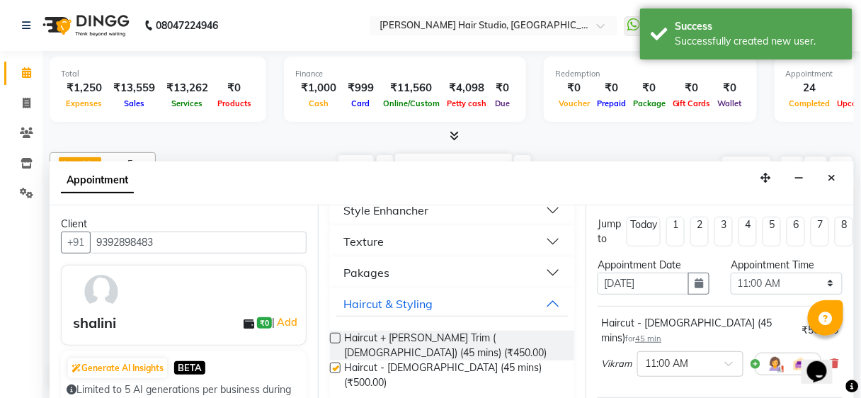
checkbox input "false"
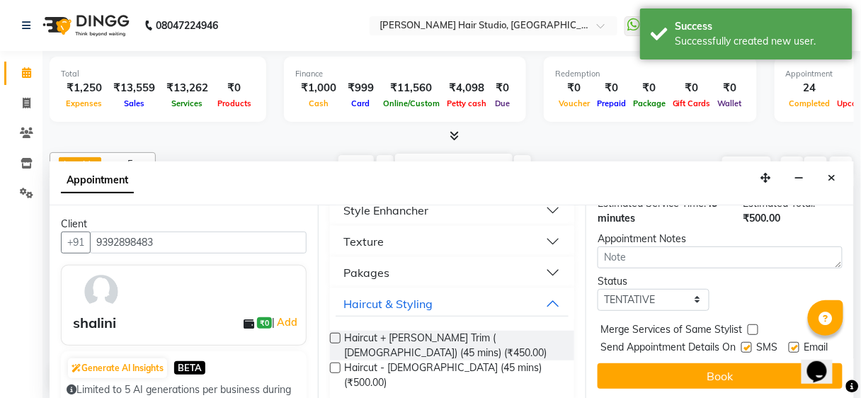
scroll to position [212, 0]
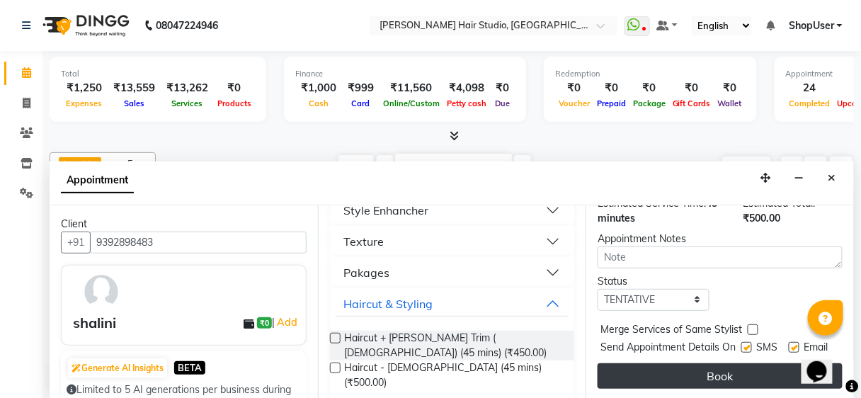
click at [697, 367] on button "Book" at bounding box center [720, 376] width 245 height 26
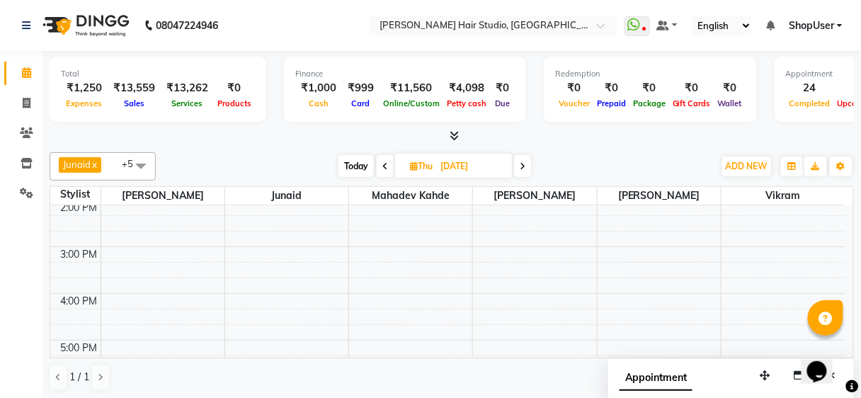
scroll to position [0, 0]
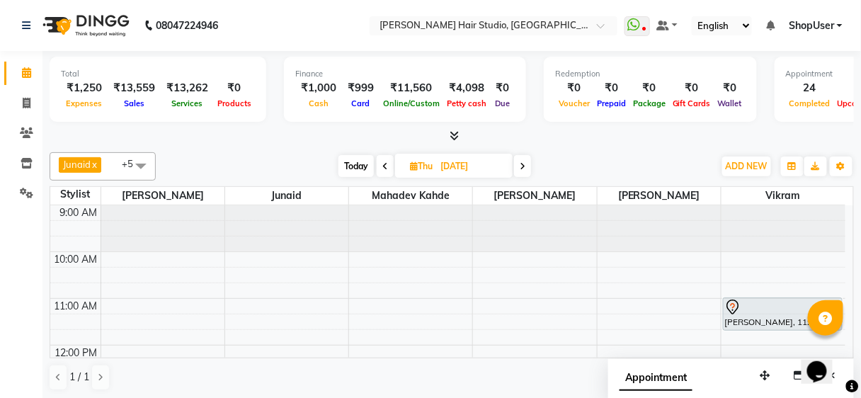
click at [517, 168] on span at bounding box center [522, 166] width 17 height 22
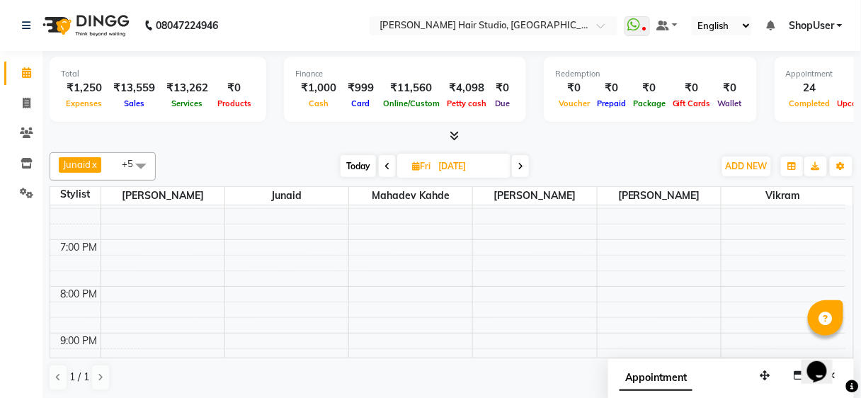
scroll to position [149, 0]
click at [386, 159] on span at bounding box center [387, 166] width 17 height 22
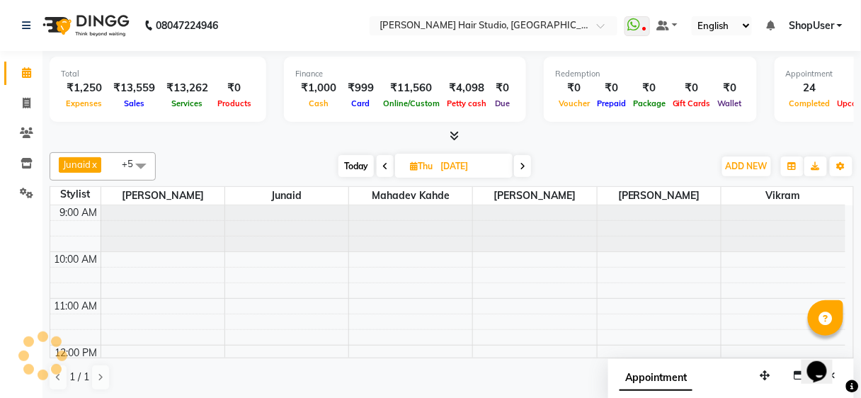
scroll to position [489, 0]
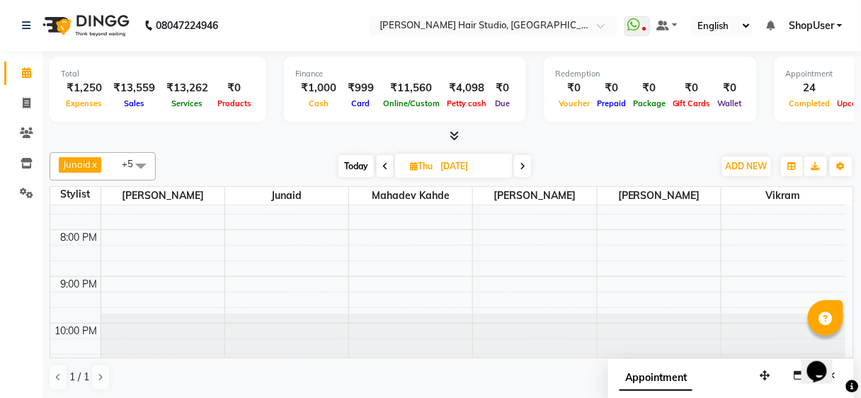
click at [386, 159] on span at bounding box center [385, 166] width 17 height 22
type input "03-09-2025"
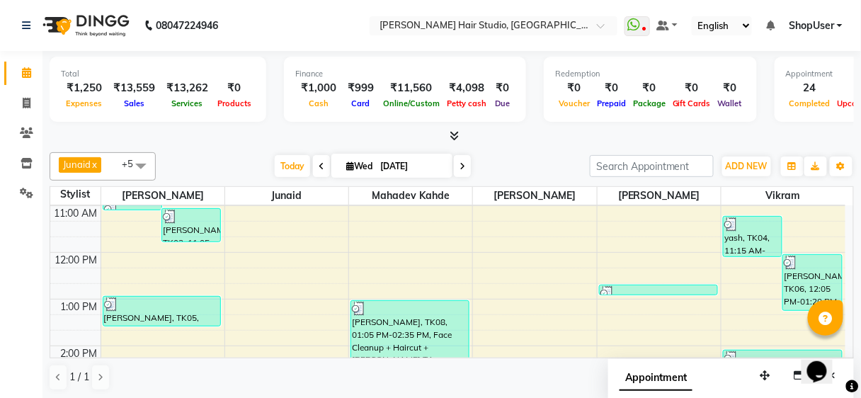
scroll to position [0, 0]
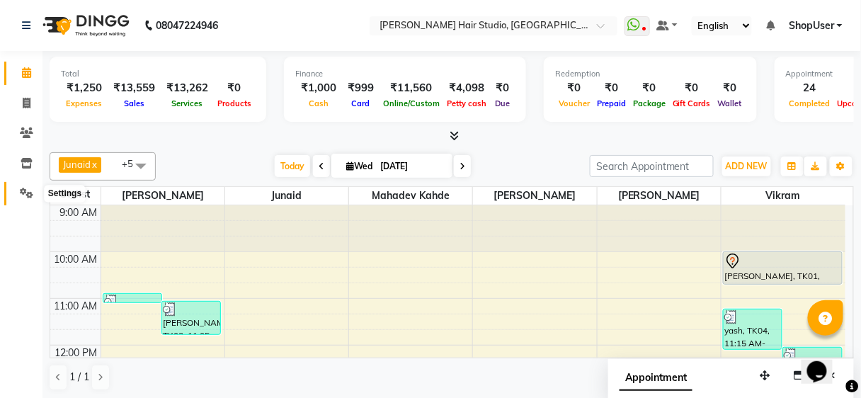
click at [23, 196] on icon at bounding box center [26, 193] width 13 height 11
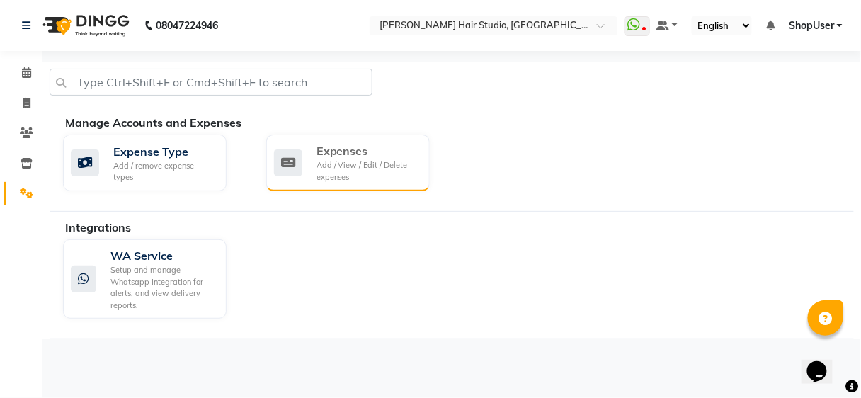
click at [378, 157] on div "Expenses" at bounding box center [368, 150] width 102 height 17
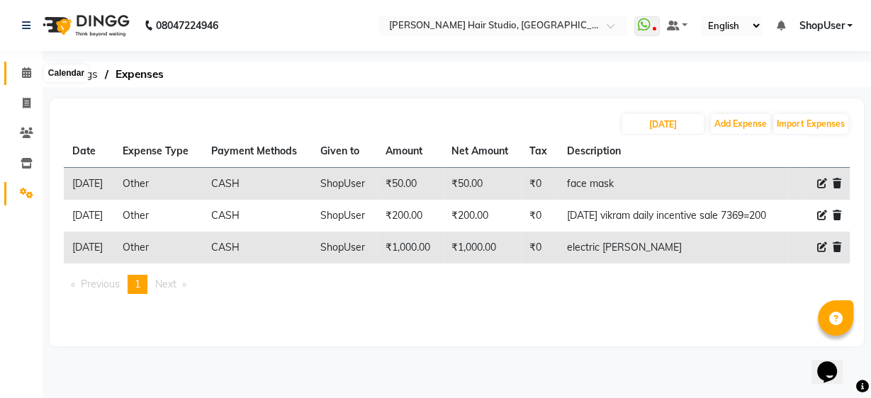
click at [28, 77] on icon at bounding box center [26, 72] width 9 height 11
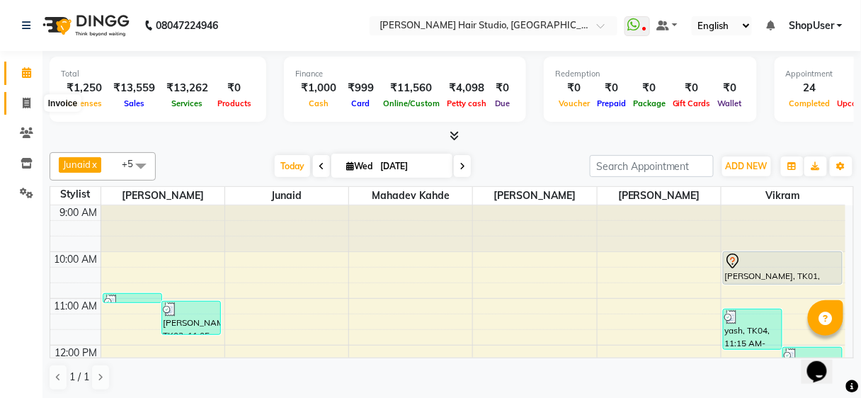
click at [21, 111] on span at bounding box center [26, 104] width 25 height 16
click at [17, 111] on span at bounding box center [26, 104] width 25 height 16
click at [12, 113] on link "Invoice" at bounding box center [21, 103] width 34 height 23
select select "service"
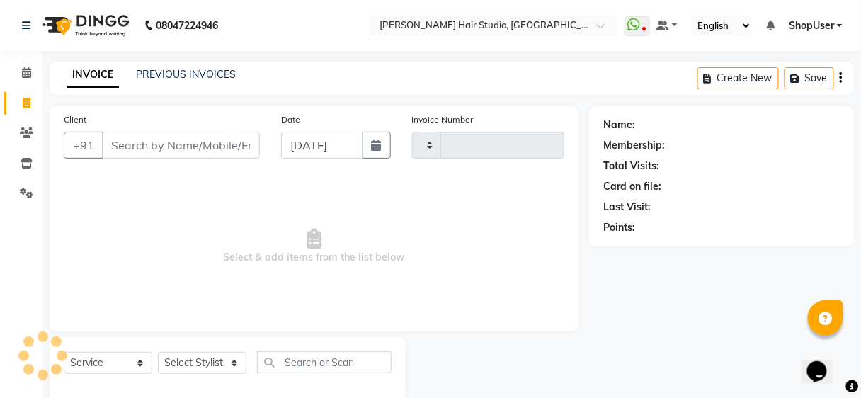
click at [206, 154] on input "Client" at bounding box center [181, 145] width 158 height 27
click at [213, 112] on div "Client +91" at bounding box center [161, 141] width 217 height 58
click at [210, 132] on input "Client" at bounding box center [181, 145] width 158 height 27
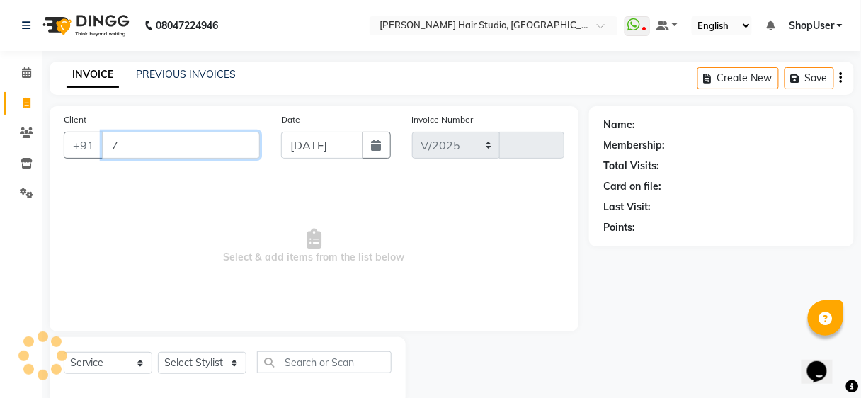
type input "78"
select select "627"
type input "4935"
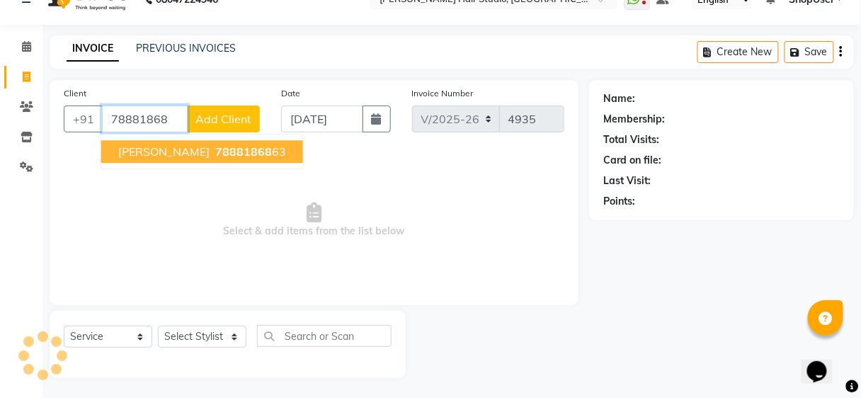
click at [215, 148] on span "78881868" at bounding box center [243, 152] width 57 height 14
type input "7888186863"
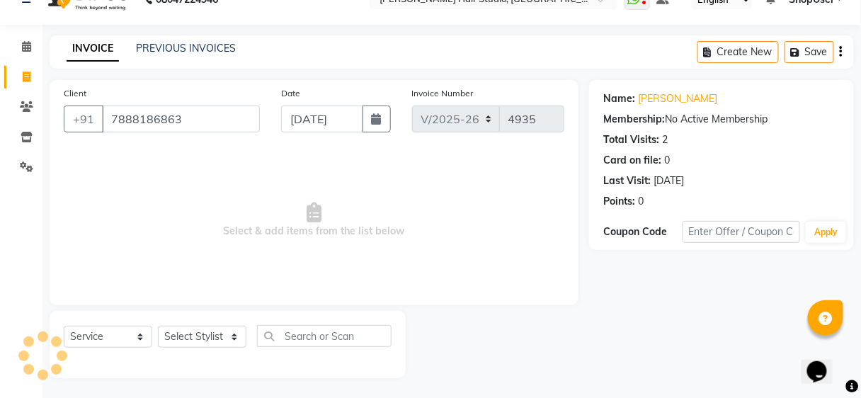
click at [197, 352] on div "Select Service Product Membership Package Voucher Prepaid Gift Card Select Styl…" at bounding box center [228, 341] width 328 height 33
click at [216, 341] on select "Select Stylist Ajinkya Anuja Arunesh Avinash Junaid Mahadev kahde Mohammad Pawa…" at bounding box center [202, 337] width 89 height 22
select select "81286"
click at [158, 326] on select "Select Stylist Ajinkya Anuja Arunesh Avinash Junaid Mahadev kahde Mohammad Pawa…" at bounding box center [202, 337] width 89 height 22
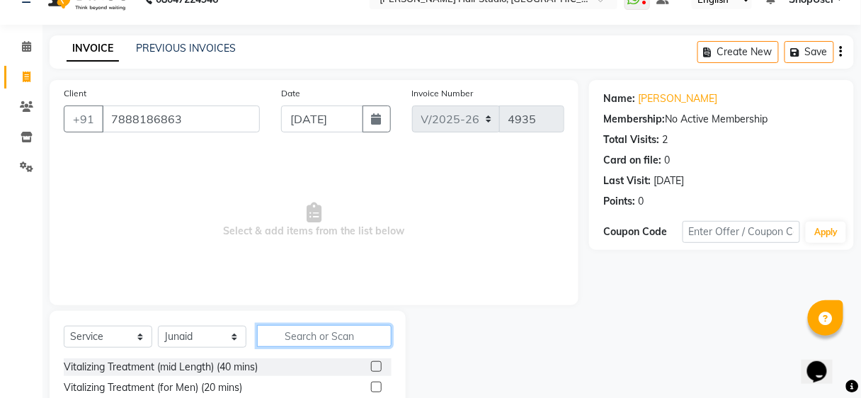
click at [341, 341] on input "text" at bounding box center [324, 336] width 135 height 22
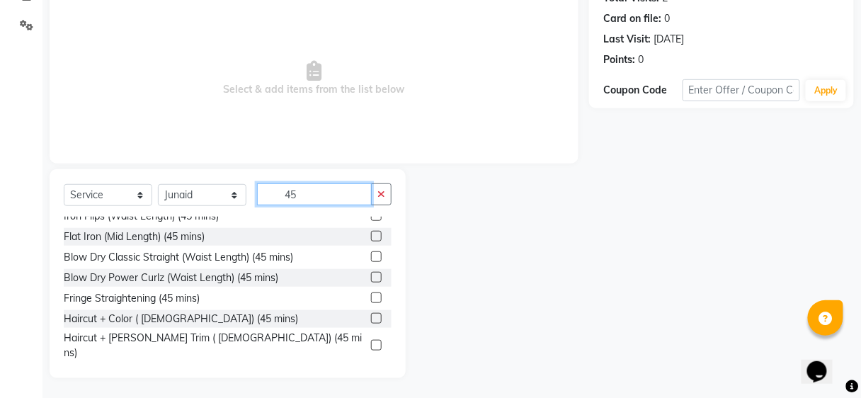
scroll to position [330, 0]
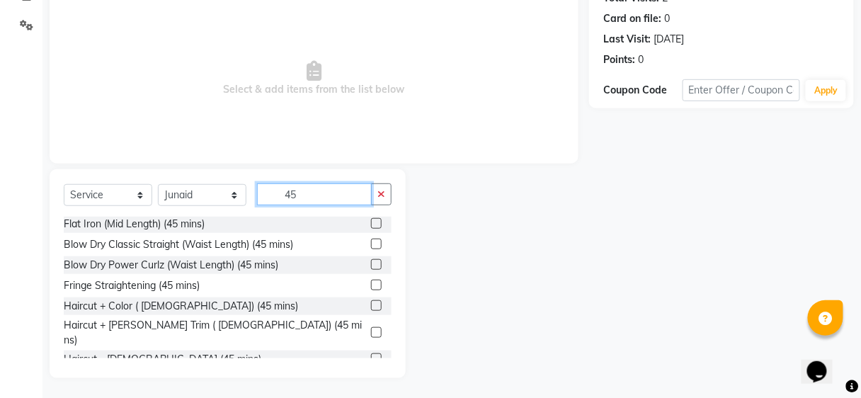
type input "45"
click at [371, 324] on div at bounding box center [381, 333] width 21 height 18
click at [371, 330] on div at bounding box center [375, 334] width 9 height 15
click at [372, 327] on label at bounding box center [376, 332] width 11 height 11
click at [372, 329] on input "checkbox" at bounding box center [375, 333] width 9 height 9
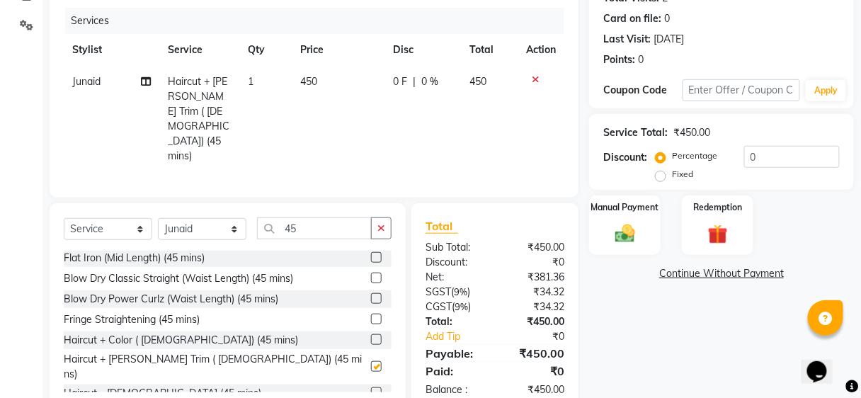
checkbox input "false"
click at [635, 231] on img at bounding box center [624, 234] width 33 height 24
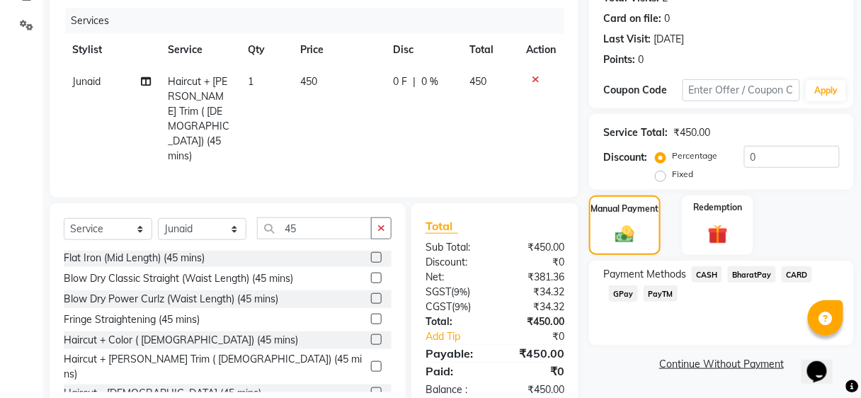
click at [754, 281] on span "BharatPay" at bounding box center [752, 274] width 48 height 16
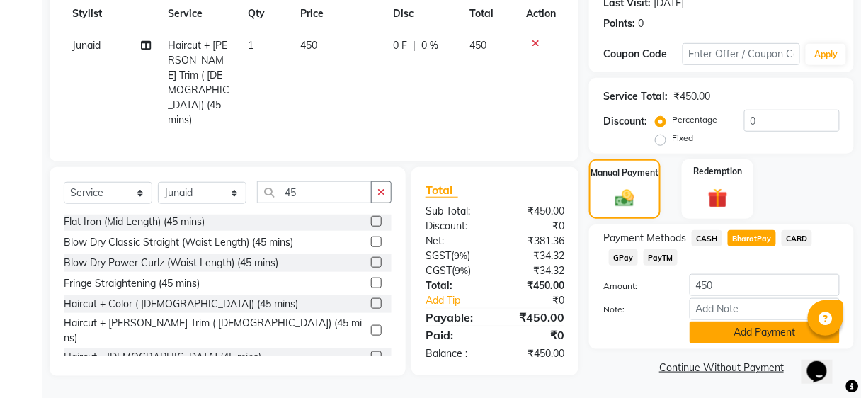
click at [735, 332] on button "Add Payment" at bounding box center [765, 333] width 150 height 22
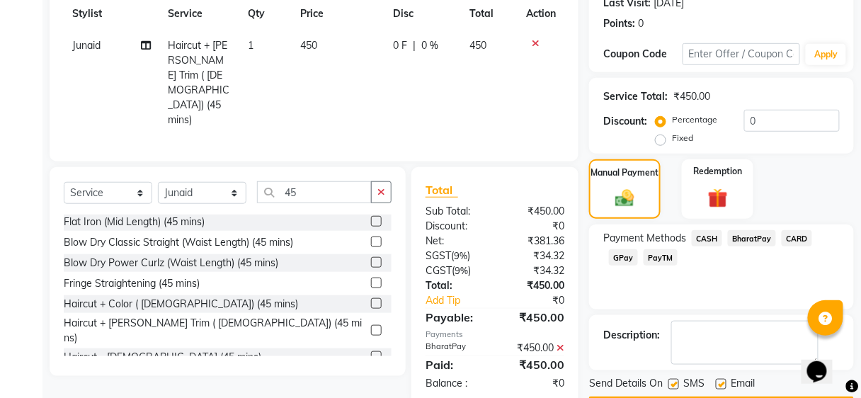
scroll to position [244, 0]
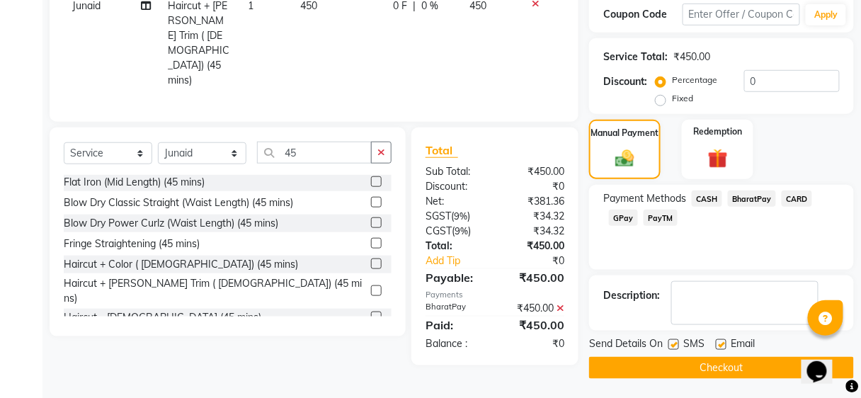
click at [720, 362] on button "Checkout" at bounding box center [721, 368] width 265 height 22
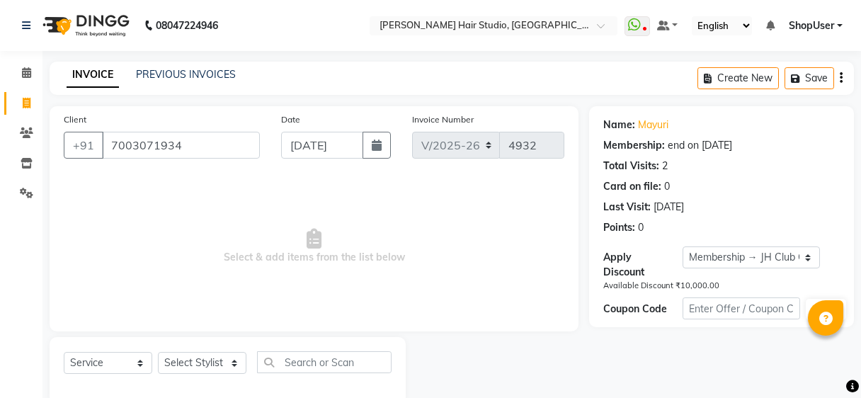
select select "627"
select select "service"
select select "1: Object"
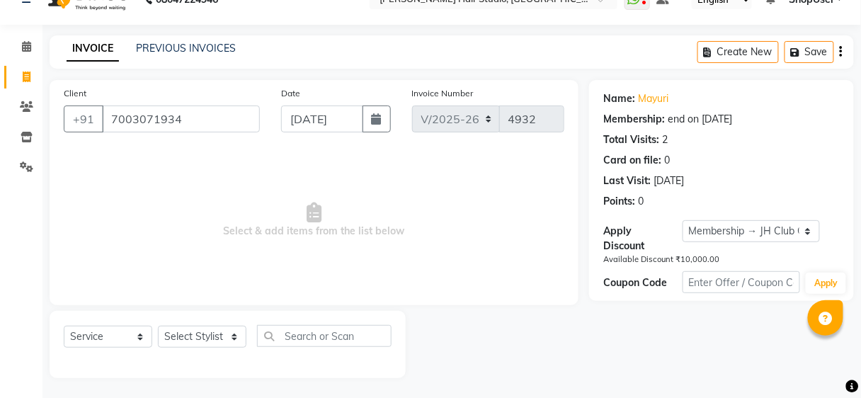
scroll to position [26, 0]
click at [193, 334] on select "Select Stylist Ajinkya Anuja Arunesh Avinash Junaid Mahadev kahde Mohammad Pawa…" at bounding box center [202, 337] width 89 height 22
select select "86031"
click at [158, 326] on select "Select Stylist Ajinkya Anuja Arunesh Avinash Junaid Mahadev kahde Mohammad Pawa…" at bounding box center [202, 337] width 89 height 22
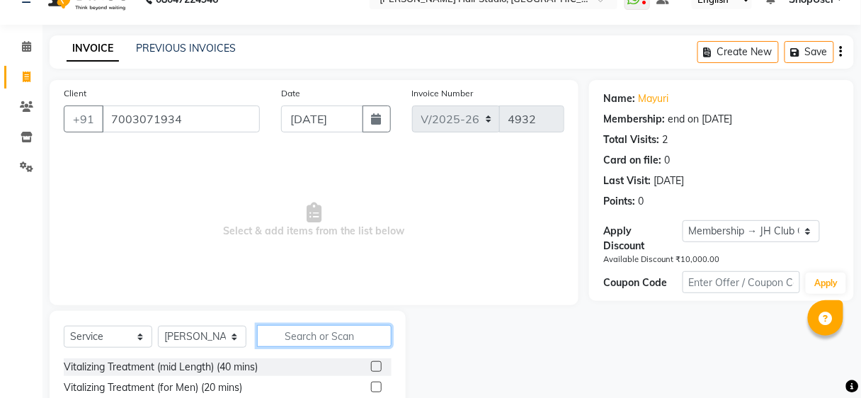
click at [303, 333] on input "text" at bounding box center [324, 336] width 135 height 22
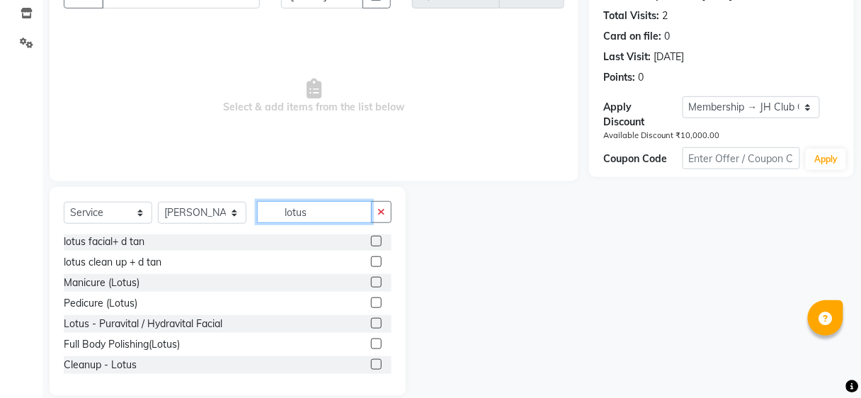
scroll to position [168, 0]
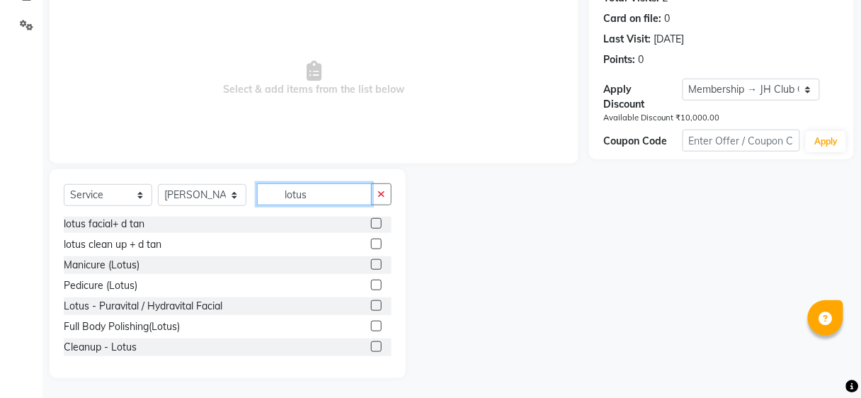
type input "lotus"
click at [361, 339] on div "Cleanup - Lotus" at bounding box center [228, 348] width 328 height 18
click at [371, 344] on label at bounding box center [376, 346] width 11 height 11
click at [371, 344] on input "checkbox" at bounding box center [375, 347] width 9 height 9
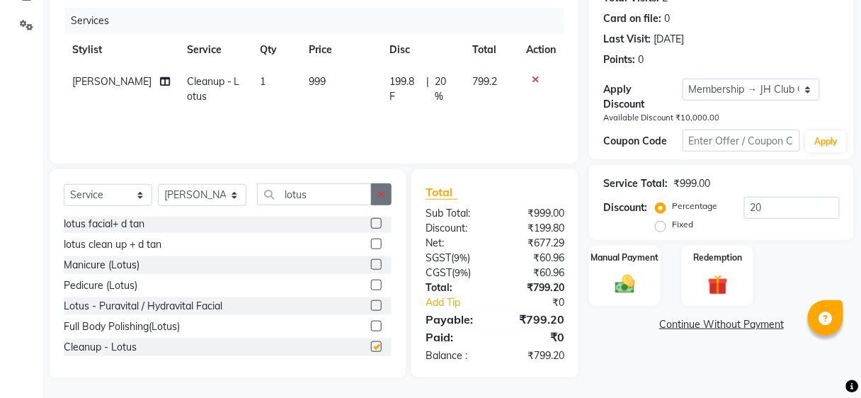
checkbox input "false"
click at [381, 186] on button "button" at bounding box center [381, 194] width 21 height 22
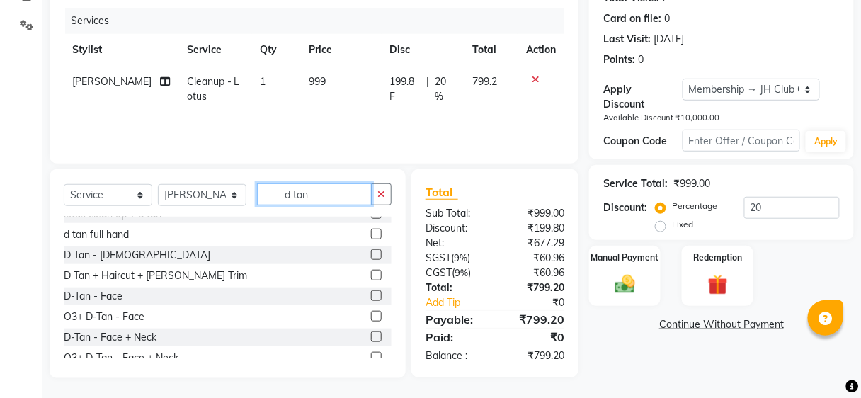
scroll to position [170, 0]
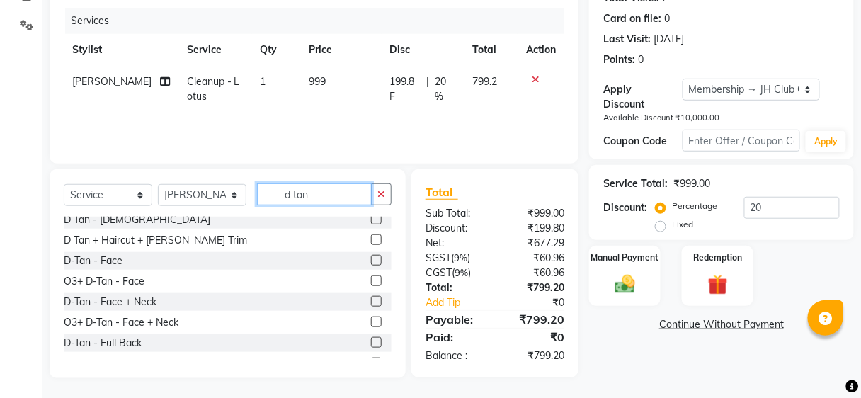
type input "d tan"
click at [371, 281] on label at bounding box center [376, 281] width 11 height 11
click at [371, 281] on input "checkbox" at bounding box center [375, 281] width 9 height 9
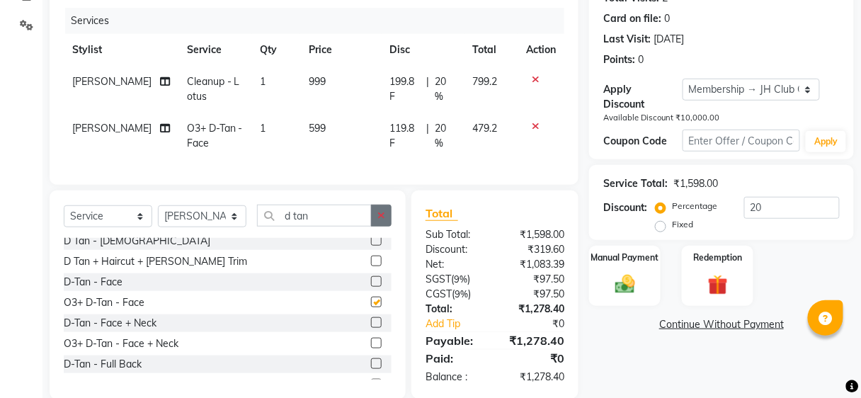
checkbox input "false"
click at [377, 219] on button "button" at bounding box center [381, 216] width 21 height 22
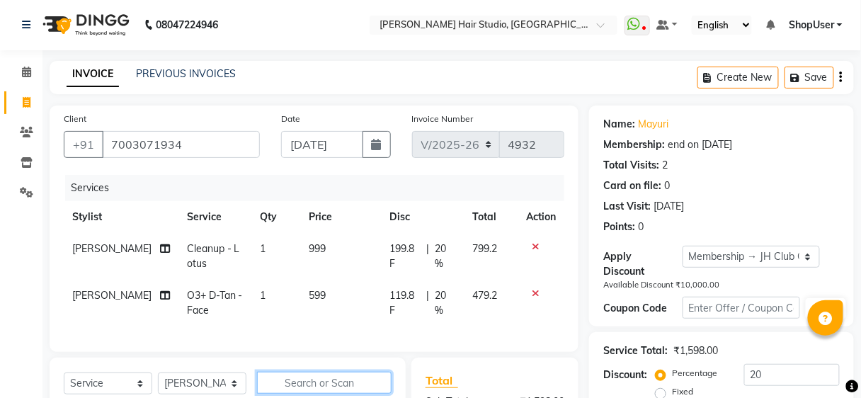
scroll to position [198, 0]
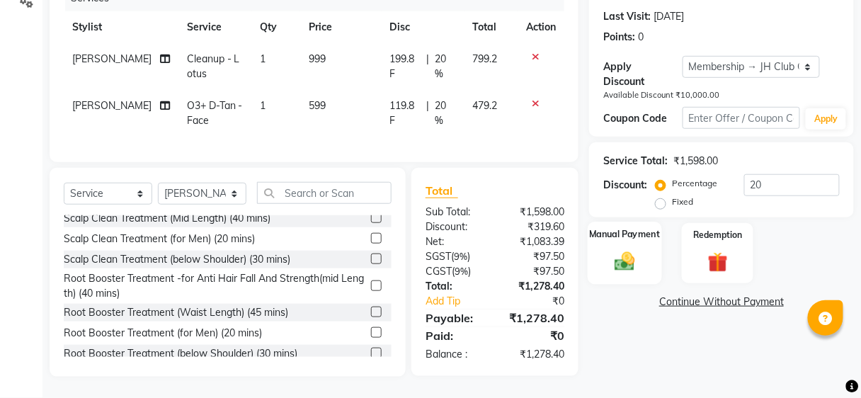
click at [647, 260] on div "Manual Payment" at bounding box center [625, 253] width 74 height 62
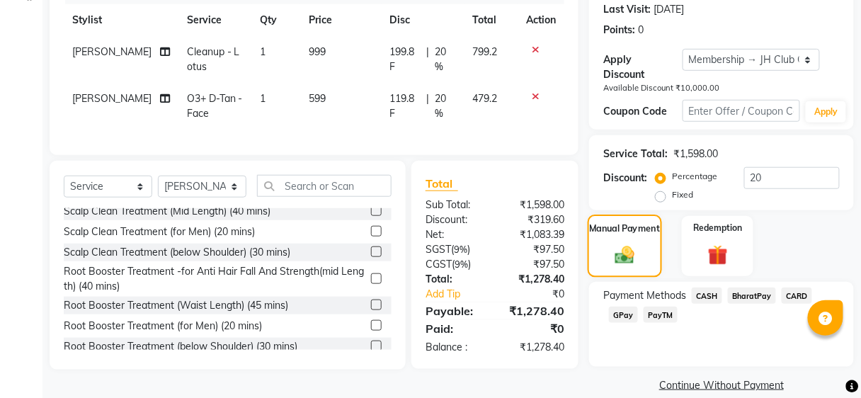
scroll to position [216, 0]
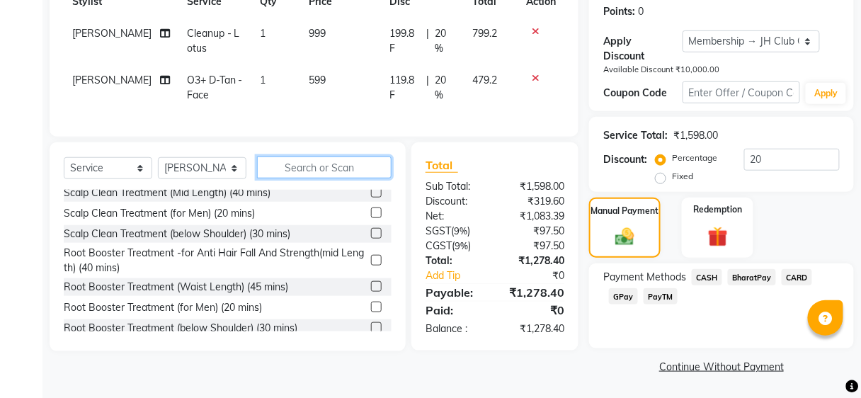
click at [345, 171] on input "text" at bounding box center [324, 168] width 135 height 22
click at [761, 273] on span "BharatPay" at bounding box center [752, 277] width 48 height 16
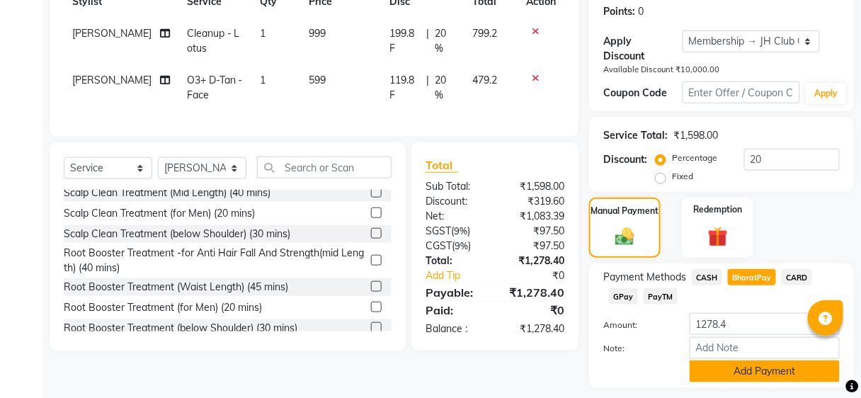
scroll to position [255, 0]
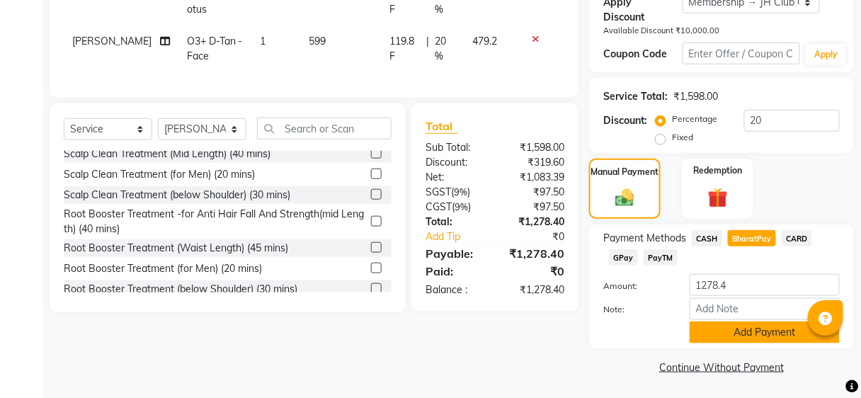
click at [737, 333] on button "Add Payment" at bounding box center [765, 333] width 150 height 22
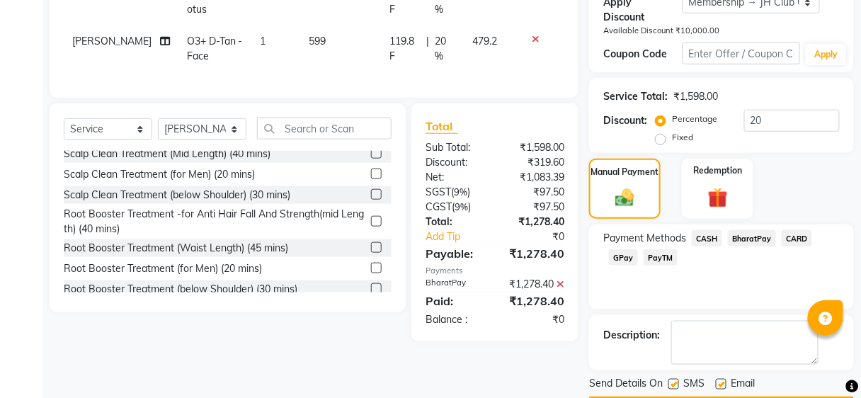
scroll to position [295, 0]
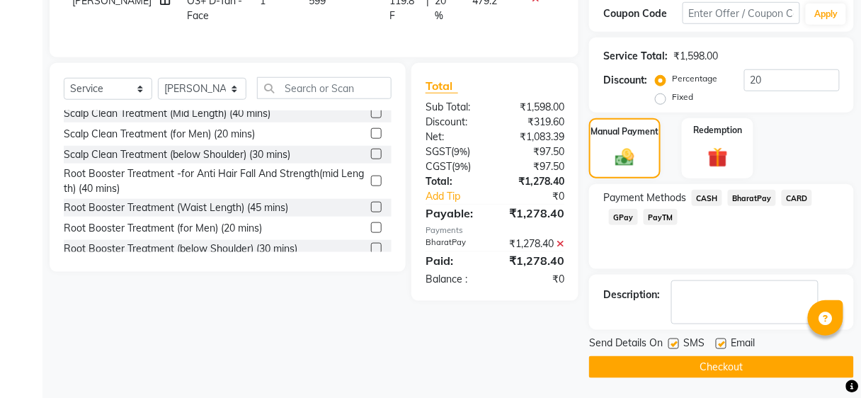
click at [726, 359] on button "Checkout" at bounding box center [721, 367] width 265 height 22
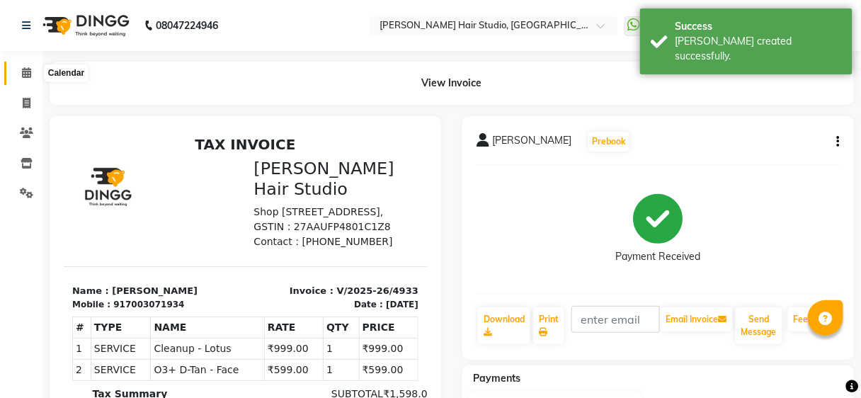
click at [23, 71] on icon at bounding box center [26, 72] width 9 height 11
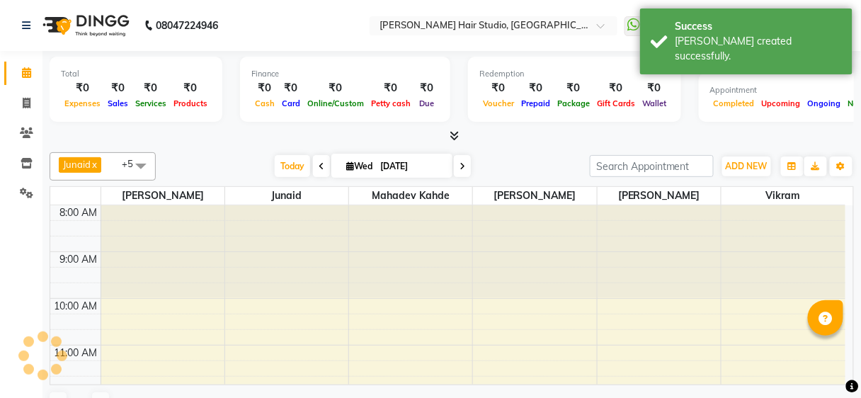
click at [23, 71] on icon at bounding box center [26, 72] width 9 height 11
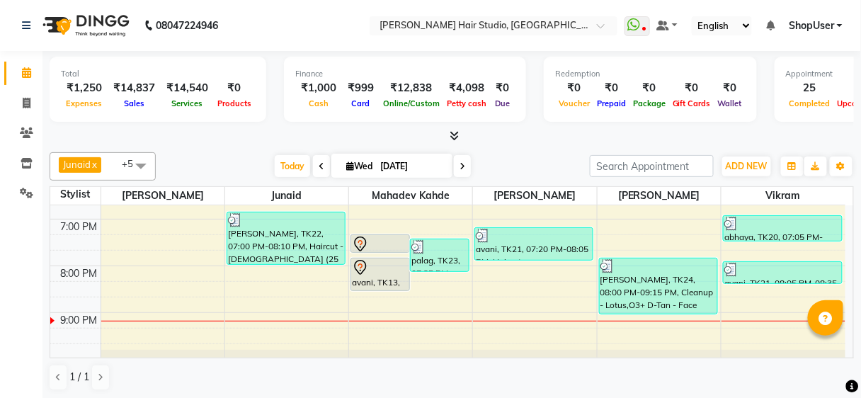
scroll to position [489, 0]
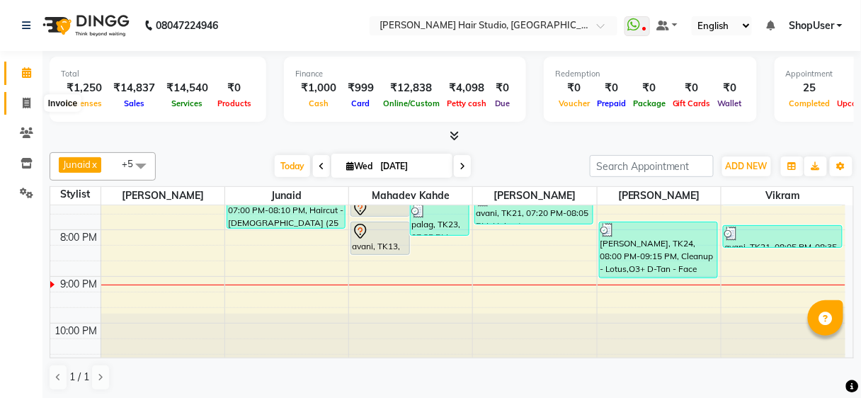
click at [32, 100] on span at bounding box center [26, 104] width 25 height 16
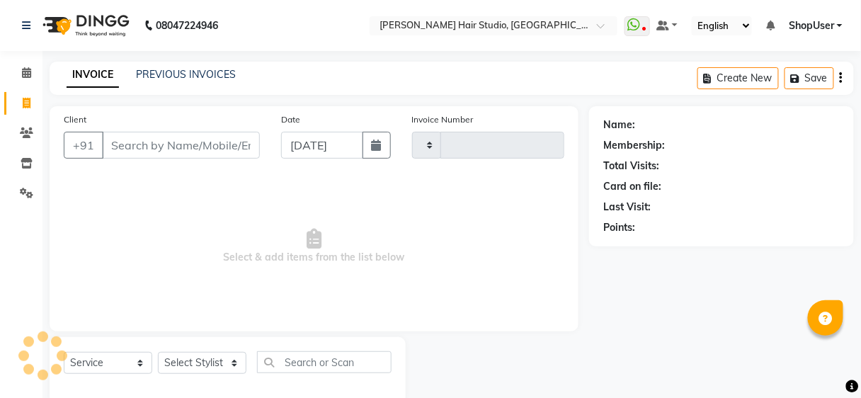
click at [25, 101] on icon at bounding box center [27, 103] width 8 height 11
select select "service"
select select "627"
type input "4934"
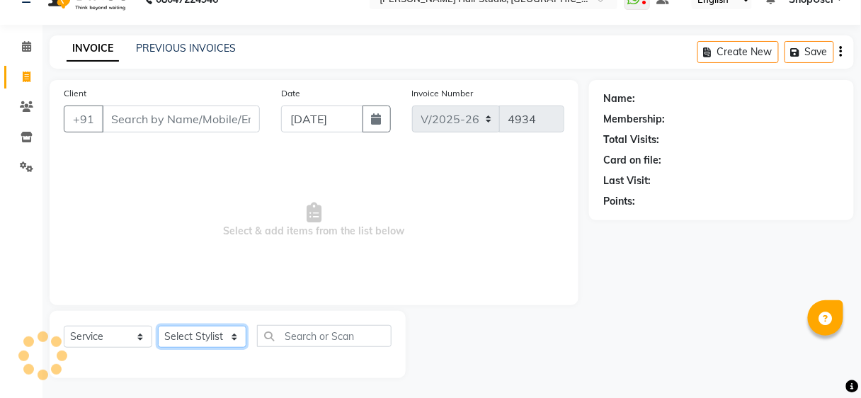
click at [210, 336] on select "Select Stylist" at bounding box center [202, 337] width 89 height 22
select select "32802"
click at [158, 326] on select "Select Stylist Ajinkya Anuja Arunesh Avinash Junaid Mahadev kahde Mohammad Pawa…" at bounding box center [202, 337] width 89 height 22
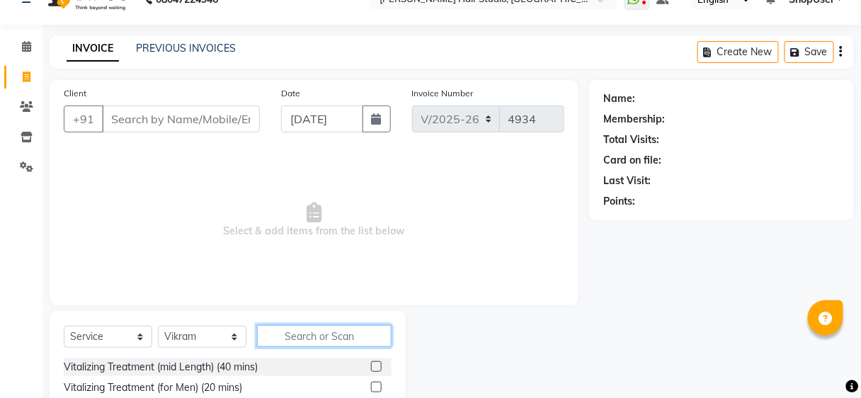
click at [299, 328] on input "text" at bounding box center [324, 336] width 135 height 22
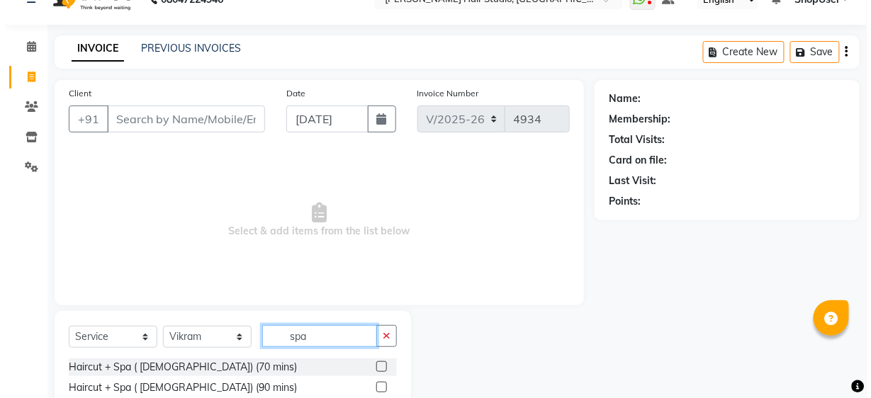
scroll to position [88, 0]
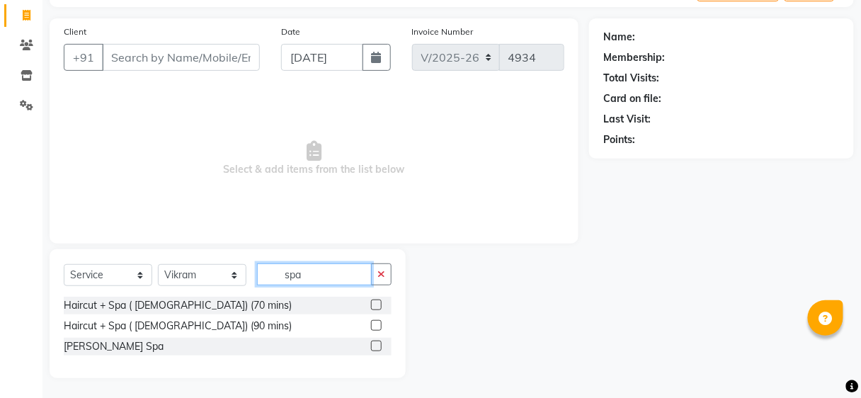
type input "spa"
click at [374, 320] on label at bounding box center [376, 325] width 11 height 11
click at [374, 322] on input "checkbox" at bounding box center [375, 326] width 9 height 9
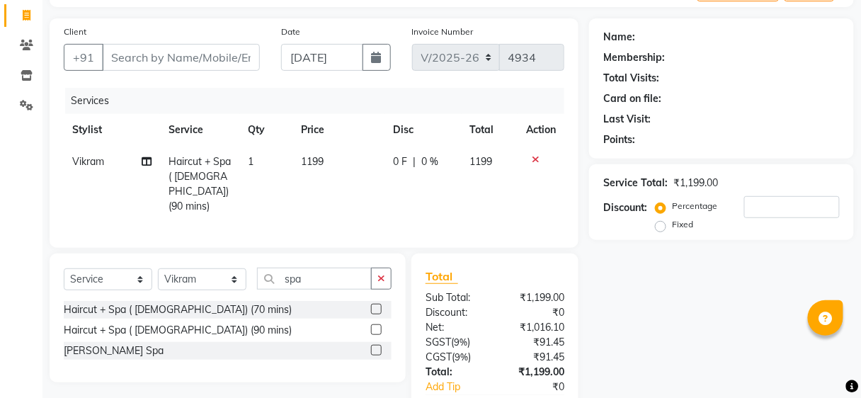
click at [380, 325] on label at bounding box center [376, 329] width 11 height 11
click at [380, 326] on input "checkbox" at bounding box center [375, 330] width 9 height 9
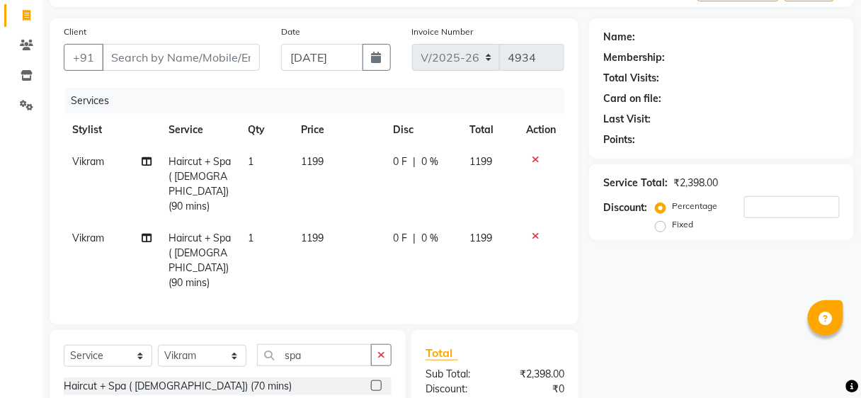
checkbox input "false"
click at [237, 57] on input "Client" at bounding box center [181, 57] width 158 height 27
type input "9"
type input "0"
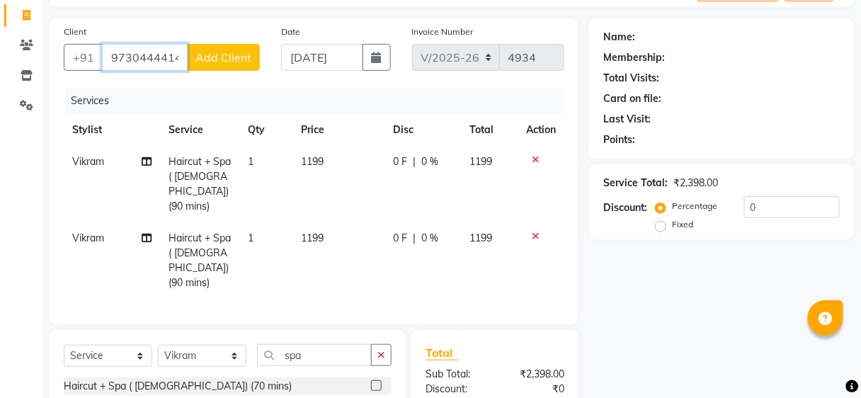
type input "9730444414"
click at [237, 57] on span "Add Client" at bounding box center [224, 57] width 56 height 14
select select "22"
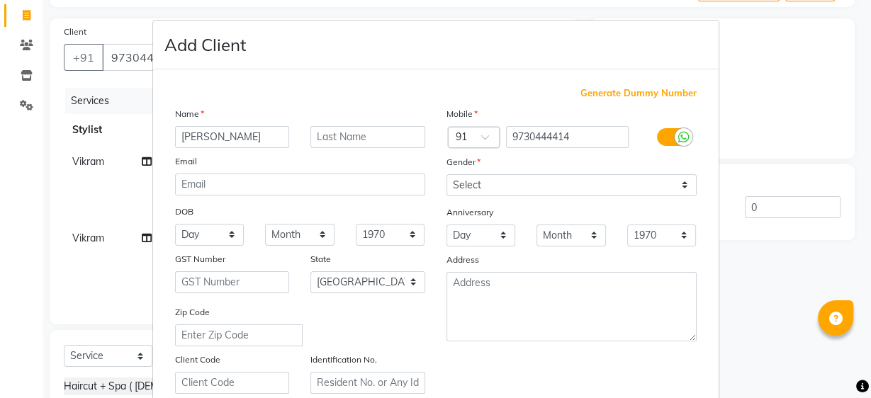
type input "manshi"
drag, startPoint x: 489, startPoint y: 174, endPoint x: 488, endPoint y: 194, distance: 20.6
click at [489, 175] on select "Select Male Female Other Prefer Not To Say" at bounding box center [571, 185] width 250 height 22
select select "female"
click at [446, 174] on select "Select Male Female Other Prefer Not To Say" at bounding box center [571, 185] width 250 height 22
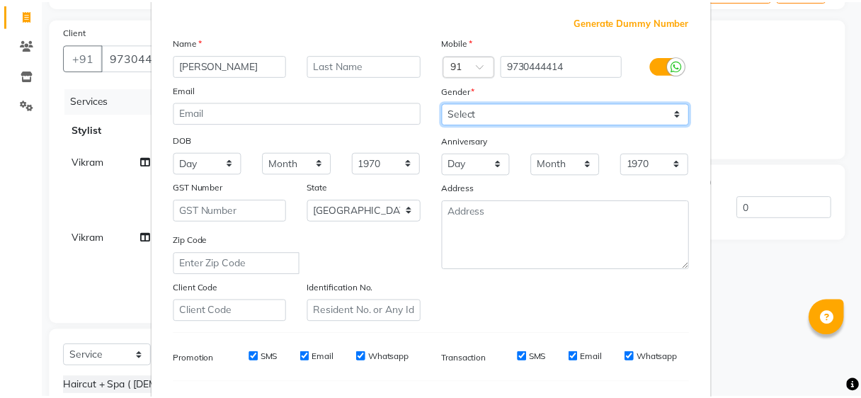
scroll to position [252, 0]
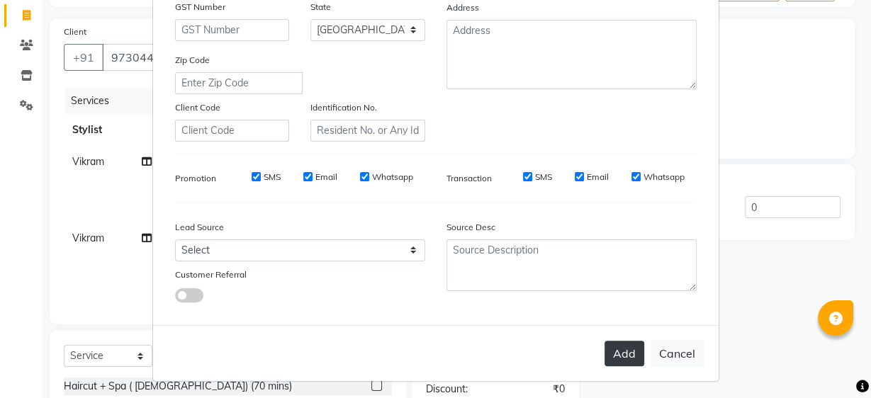
click at [608, 347] on button "Add" at bounding box center [624, 354] width 40 height 26
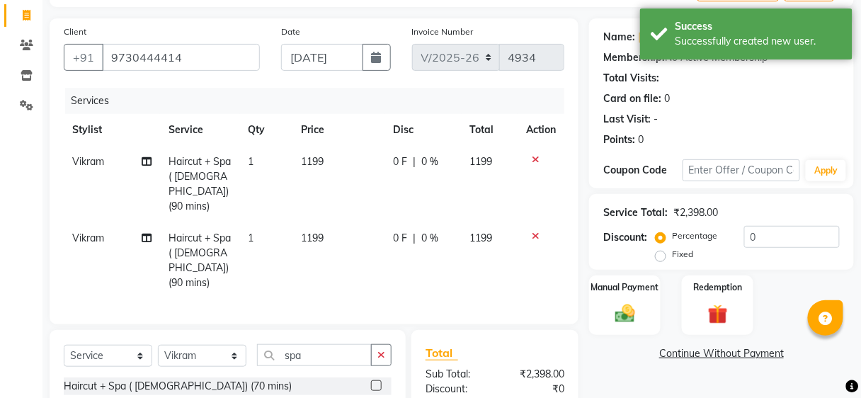
click at [89, 232] on span "Vikram" at bounding box center [88, 238] width 32 height 13
select select "32802"
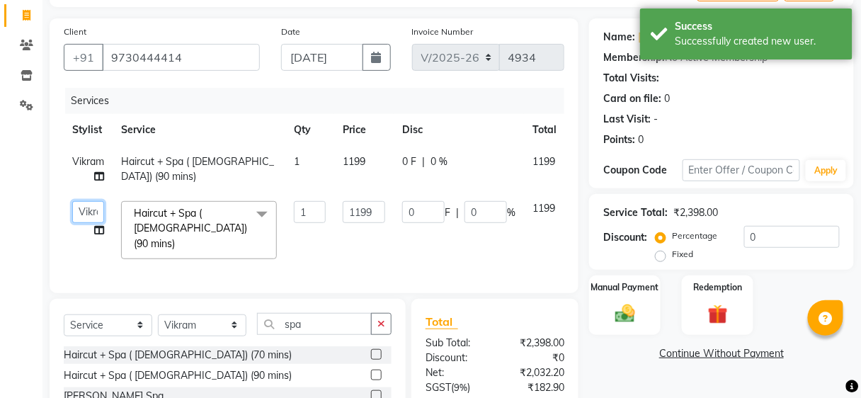
click at [93, 210] on select "Ajinkya Anuja Arunesh Avinash Junaid Mahadev kahde Mohammad Pawan Krishna Rushi…" at bounding box center [88, 212] width 32 height 22
select select "80555"
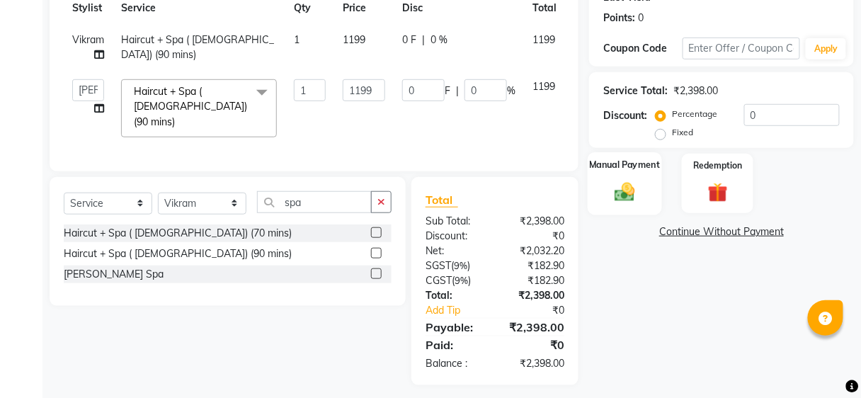
click at [629, 169] on label "Manual Payment" at bounding box center [625, 164] width 71 height 13
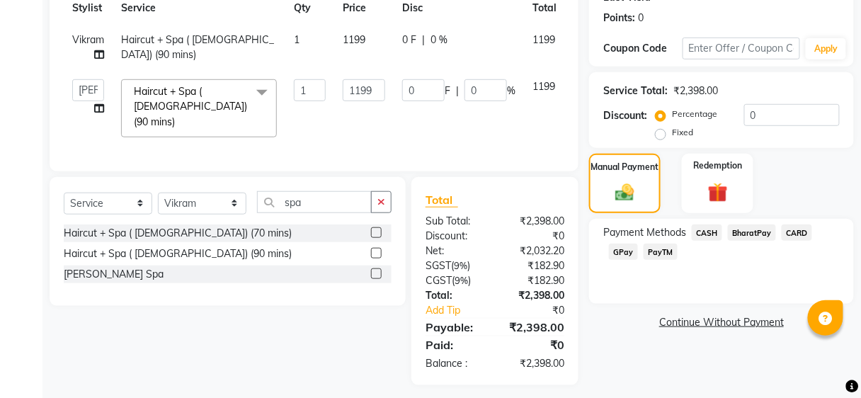
click at [807, 226] on span "CARD" at bounding box center [797, 233] width 30 height 16
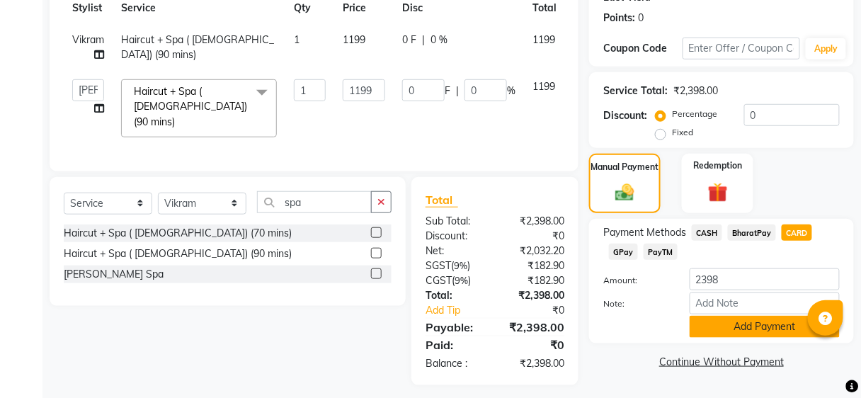
click at [757, 326] on button "Add Payment" at bounding box center [765, 327] width 150 height 22
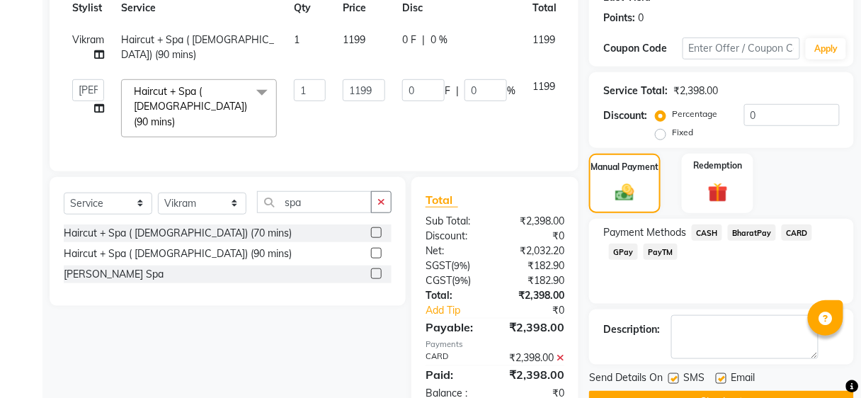
scroll to position [254, 0]
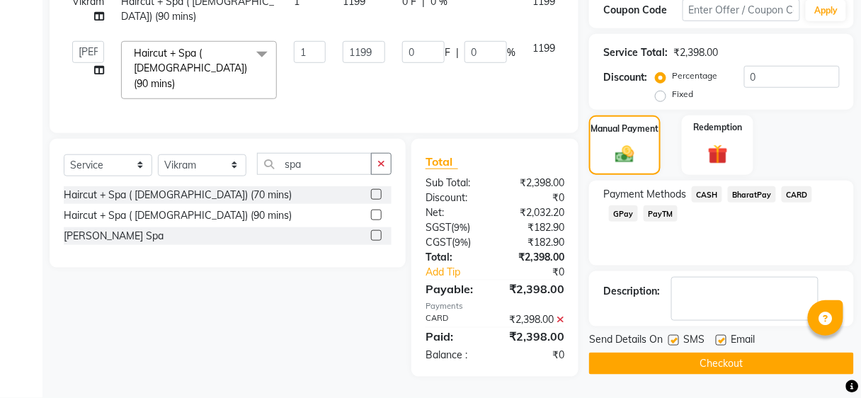
click at [750, 360] on button "Checkout" at bounding box center [721, 364] width 265 height 22
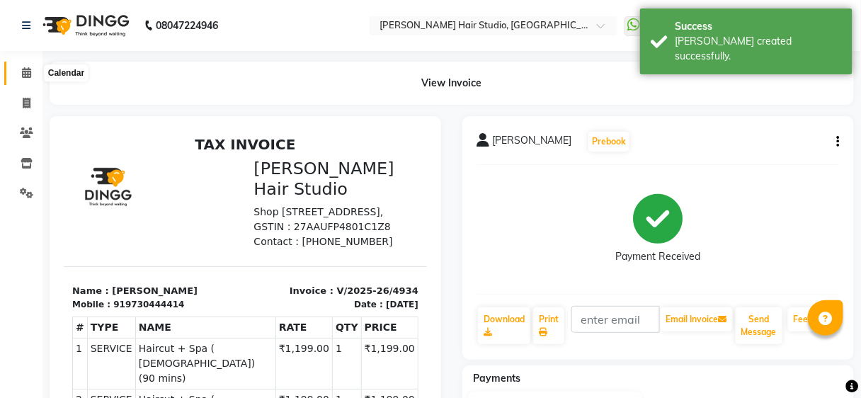
click at [28, 77] on icon at bounding box center [26, 72] width 9 height 11
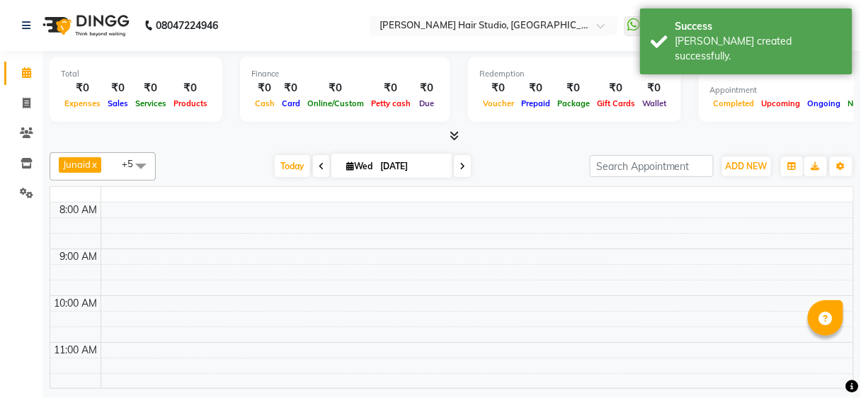
click at [28, 77] on icon at bounding box center [26, 72] width 9 height 11
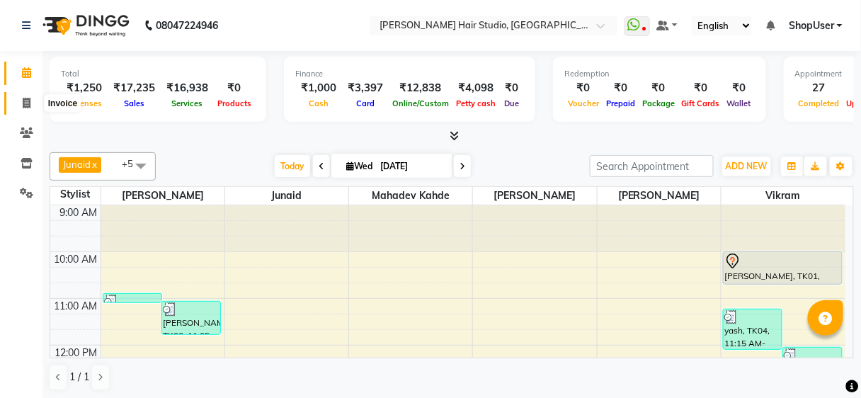
click at [23, 108] on icon at bounding box center [27, 103] width 8 height 11
select select "service"
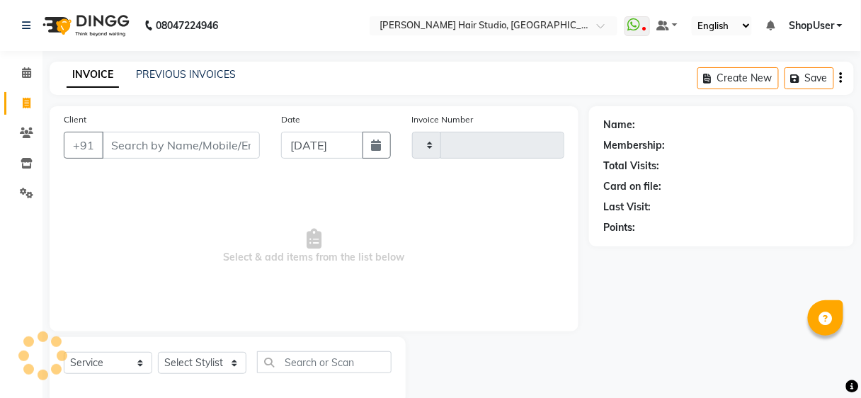
type input "4935"
select select "627"
click at [142, 137] on input "Client" at bounding box center [181, 145] width 158 height 27
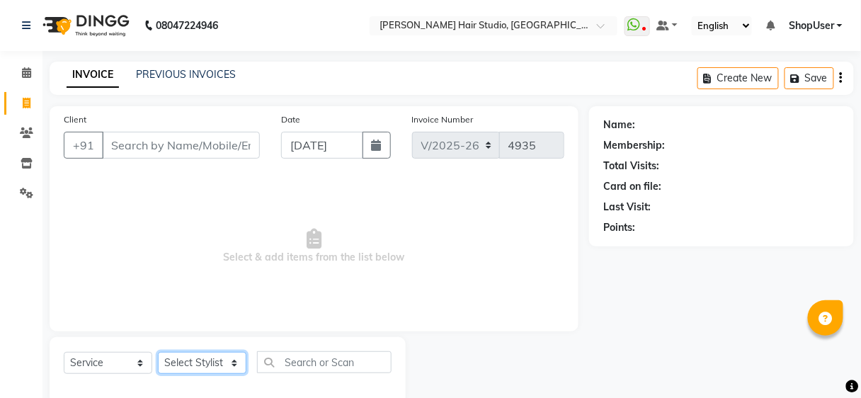
click at [205, 368] on select "Select Stylist Ajinkya Anuja Arunesh Avinash Junaid Mahadev kahde Mohammad Pawa…" at bounding box center [202, 363] width 89 height 22
select select "81286"
click at [158, 352] on select "Select Stylist Ajinkya Anuja Arunesh Avinash Junaid Mahadev kahde Mohammad Pawa…" at bounding box center [202, 363] width 89 height 22
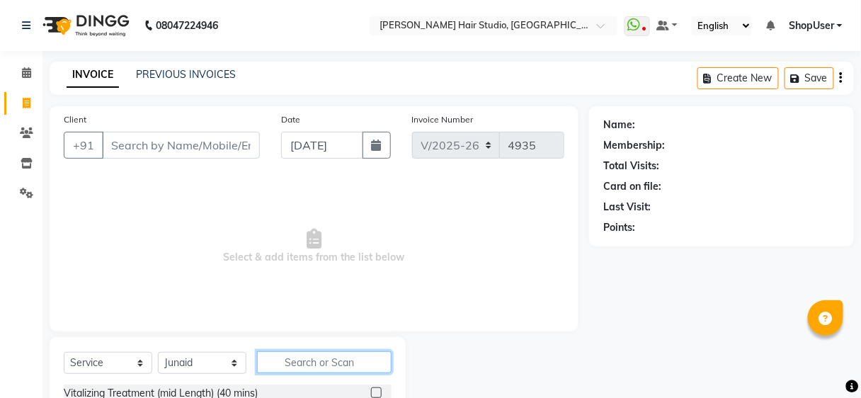
click at [331, 362] on input "text" at bounding box center [324, 362] width 135 height 22
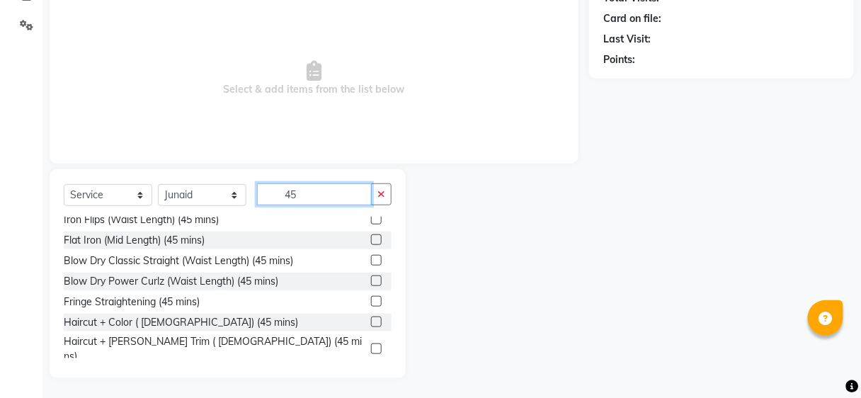
scroll to position [330, 0]
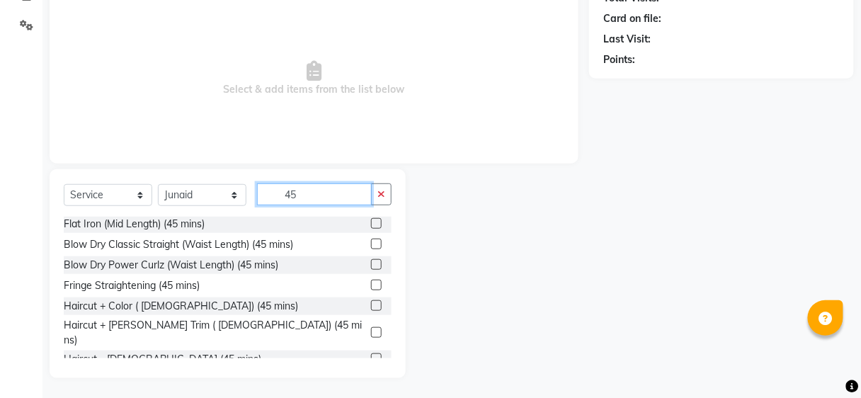
type input "45"
click at [371, 327] on label at bounding box center [376, 332] width 11 height 11
click at [371, 329] on input "checkbox" at bounding box center [375, 333] width 9 height 9
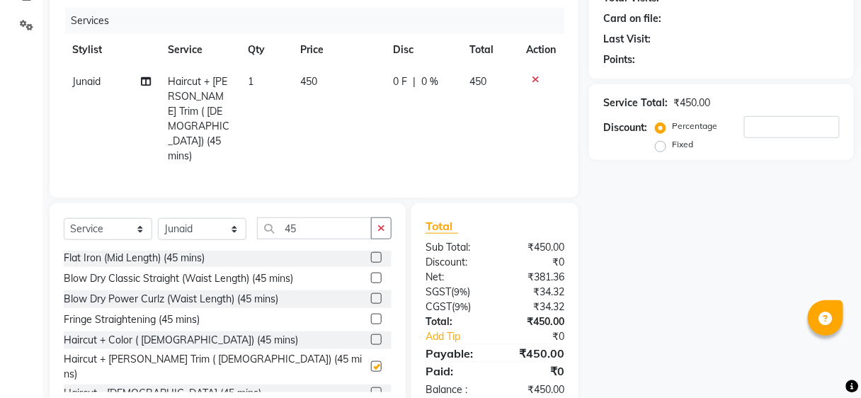
checkbox input "false"
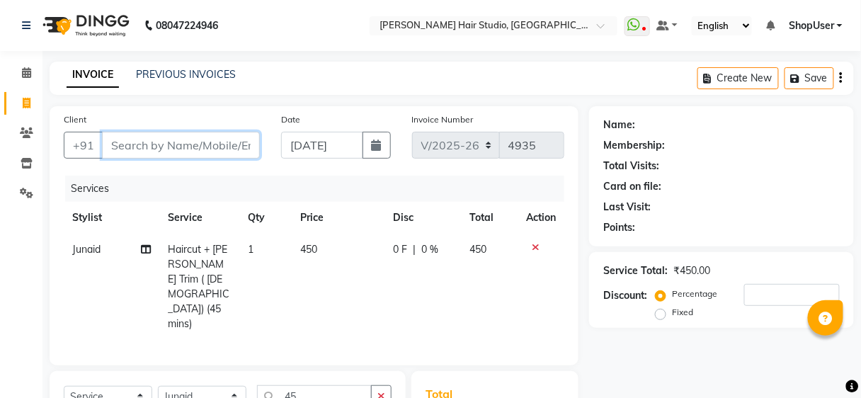
click at [254, 150] on input "Client" at bounding box center [181, 145] width 158 height 27
type input "9"
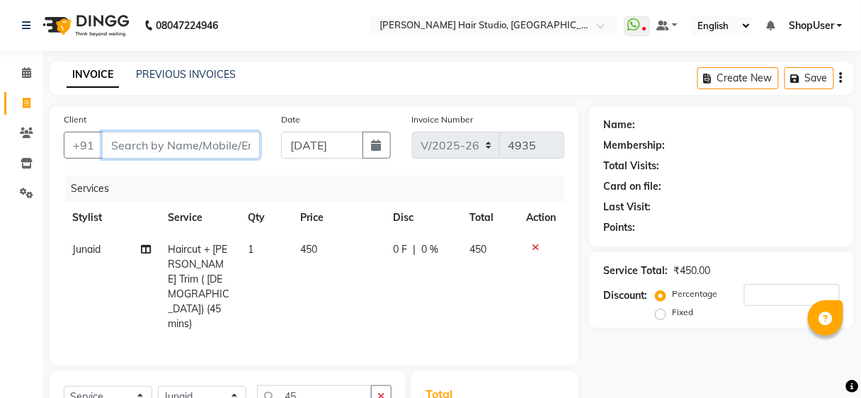
type input "0"
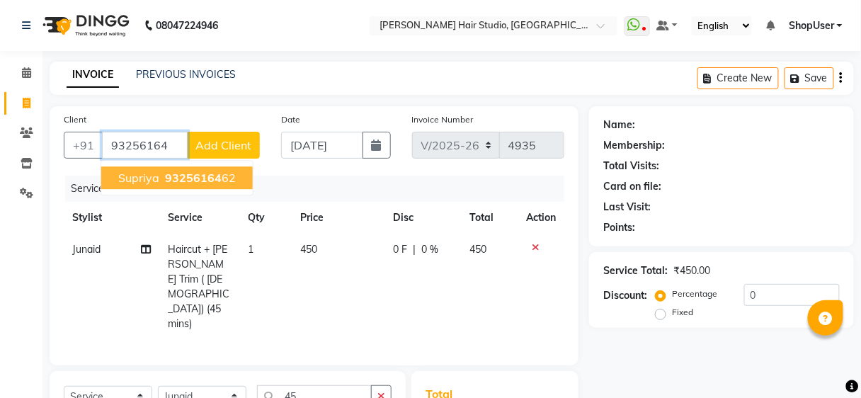
click at [227, 171] on ngb-highlight "93256164 62" at bounding box center [199, 178] width 74 height 14
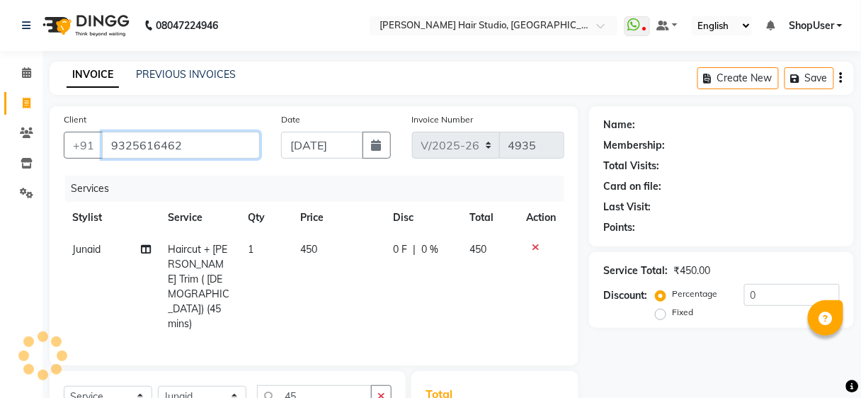
type input "9325616462"
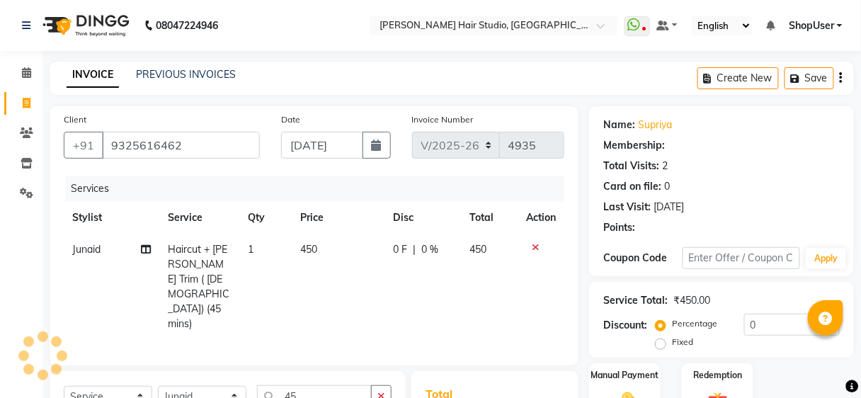
select select "1: Object"
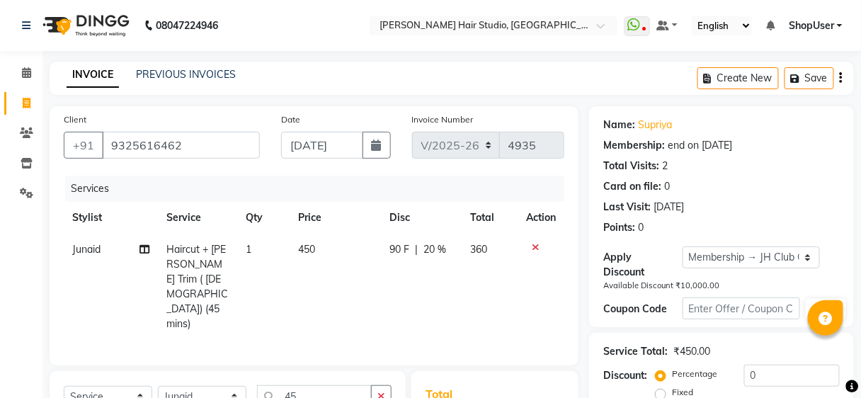
type input "20"
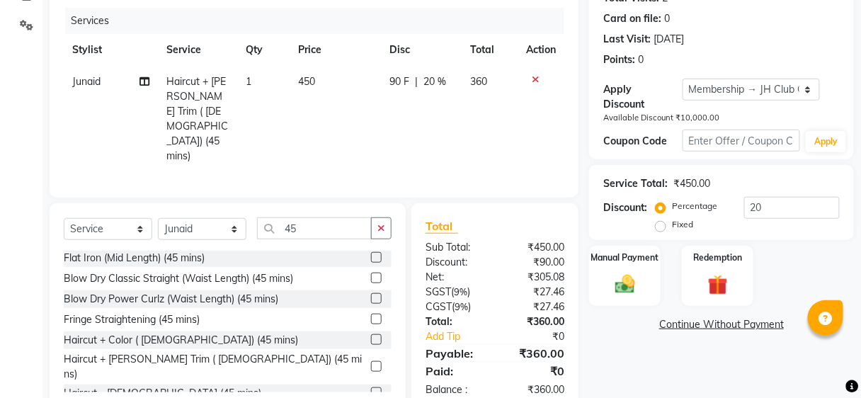
drag, startPoint x: 531, startPoint y: 79, endPoint x: 538, endPoint y: 70, distance: 10.6
click at [546, 72] on td at bounding box center [541, 119] width 47 height 106
click at [532, 74] on icon at bounding box center [536, 79] width 8 height 10
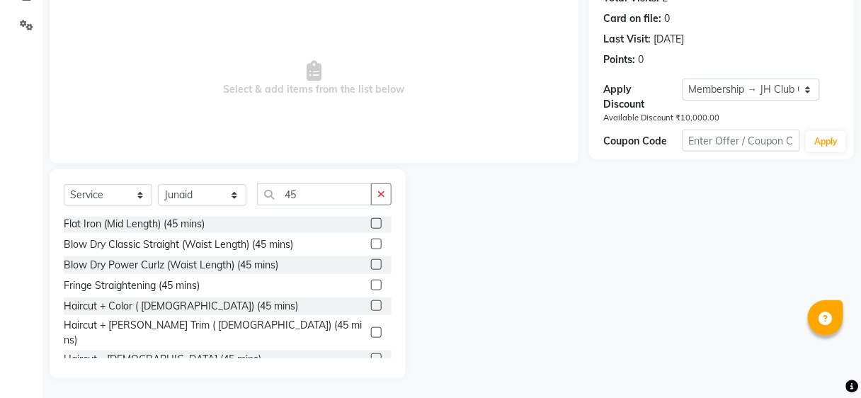
click at [371, 353] on label at bounding box center [376, 358] width 11 height 11
click at [371, 355] on input "checkbox" at bounding box center [375, 359] width 9 height 9
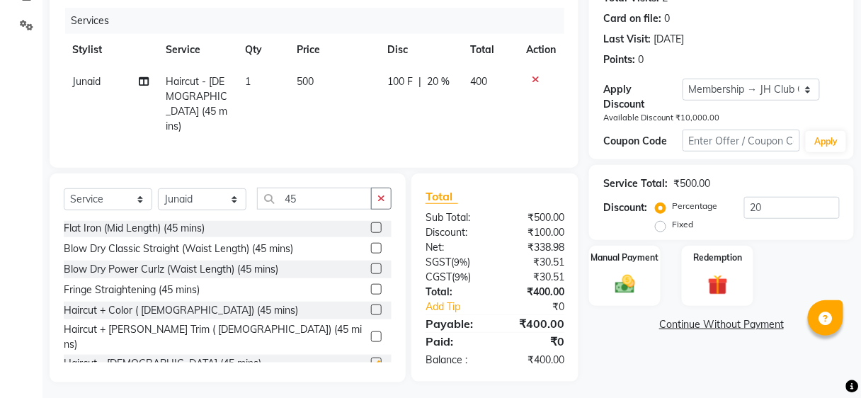
checkbox input "false"
click at [91, 90] on td "Junaid" at bounding box center [111, 104] width 94 height 77
select select "81286"
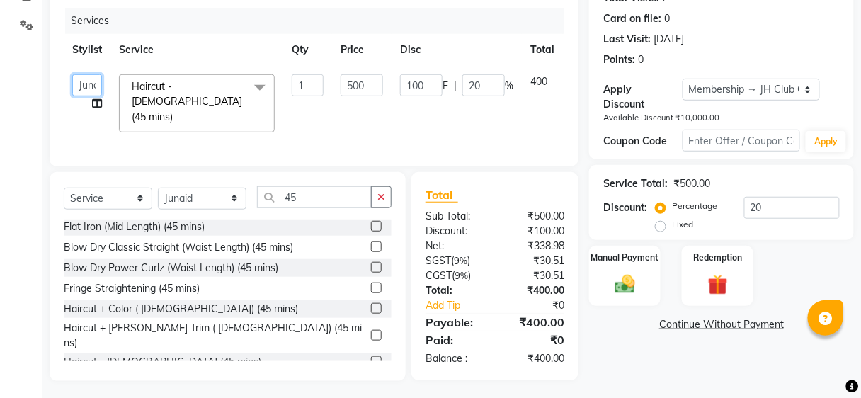
drag, startPoint x: 91, startPoint y: 90, endPoint x: 90, endPoint y: 83, distance: 7.2
click at [90, 77] on select "Ajinkya Anuja Arunesh Avinash Junaid Mahadev kahde Mohammad Pawan Krishna Rushi…" at bounding box center [87, 85] width 30 height 22
click at [90, 84] on select "Ajinkya Anuja Arunesh Avinash Junaid Mahadev kahde Mohammad Pawan Krishna Rushi…" at bounding box center [87, 85] width 30 height 22
click at [90, 86] on select "Ajinkya Anuja Arunesh Avinash Junaid Mahadev kahde Mohammad Pawan Krishna Rushi…" at bounding box center [87, 85] width 30 height 22
select select "88870"
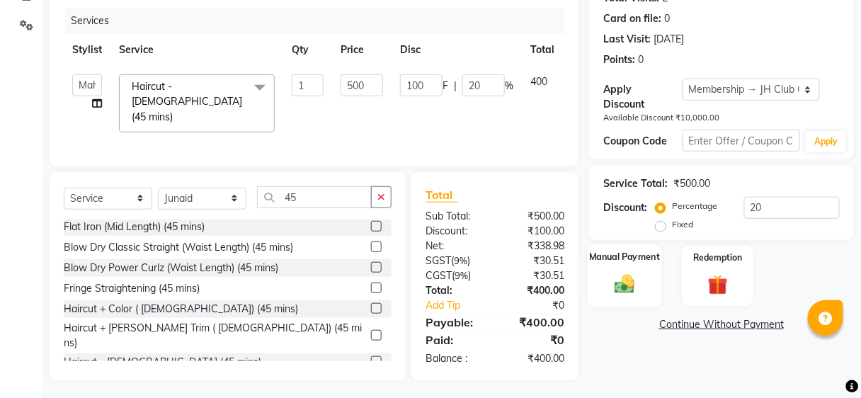
click at [617, 278] on img at bounding box center [624, 285] width 33 height 24
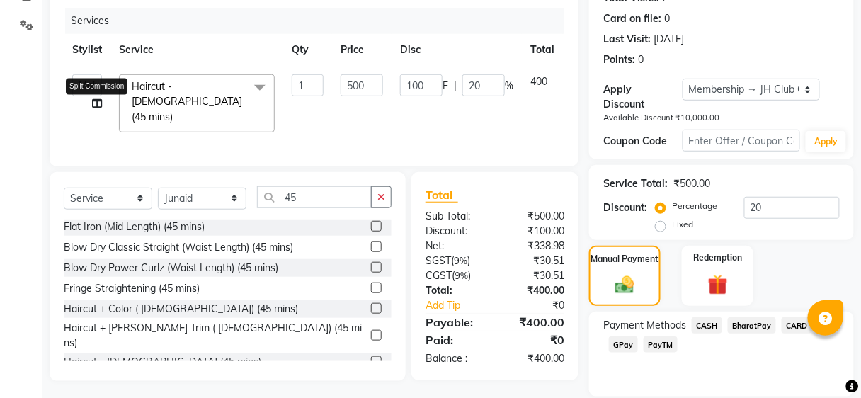
click at [94, 86] on div "Split Commission" at bounding box center [97, 86] width 62 height 16
click at [94, 86] on select "Ajinkya Anuja Arunesh Avinash Junaid Mahadev kahde Mohammad Pawan Krishna Rushi…" at bounding box center [87, 85] width 30 height 22
click at [72, 74] on select "Ajinkya Anuja Arunesh Avinash Junaid Mahadev kahde Mohammad Pawan Krishna Rushi…" at bounding box center [87, 85] width 30 height 22
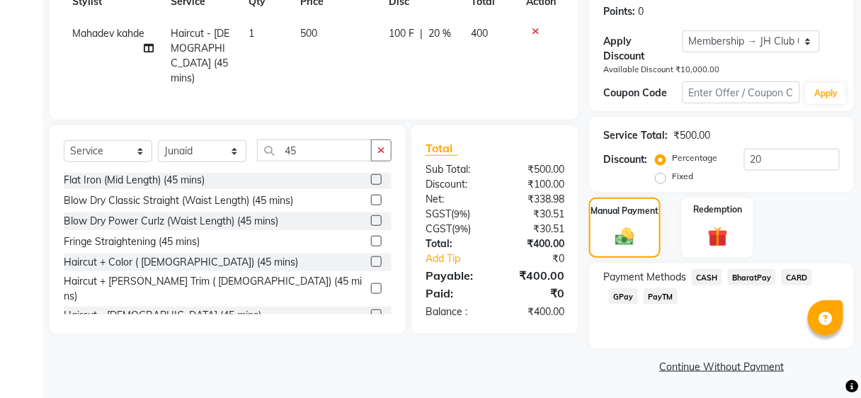
click at [756, 278] on span "BharatPay" at bounding box center [752, 277] width 48 height 16
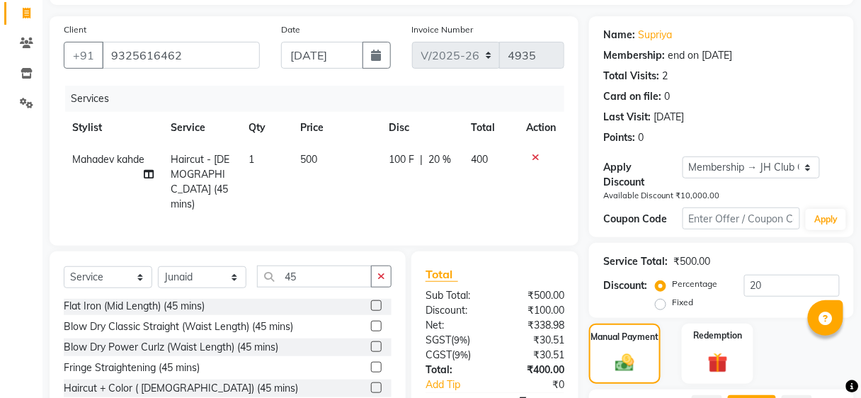
scroll to position [255, 0]
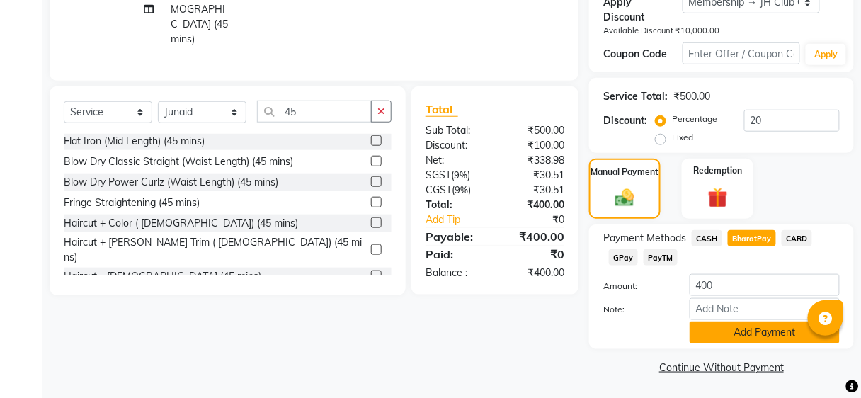
click at [774, 329] on button "Add Payment" at bounding box center [765, 333] width 150 height 22
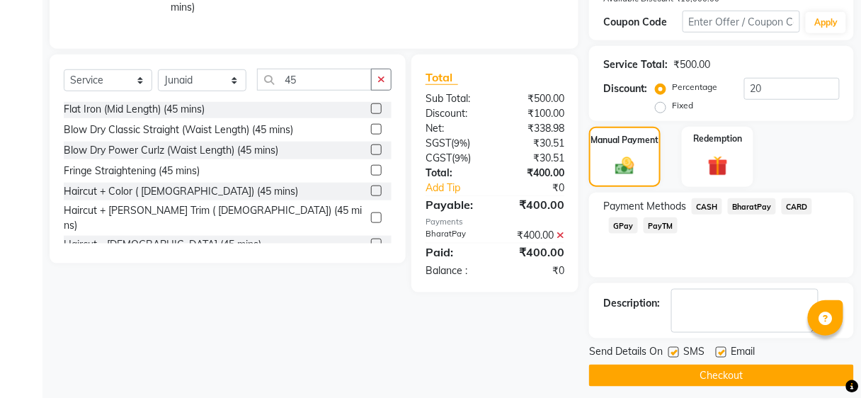
scroll to position [295, 0]
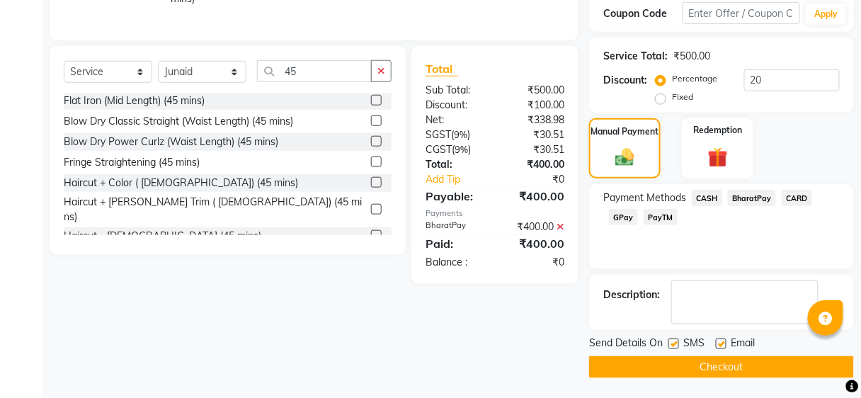
click at [756, 362] on button "Checkout" at bounding box center [721, 367] width 265 height 22
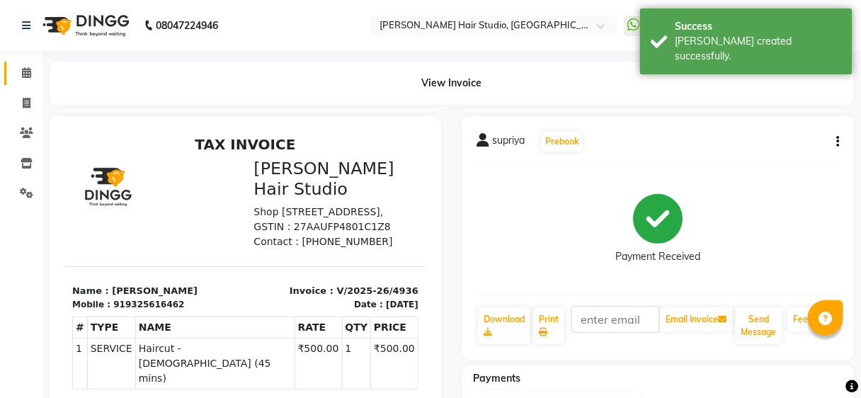
click at [33, 84] on link "Calendar" at bounding box center [21, 73] width 34 height 23
click at [30, 83] on link "Calendar" at bounding box center [21, 73] width 34 height 23
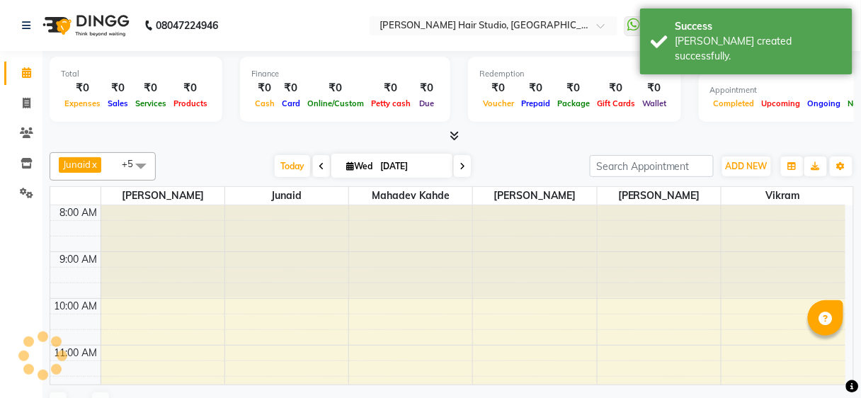
click at [30, 83] on link "Calendar" at bounding box center [21, 73] width 34 height 23
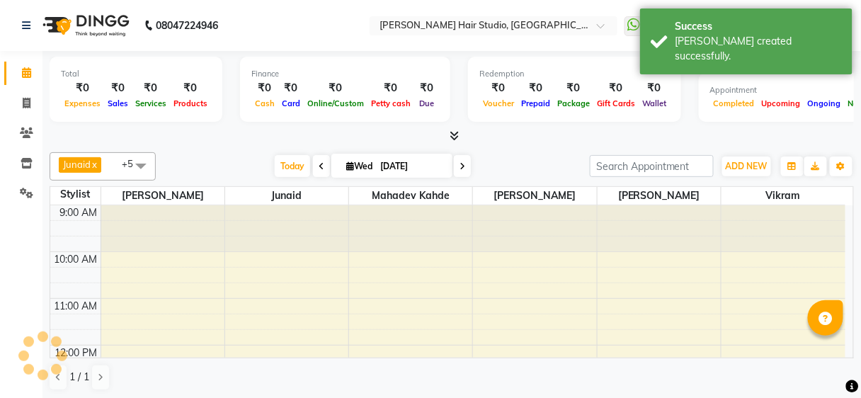
click at [30, 83] on link "Calendar" at bounding box center [21, 73] width 34 height 23
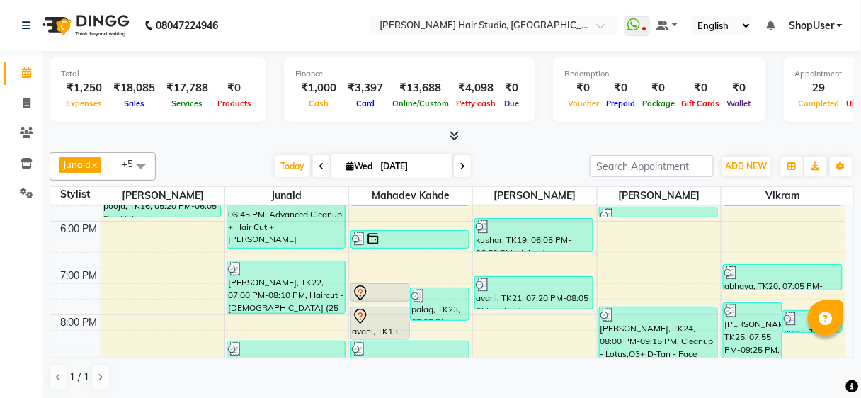
scroll to position [453, 0]
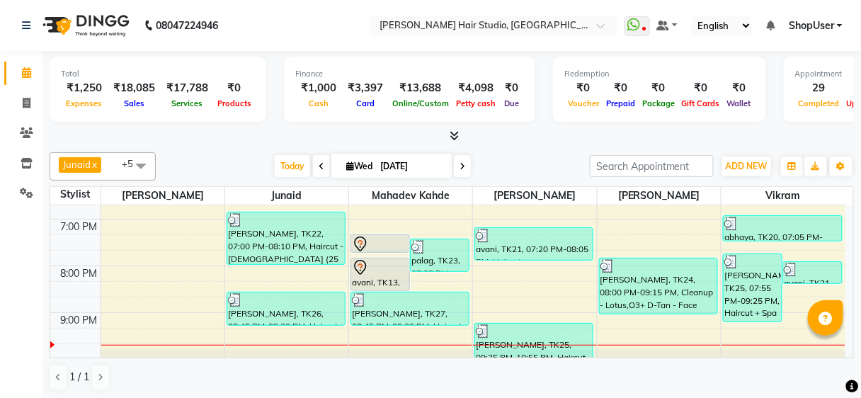
click at [459, 159] on span at bounding box center [462, 166] width 17 height 22
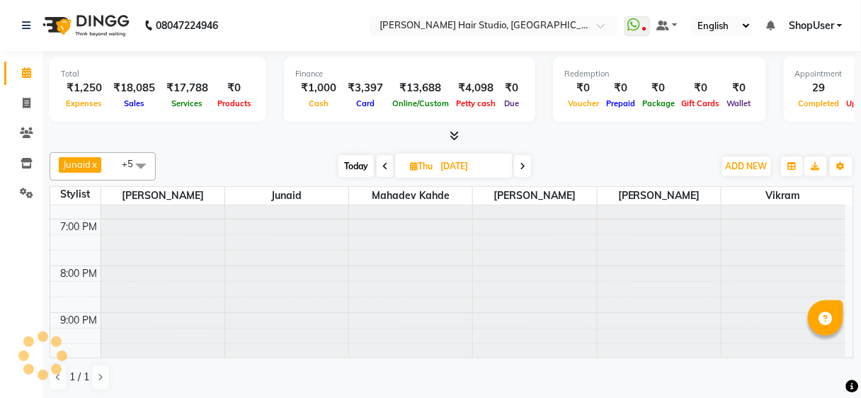
click at [465, 161] on input "03-09-2025" at bounding box center [471, 166] width 71 height 21
type input "[DATE]"
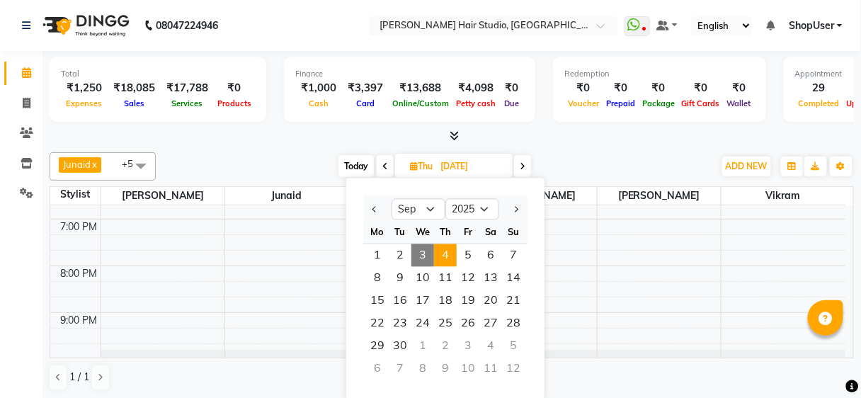
click at [449, 256] on span "4" at bounding box center [445, 255] width 23 height 23
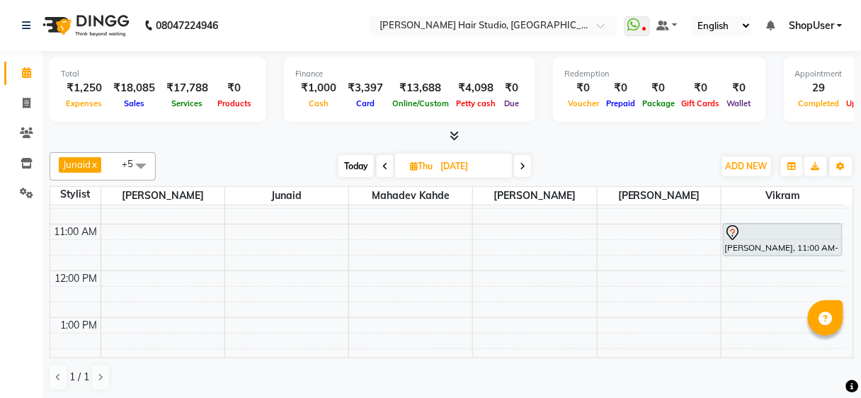
scroll to position [0, 0]
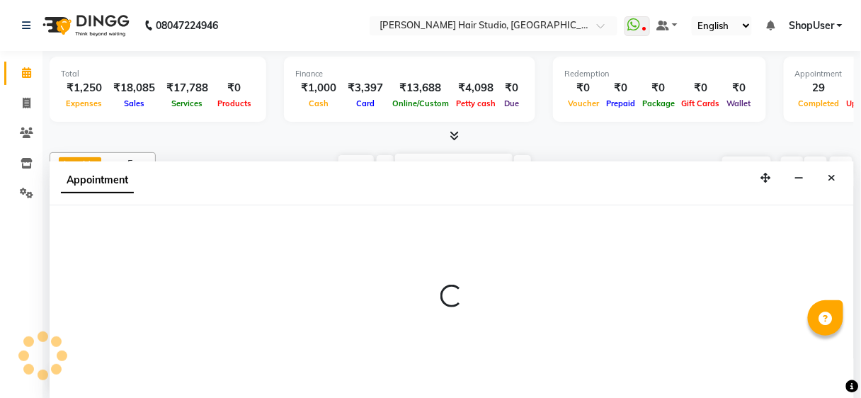
select select "32802"
select select "tentative"
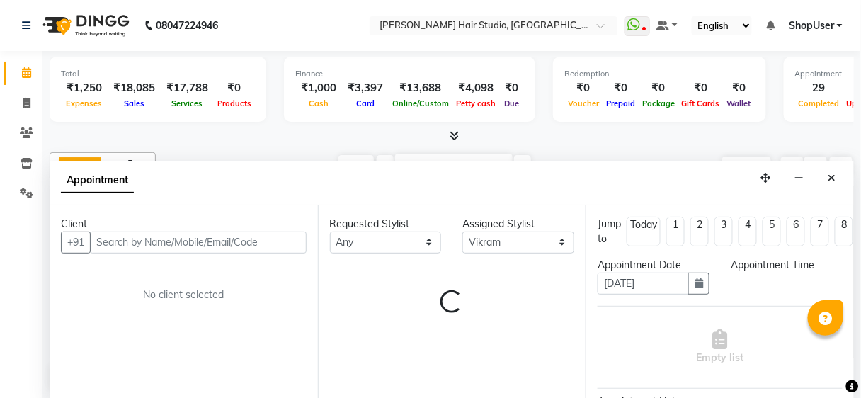
select select "600"
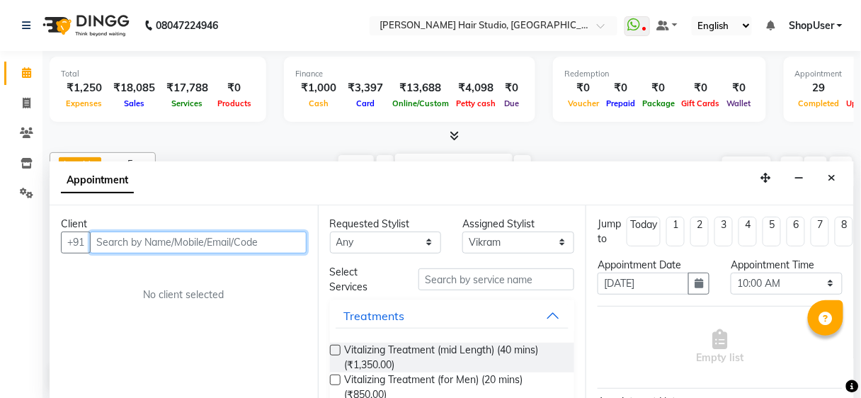
click at [195, 232] on input "text" at bounding box center [198, 243] width 217 height 22
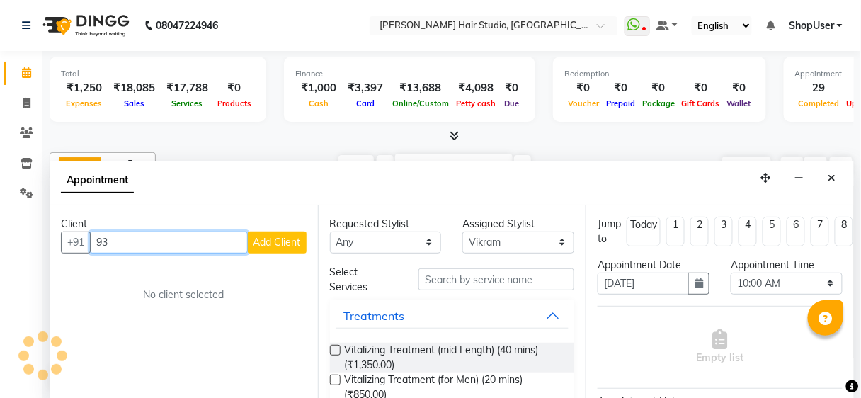
type input "9"
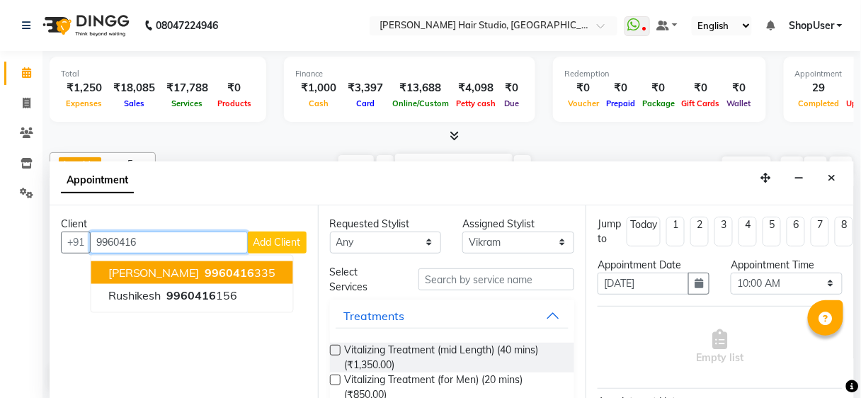
click at [176, 258] on ngb-typeahead-window "RUJUTA GAIKWAD 9960416 335 Rushikesh 9960416 156" at bounding box center [192, 283] width 203 height 58
click at [227, 265] on span "9960416" at bounding box center [230, 272] width 50 height 14
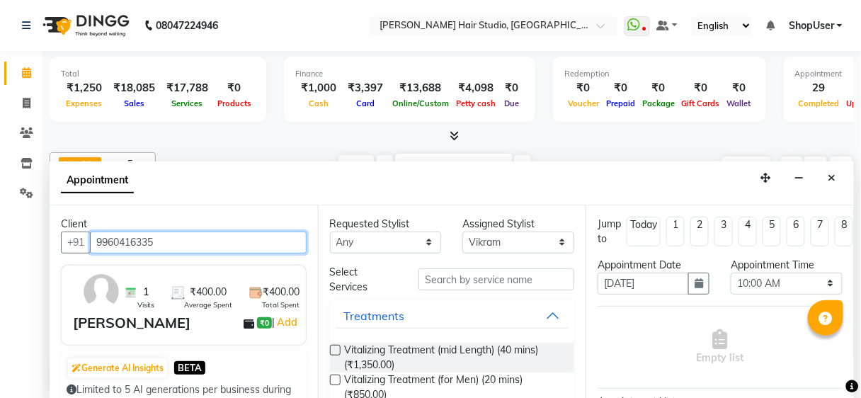
type input "9960416335"
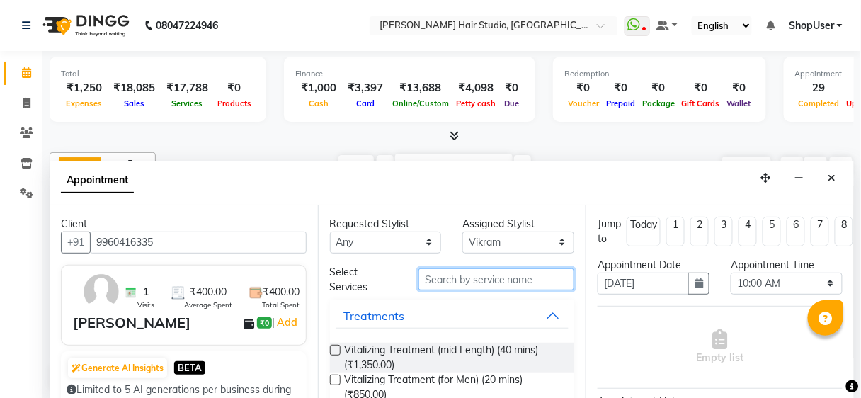
click at [480, 276] on input "text" at bounding box center [497, 279] width 156 height 22
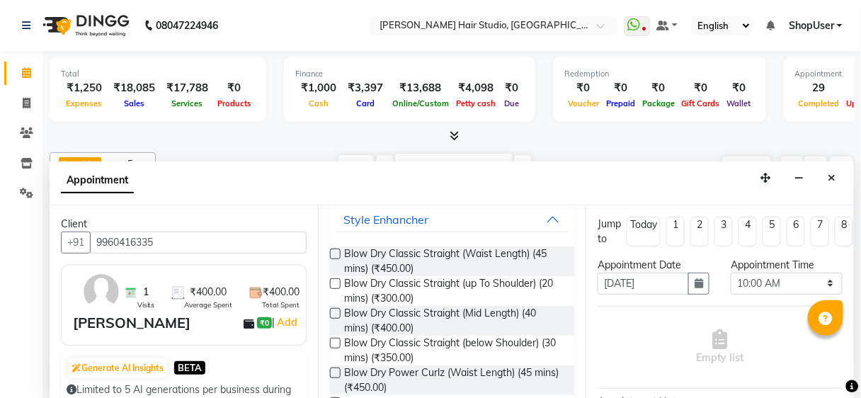
scroll to position [113, 0]
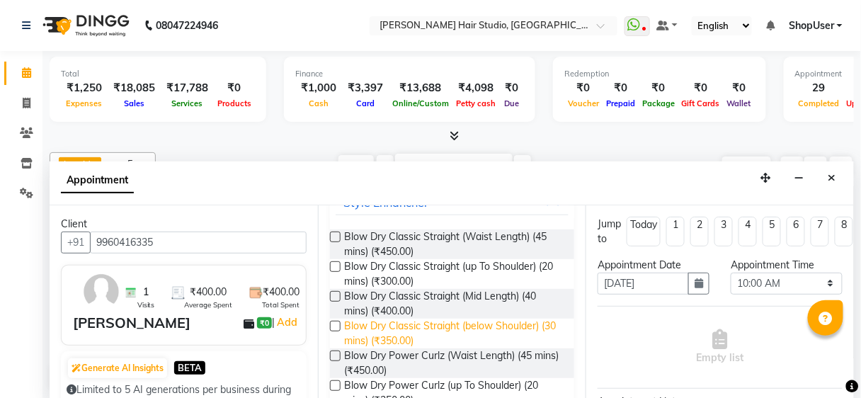
type input "blo"
click at [334, 322] on label at bounding box center [335, 326] width 11 height 11
click at [334, 323] on input "checkbox" at bounding box center [334, 327] width 9 height 9
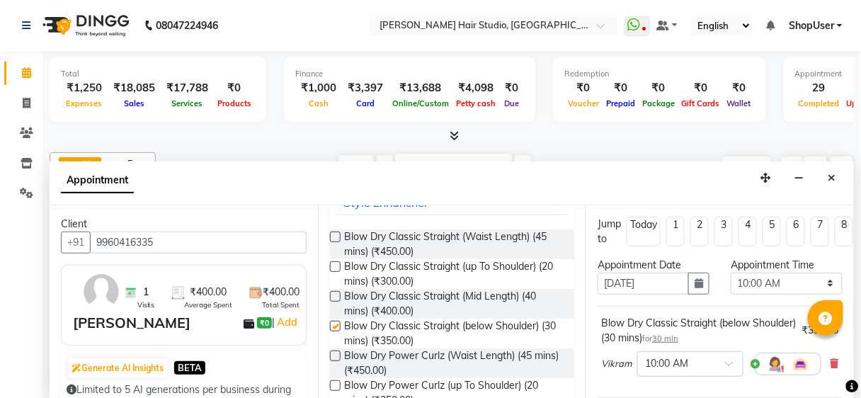
checkbox input "false"
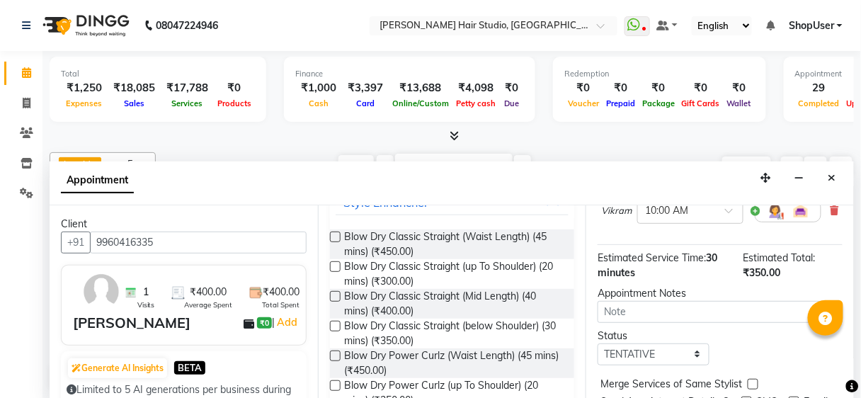
scroll to position [227, 0]
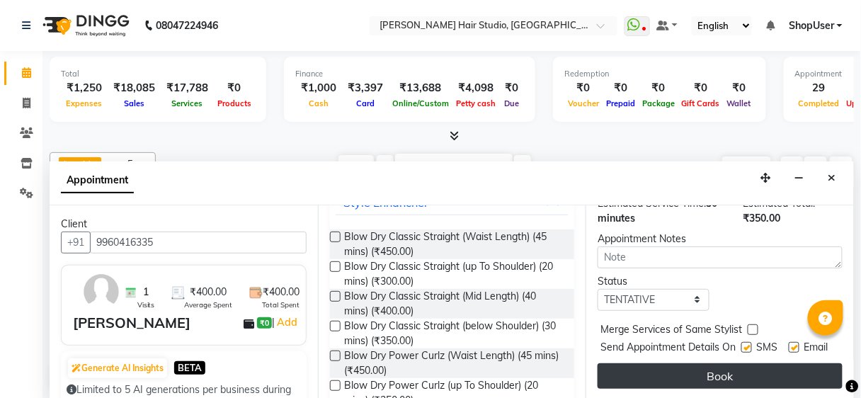
click at [742, 363] on button "Book" at bounding box center [720, 376] width 245 height 26
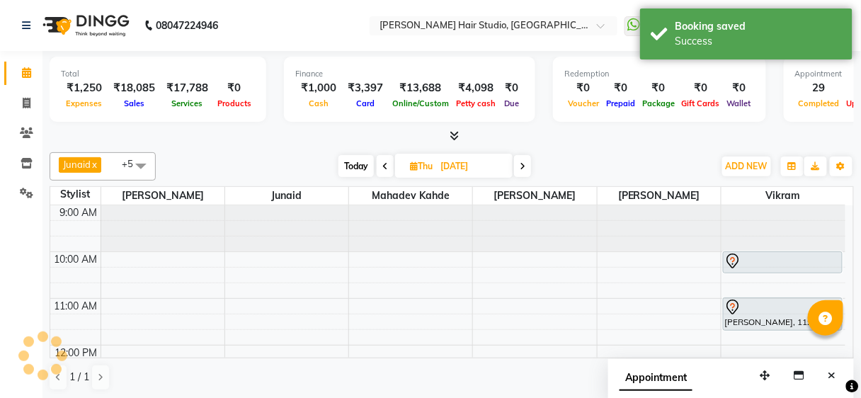
scroll to position [0, 0]
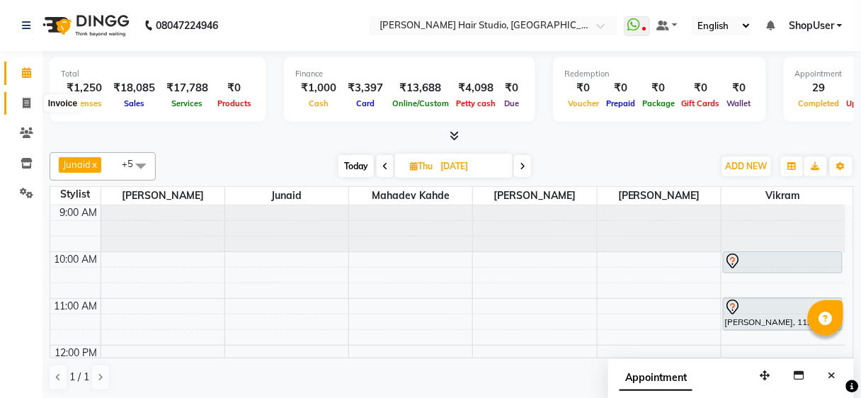
click at [26, 103] on icon at bounding box center [27, 103] width 8 height 11
select select "service"
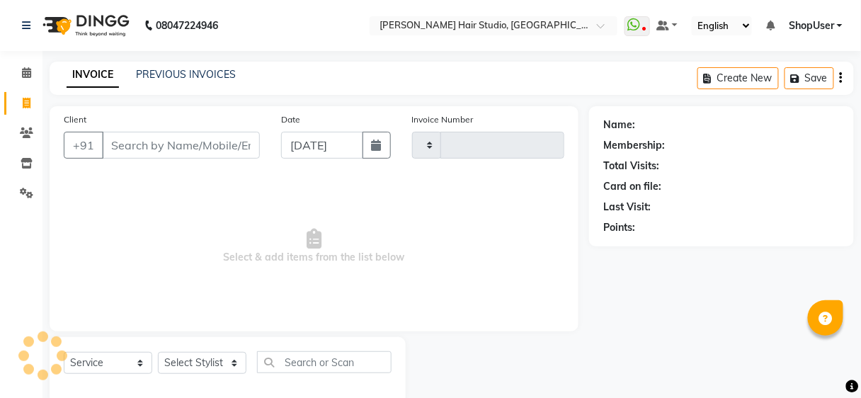
type input "4937"
select select "627"
click at [234, 349] on div "Select Service Product Membership Package Voucher Prepaid Gift Card Select Styl…" at bounding box center [228, 370] width 356 height 67
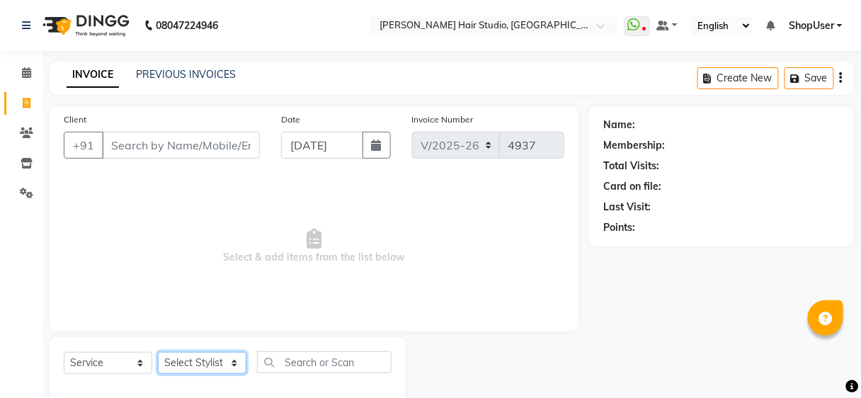
click at [214, 370] on select "Select Stylist Ajinkya Anuja Arunesh Avinash Junaid Mahadev kahde Mohammad Pawa…" at bounding box center [202, 363] width 89 height 22
select select "81286"
click at [158, 352] on select "Select Stylist Ajinkya Anuja Arunesh Avinash Junaid Mahadev kahde Mohammad Pawa…" at bounding box center [202, 363] width 89 height 22
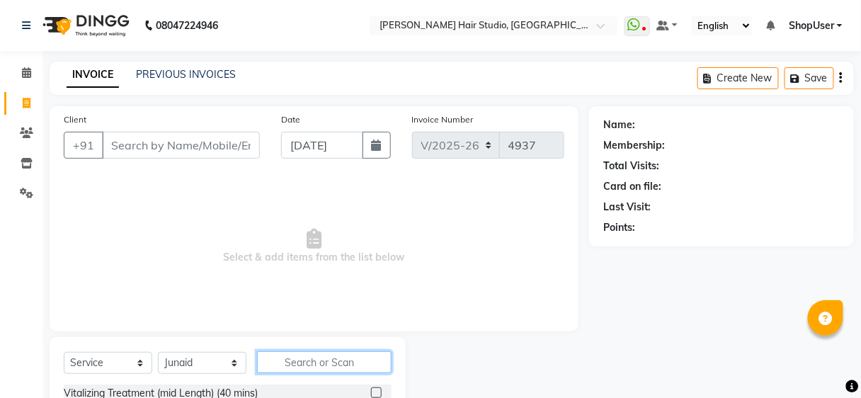
click at [278, 361] on input "text" at bounding box center [324, 362] width 135 height 22
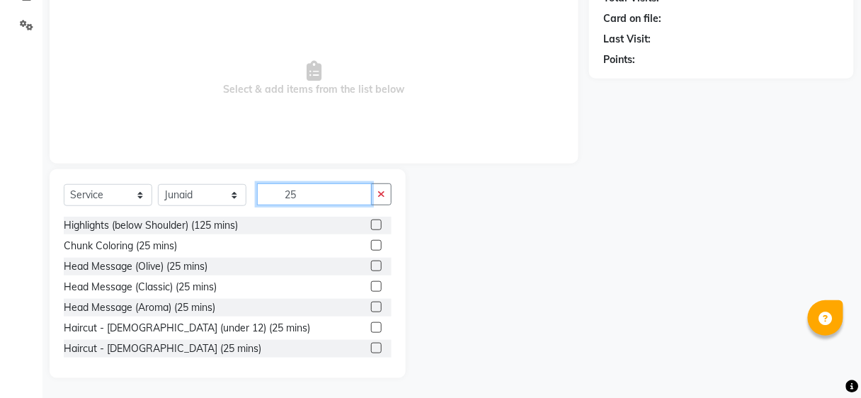
scroll to position [1, 0]
type input "25"
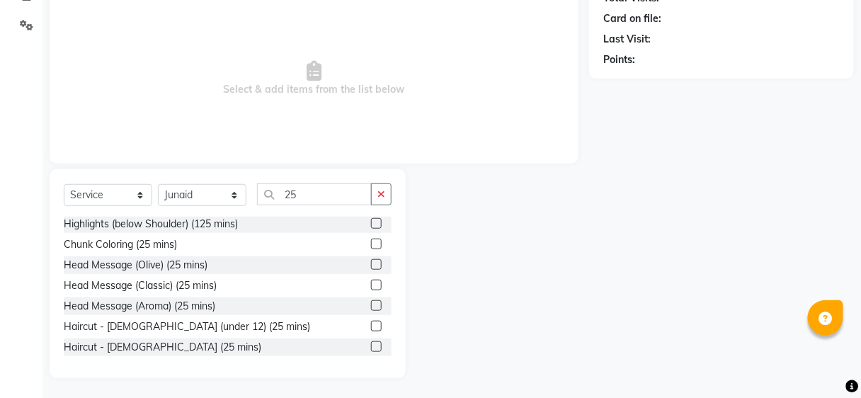
click at [371, 347] on label at bounding box center [376, 346] width 11 height 11
click at [371, 347] on input "checkbox" at bounding box center [375, 347] width 9 height 9
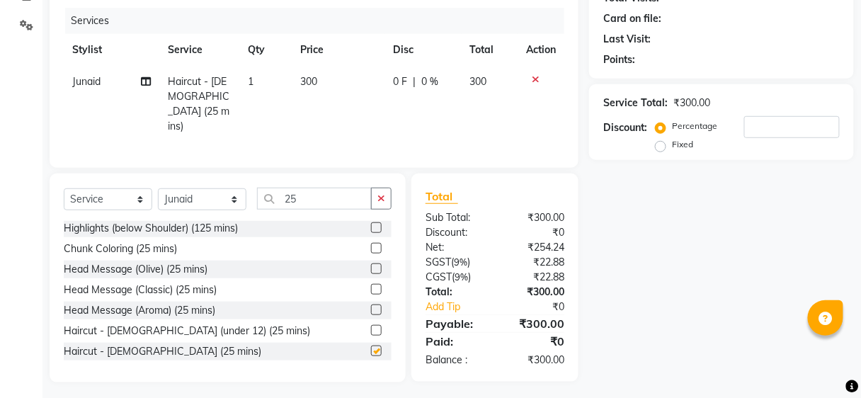
checkbox input "false"
click at [384, 197] on icon "button" at bounding box center [382, 198] width 8 height 10
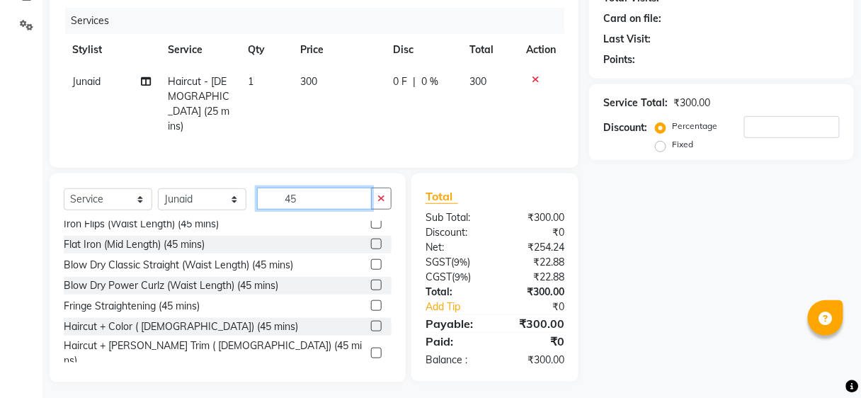
scroll to position [330, 0]
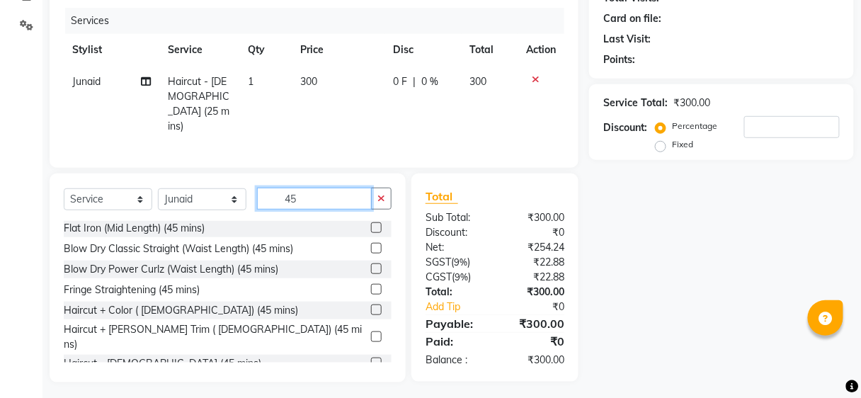
type input "45"
click at [371, 358] on label at bounding box center [376, 363] width 11 height 11
click at [371, 359] on input "checkbox" at bounding box center [375, 363] width 9 height 9
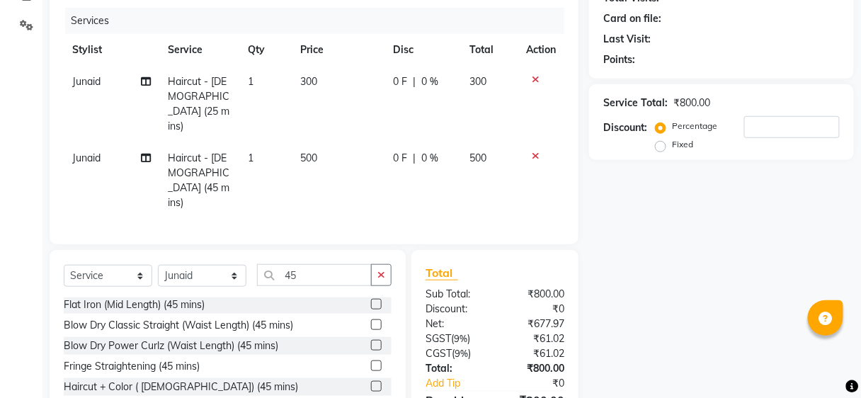
scroll to position [183, 0]
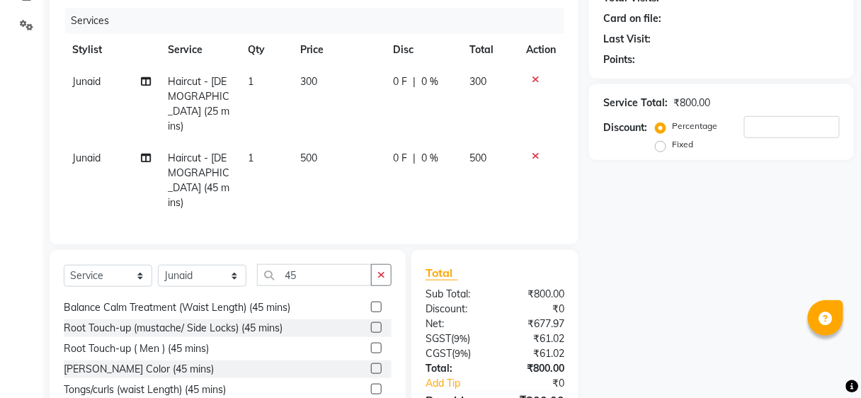
checkbox input "false"
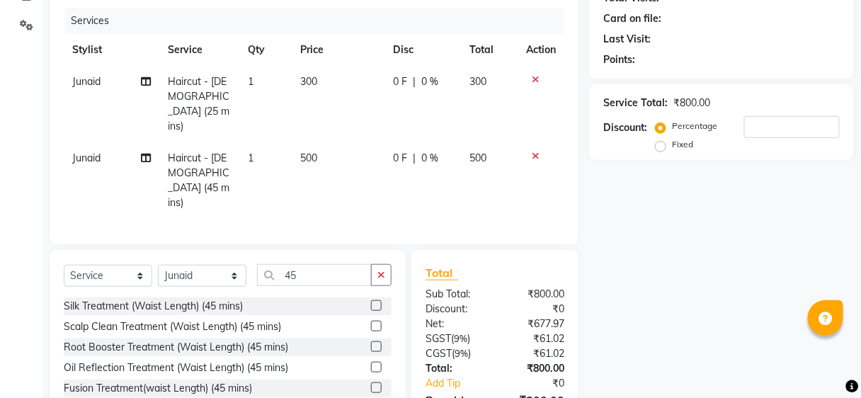
scroll to position [0, 0]
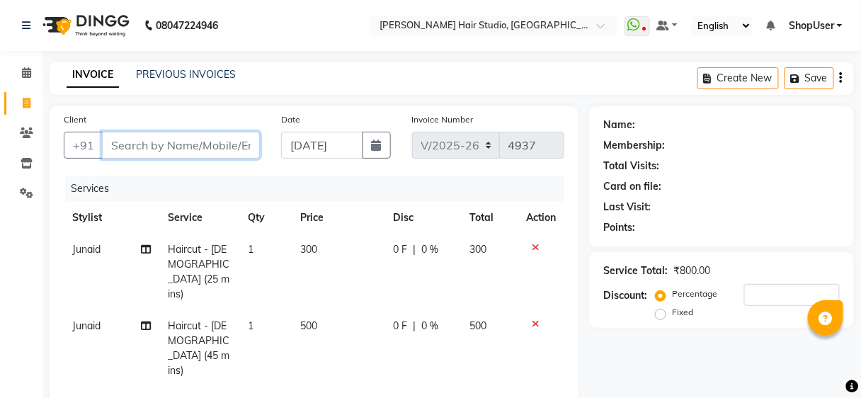
click at [148, 154] on input "Client" at bounding box center [181, 145] width 158 height 27
type input "7"
type input "0"
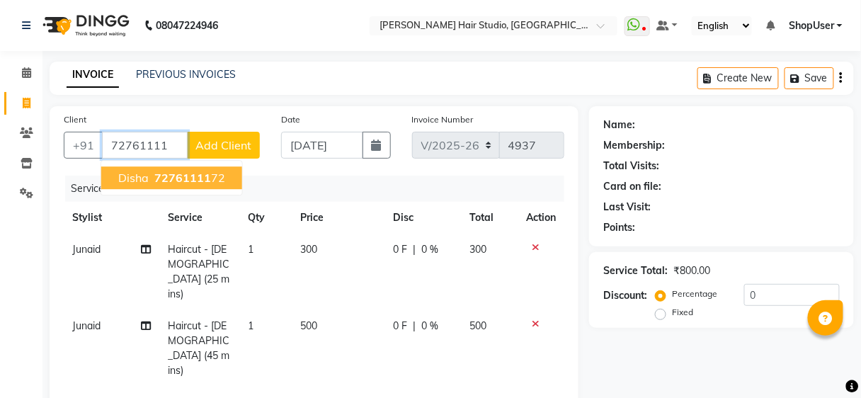
click at [199, 169] on button "disha 72761111 72" at bounding box center [171, 177] width 141 height 23
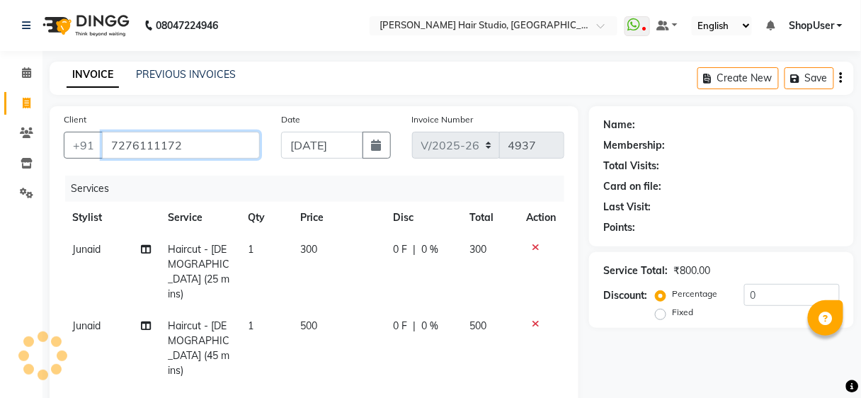
type input "7276111172"
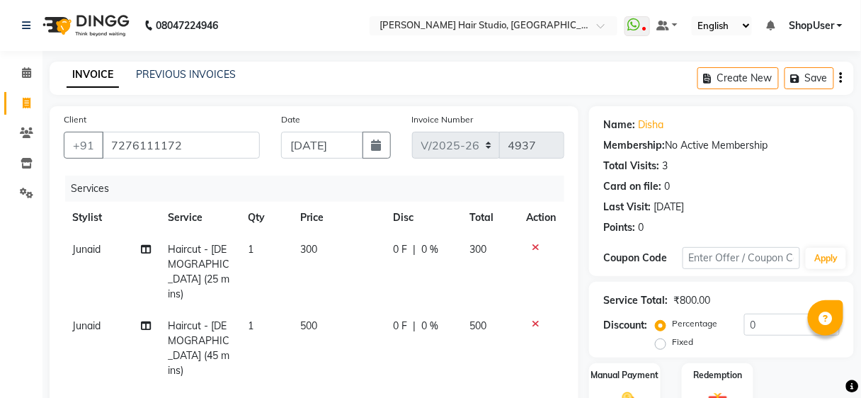
scroll to position [198, 0]
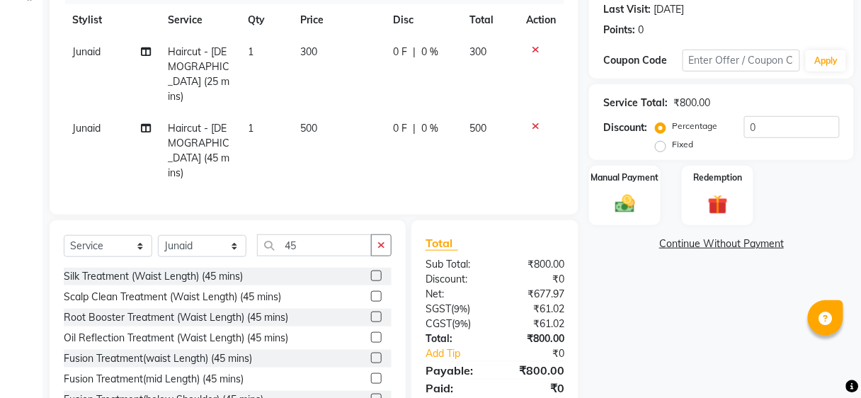
click at [50, 84] on div "Client +91 7276111172 Date 03-09-2025 Invoice Number V/2025 V/2025-26 4937 Serv…" at bounding box center [314, 62] width 529 height 306
click at [75, 122] on span "Junaid" at bounding box center [86, 128] width 28 height 13
select select "81286"
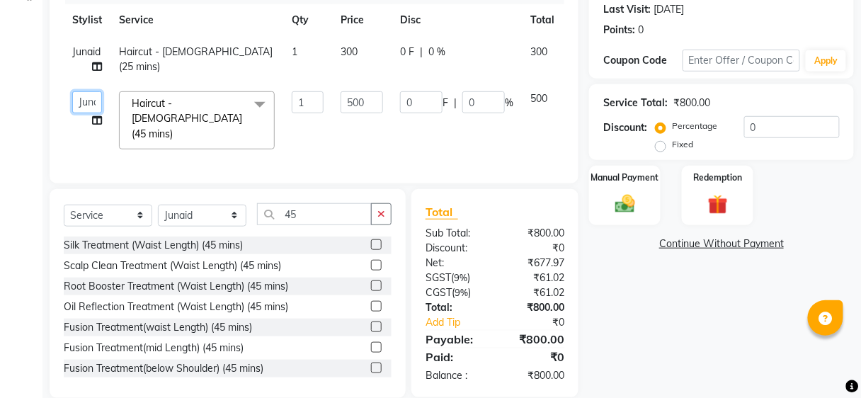
click at [80, 106] on select "Ajinkya Anuja Arunesh Avinash Junaid Mahadev kahde Mohammad Pawan Krishna Rushi…" at bounding box center [87, 102] width 30 height 22
select select "80555"
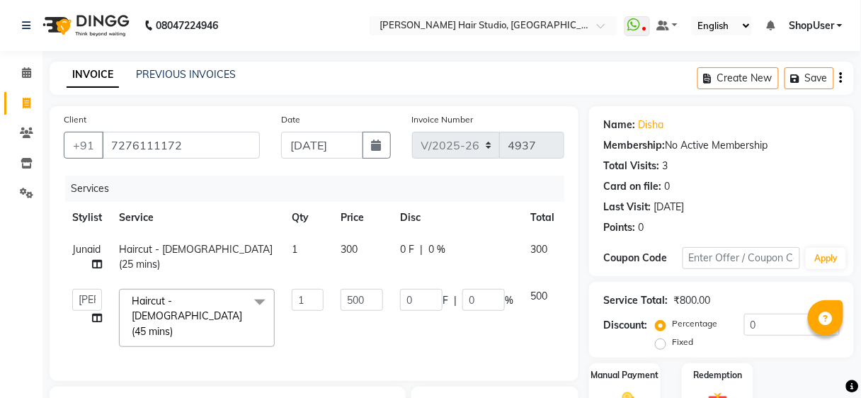
scroll to position [170, 0]
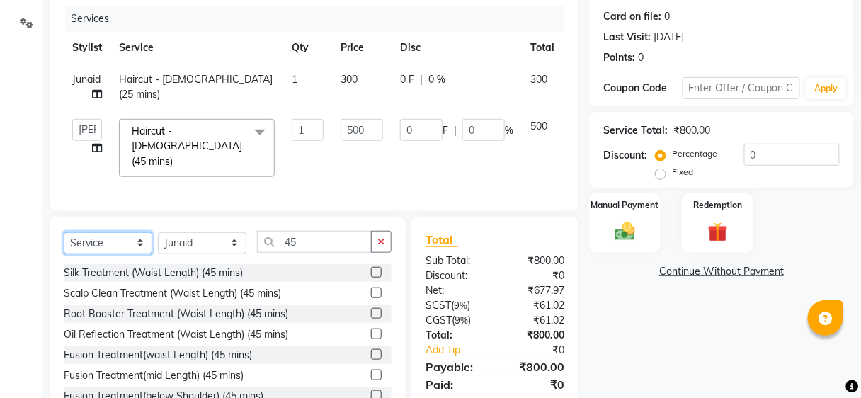
click at [131, 239] on select "Select Service Product Membership Package Voucher Prepaid Gift Card" at bounding box center [108, 243] width 89 height 22
click at [64, 232] on select "Select Service Product Membership Package Voucher Prepaid Gift Card" at bounding box center [108, 243] width 89 height 22
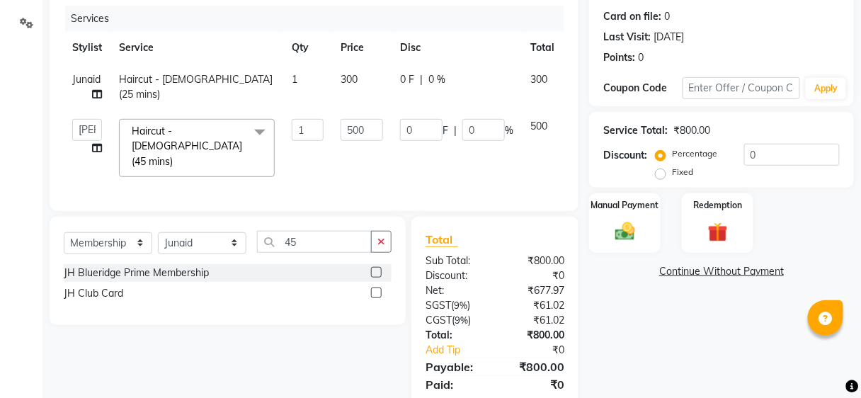
click at [378, 288] on label at bounding box center [376, 293] width 11 height 11
click at [378, 289] on input "checkbox" at bounding box center [375, 293] width 9 height 9
select select "select"
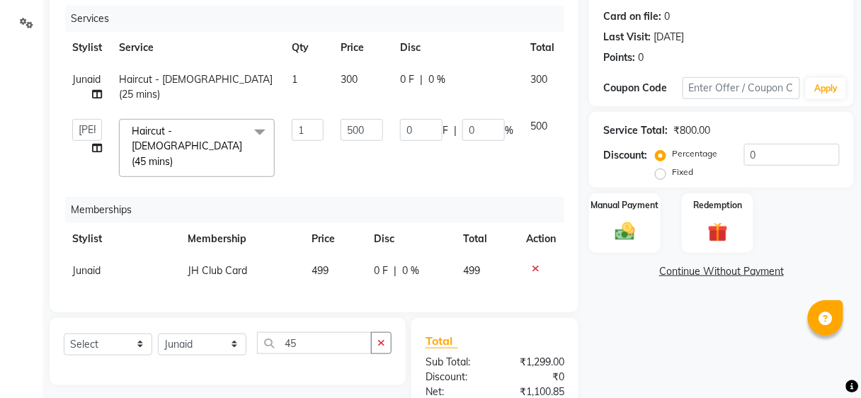
drag, startPoint x: 385, startPoint y: 218, endPoint x: 399, endPoint y: 242, distance: 27.6
click at [385, 223] on th "Disc" at bounding box center [411, 239] width 90 height 32
click at [394, 255] on td "0 F | 0 %" at bounding box center [411, 271] width 90 height 32
select select "81286"
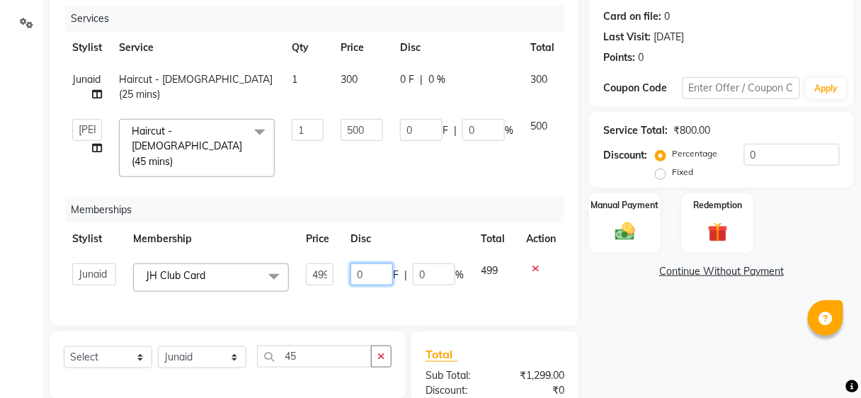
click at [379, 264] on input "0" at bounding box center [372, 275] width 43 height 22
type input "400"
drag, startPoint x: 402, startPoint y: 198, endPoint x: 409, endPoint y: 195, distance: 7.3
click at [402, 198] on div "Memberships" at bounding box center [320, 210] width 510 height 26
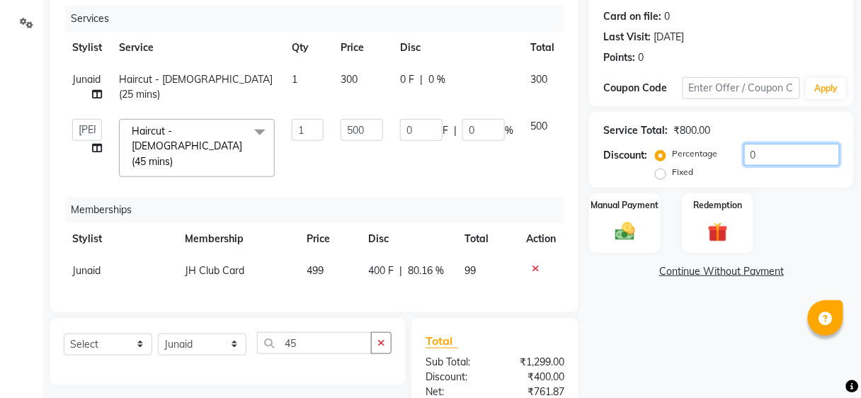
click at [804, 153] on input "0" at bounding box center [792, 155] width 96 height 22
type input "2"
type input "10"
type input "2"
type input "20"
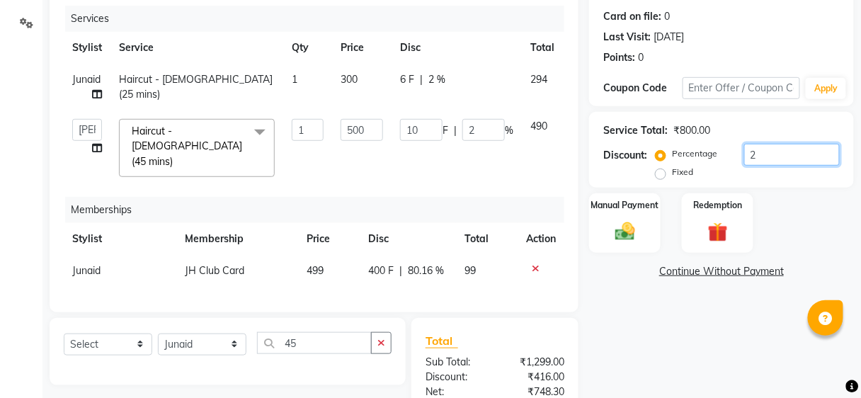
type input "100"
type input "20"
click at [638, 366] on div "Name: Disha Membership: No Active Membership Total Visits: 3 Card on file: 0 La…" at bounding box center [727, 231] width 276 height 590
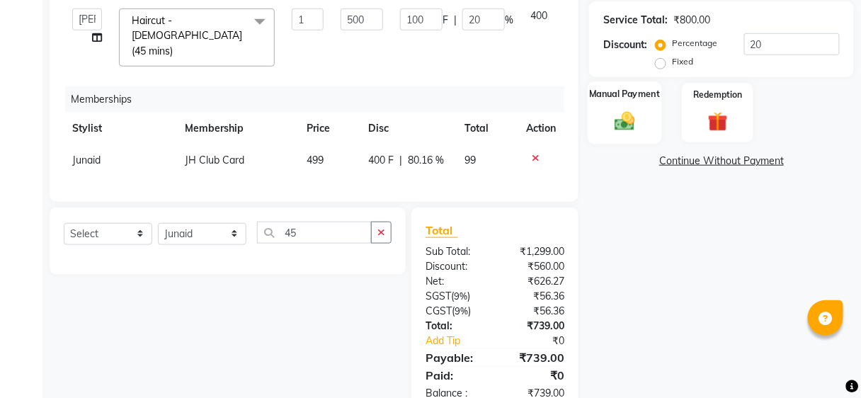
scroll to position [311, 0]
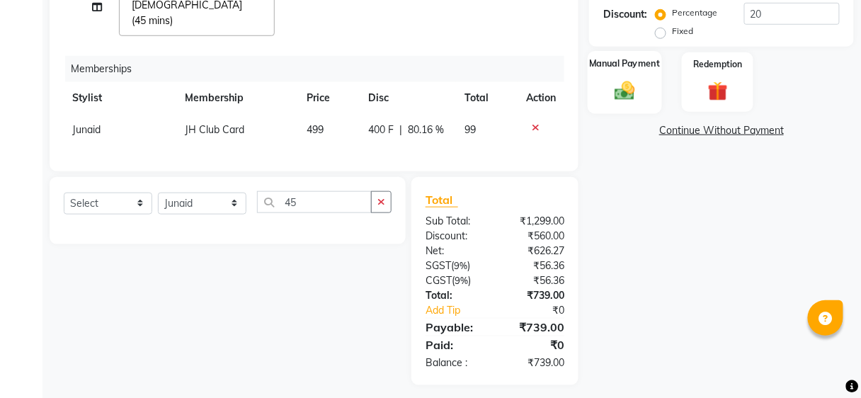
click at [635, 89] on img at bounding box center [624, 91] width 33 height 24
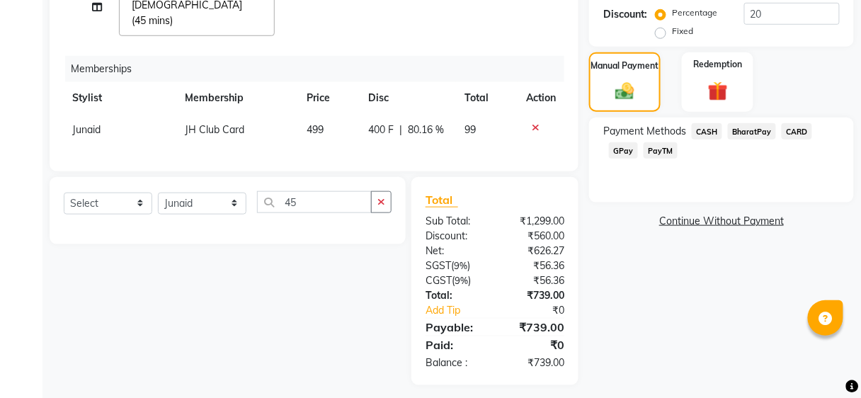
click at [755, 128] on span "BharatPay" at bounding box center [752, 131] width 48 height 16
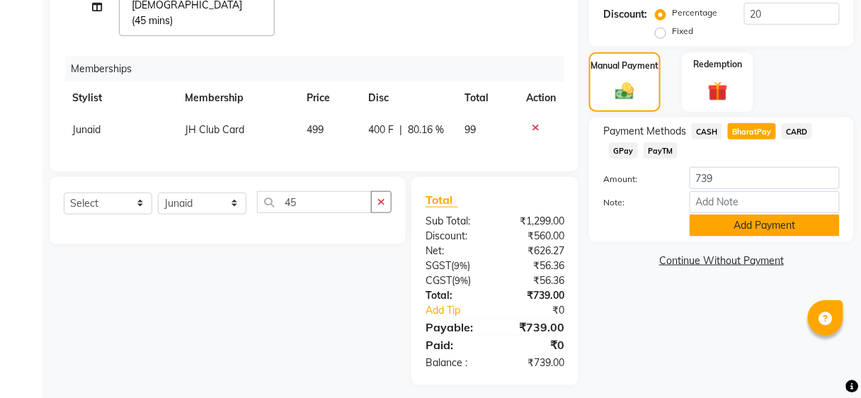
click at [764, 223] on button "Add Payment" at bounding box center [765, 226] width 150 height 22
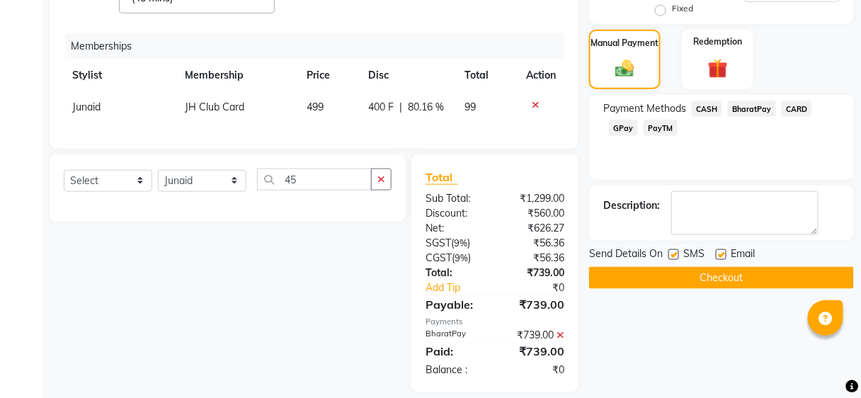
scroll to position [341, 0]
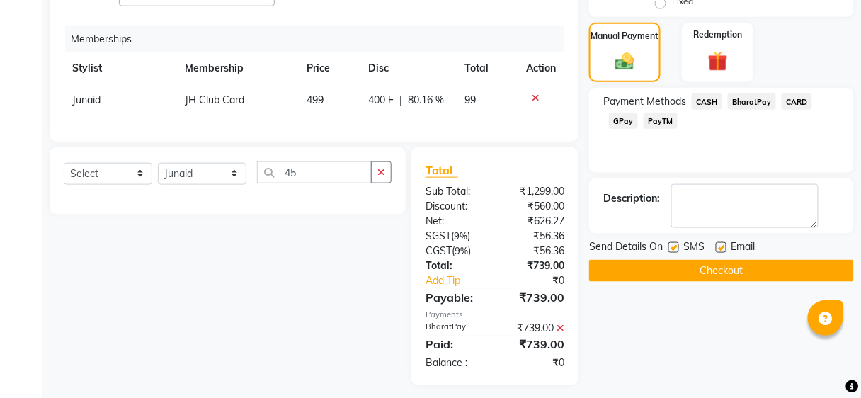
click at [756, 269] on button "Checkout" at bounding box center [721, 271] width 265 height 22
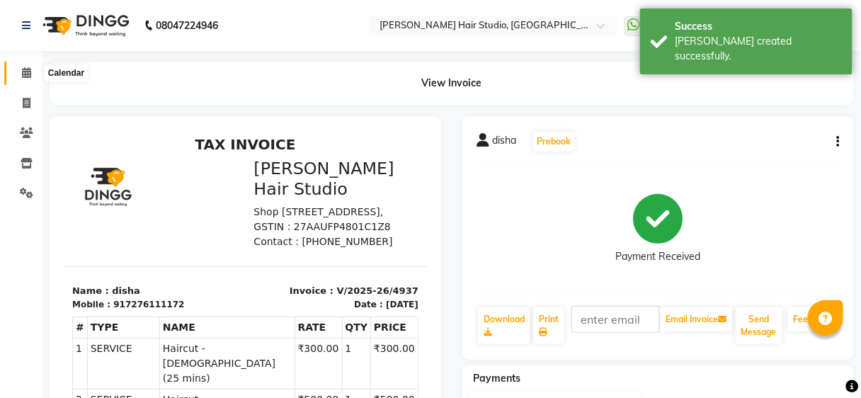
click at [17, 72] on span at bounding box center [26, 73] width 25 height 16
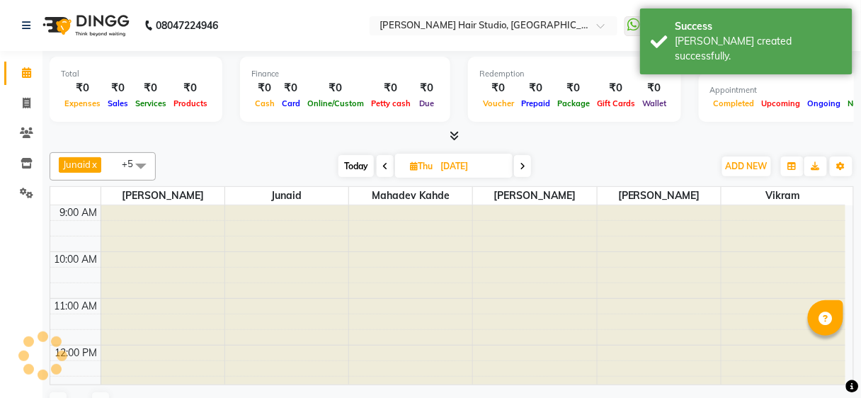
click at [17, 72] on span at bounding box center [26, 73] width 25 height 16
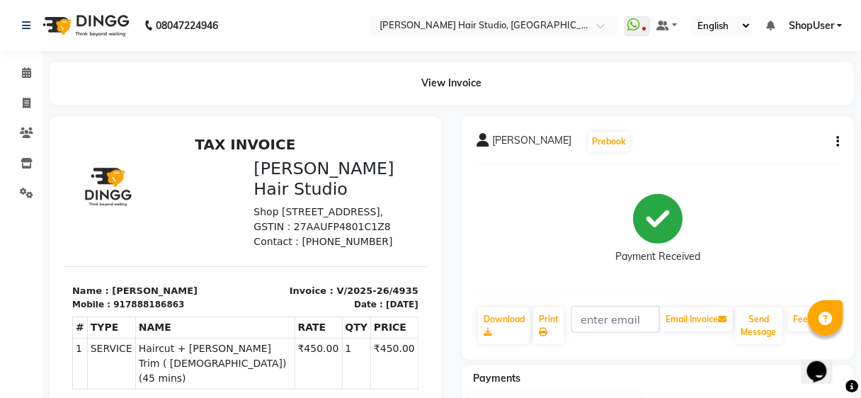
click at [21, 85] on li "Calendar" at bounding box center [21, 73] width 43 height 30
drag, startPoint x: 59, startPoint y: 57, endPoint x: 32, endPoint y: 102, distance: 52.7
click at [33, 101] on div "08047224946 Select Location × [PERSON_NAME] Hair Studio, Hinjewadi WhatsApp Sta…" at bounding box center [430, 299] width 861 height 599
click at [23, 67] on icon at bounding box center [26, 72] width 9 height 11
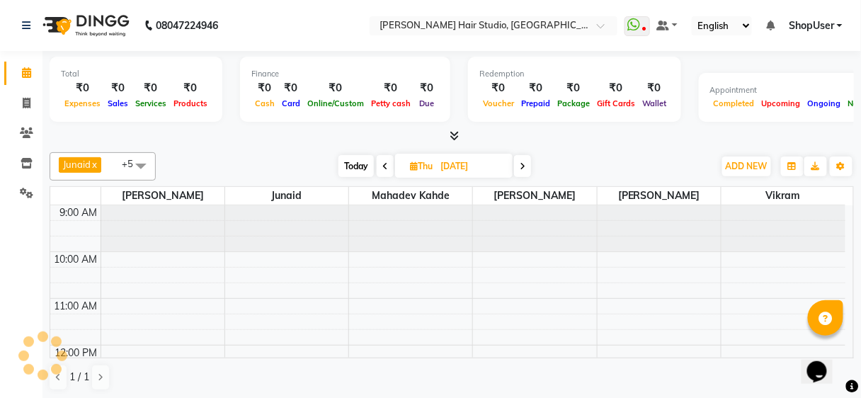
click at [23, 67] on icon at bounding box center [26, 72] width 9 height 11
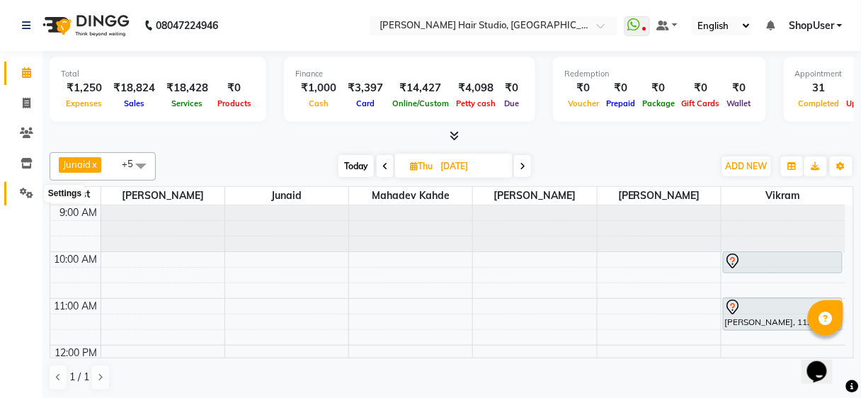
click at [18, 188] on span at bounding box center [26, 194] width 25 height 16
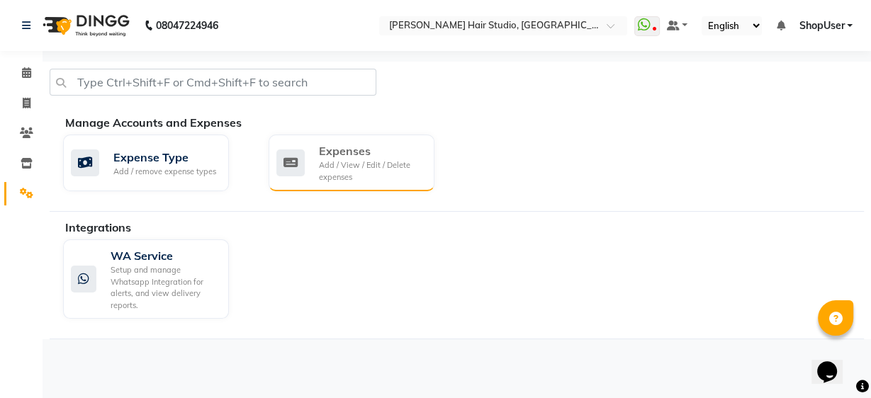
click at [368, 164] on div "Add / View / Edit / Delete expenses" at bounding box center [371, 170] width 104 height 23
